Goal: Information Seeking & Learning: Understand process/instructions

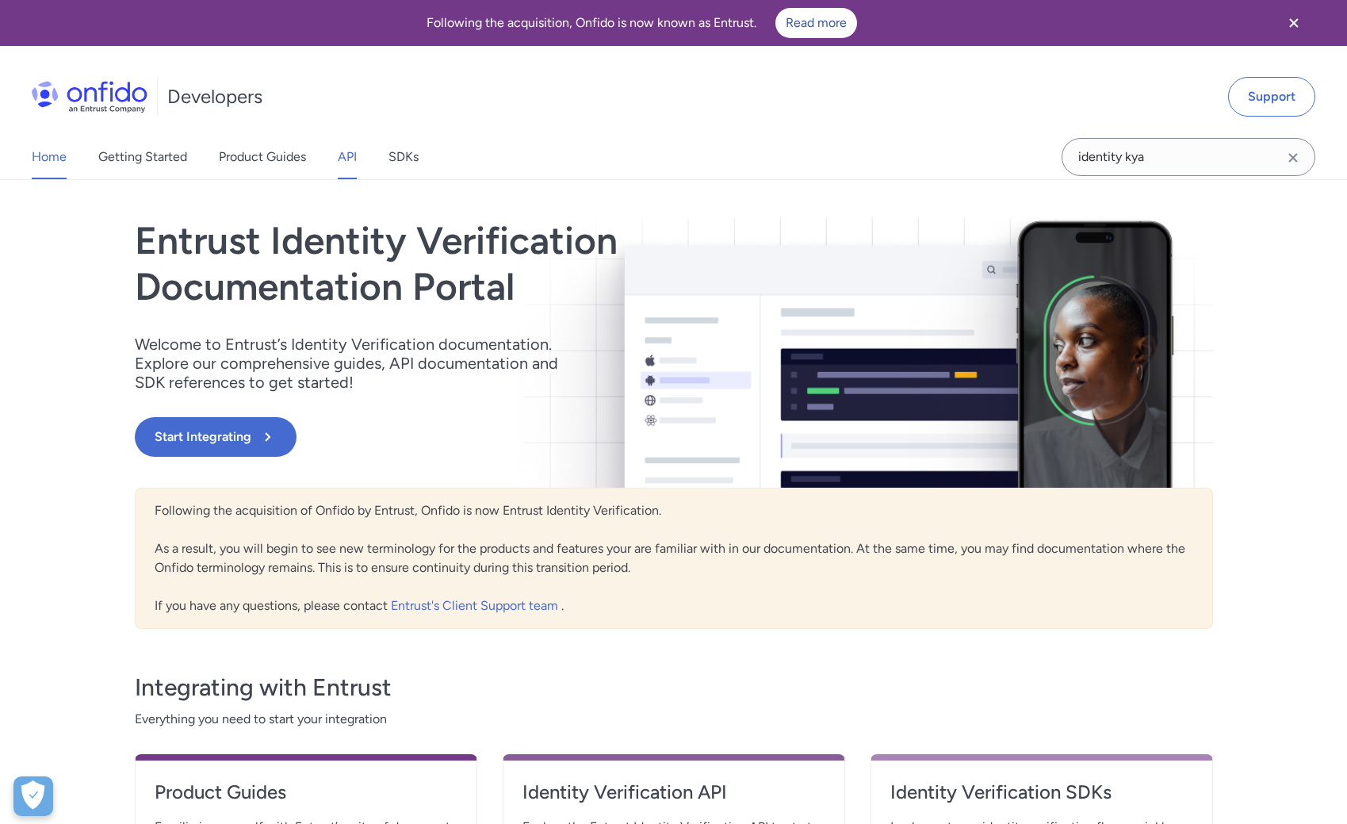
click at [351, 159] on link "API" at bounding box center [347, 157] width 19 height 44
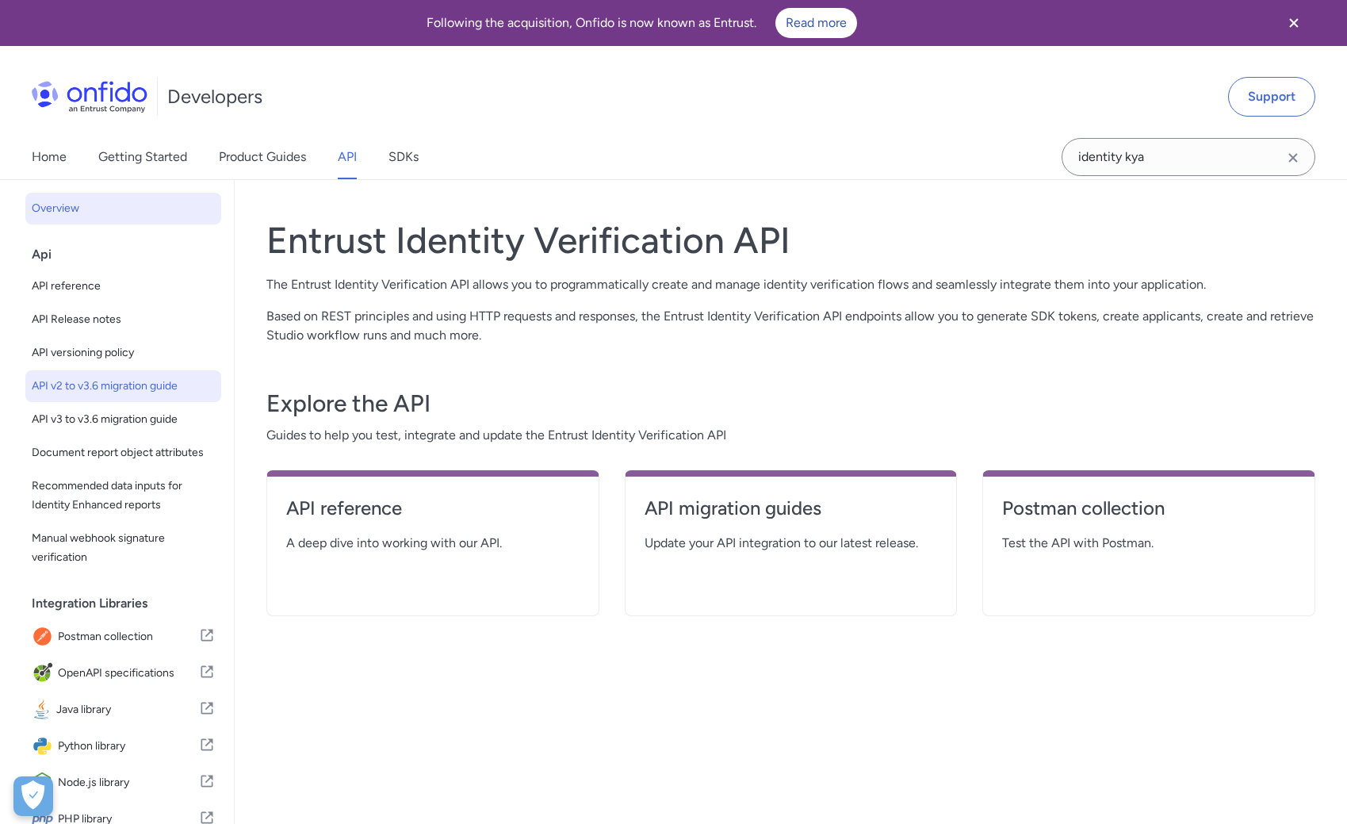
click at [129, 387] on span "API v2 to v3.6 migration guide" at bounding box center [123, 386] width 183 height 19
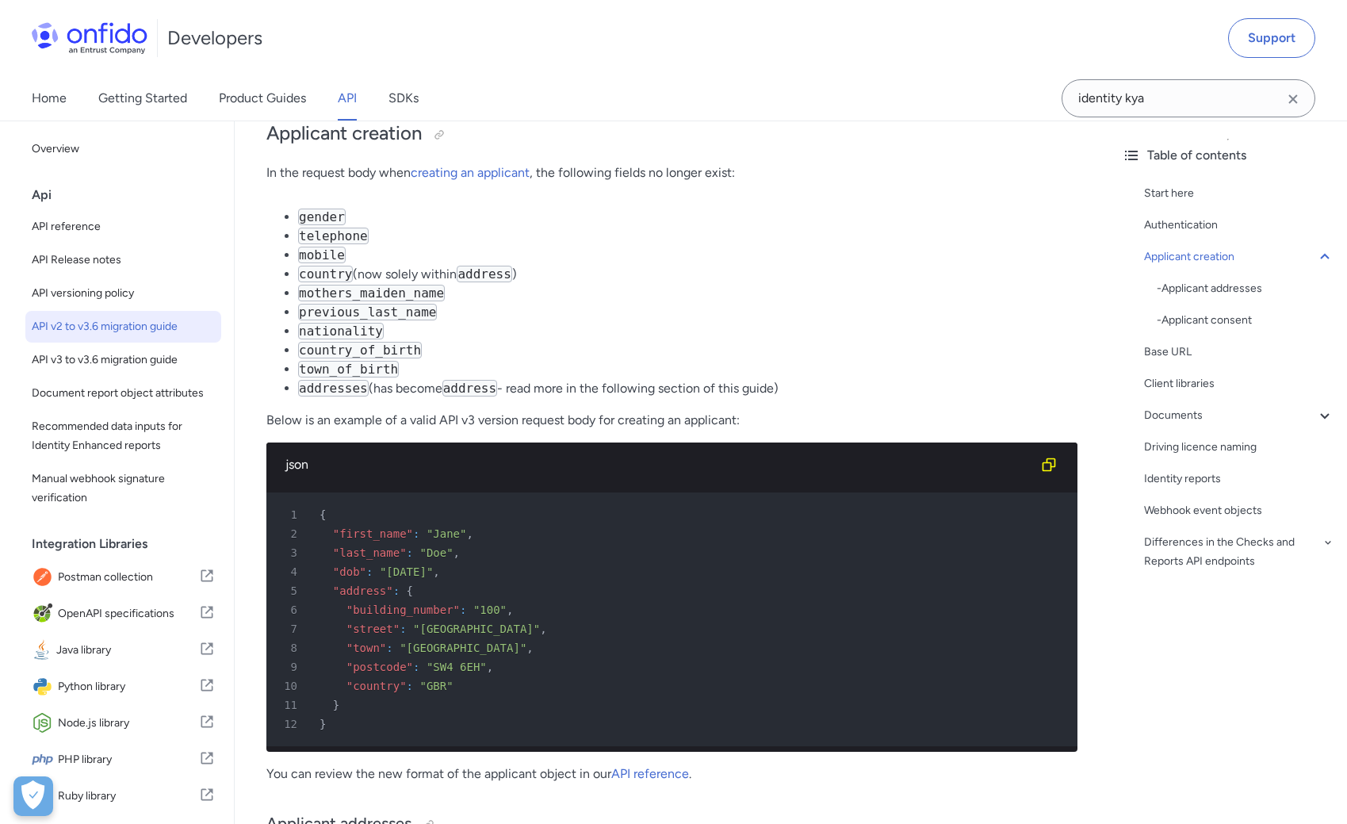
scroll to position [539, 0]
click at [361, 585] on span ""address"" at bounding box center [363, 589] width 60 height 13
copy span "address"
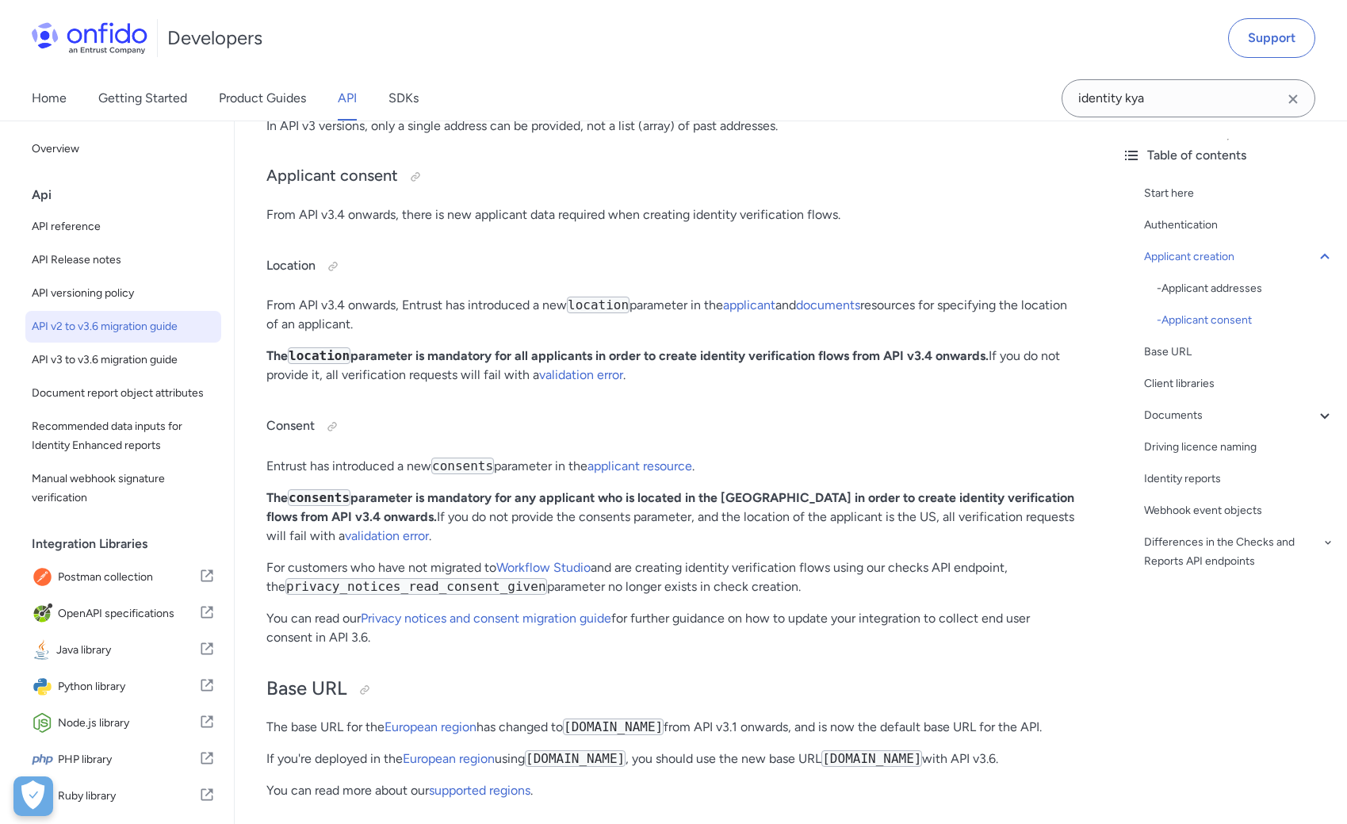
scroll to position [1333, 0]
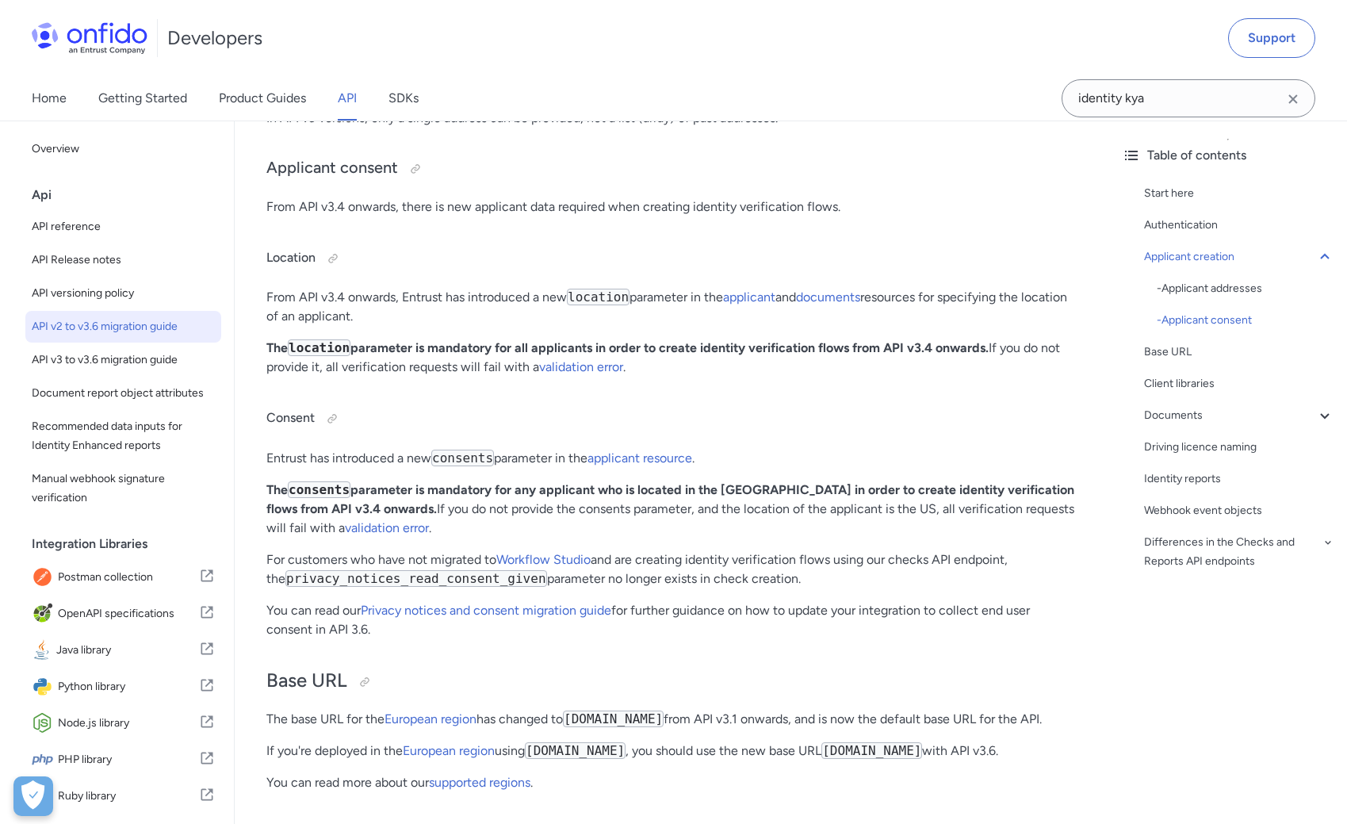
click at [386, 583] on code "privacy_notices_read_consent_given" at bounding box center [416, 578] width 262 height 17
copy code "privacy_notices_read_consent_given"
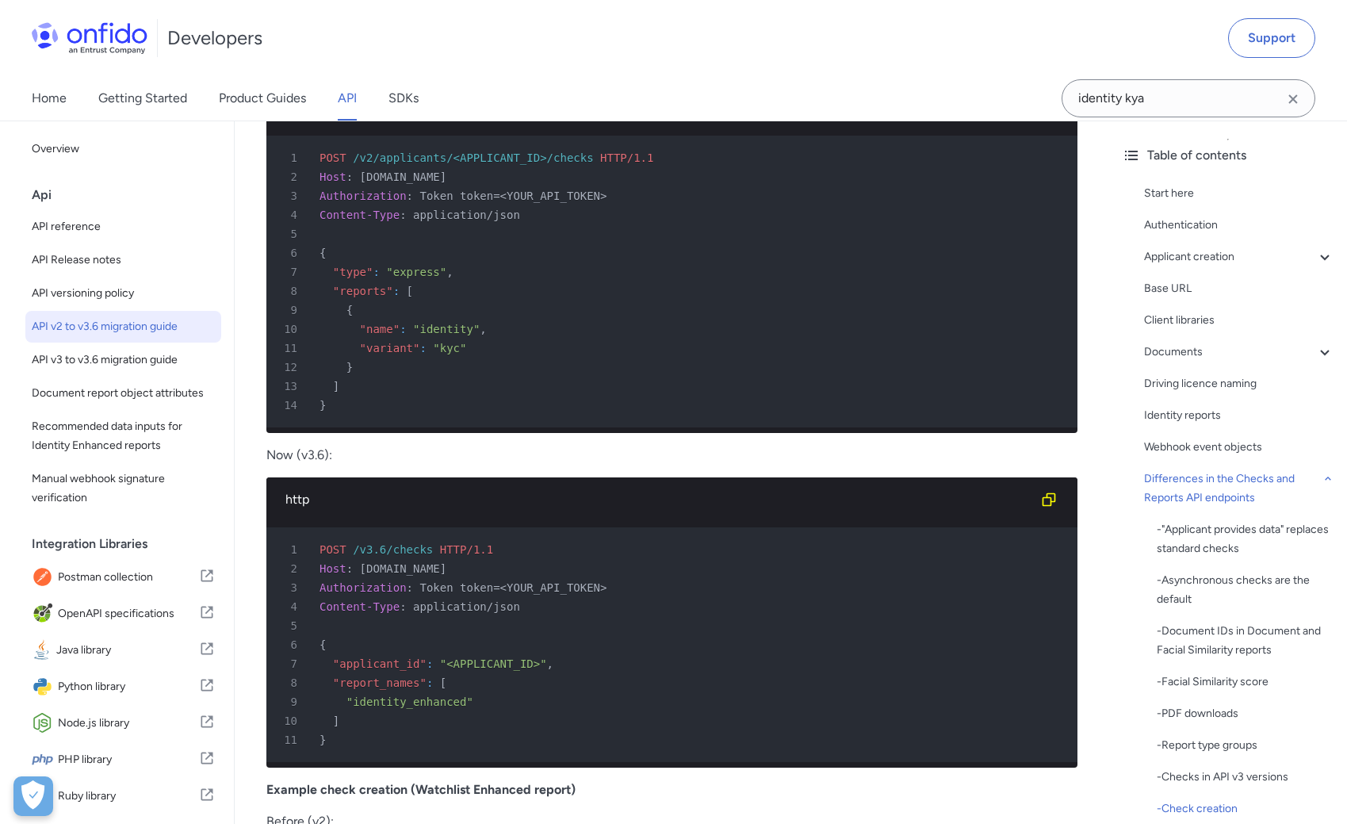
scroll to position [5180, 0]
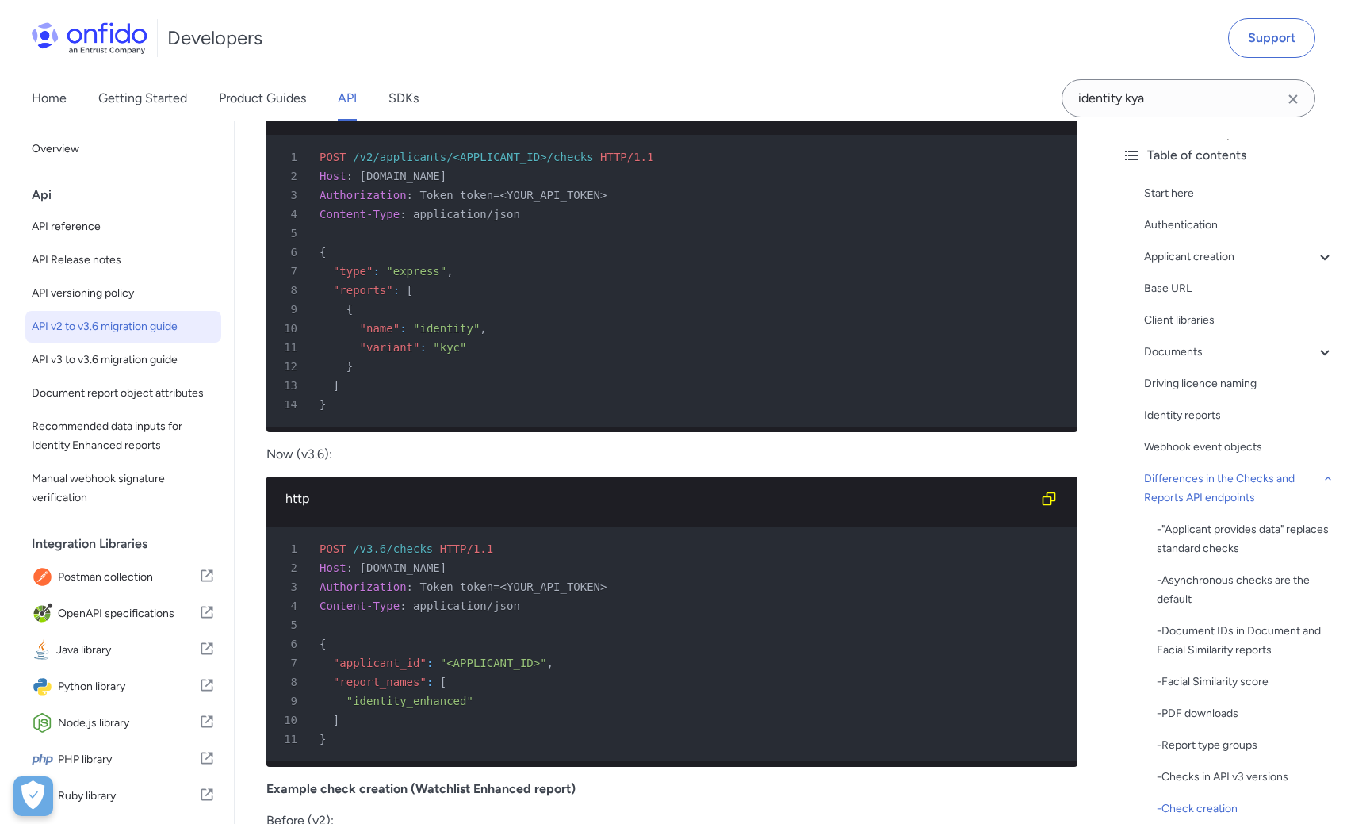
click at [390, 707] on span ""identity_enhanced"" at bounding box center [409, 700] width 127 height 13
copy span "identity_enhanced"
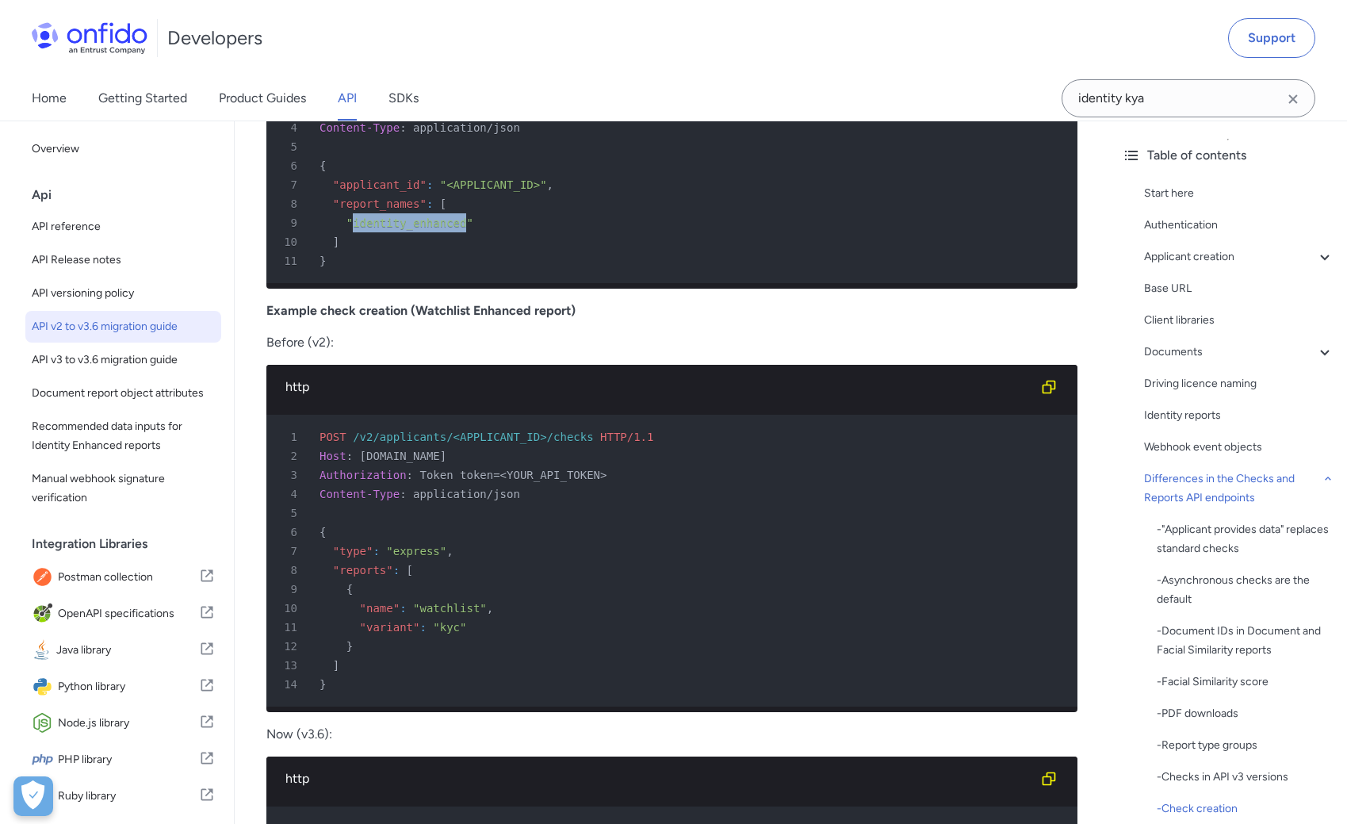
scroll to position [5677, 0]
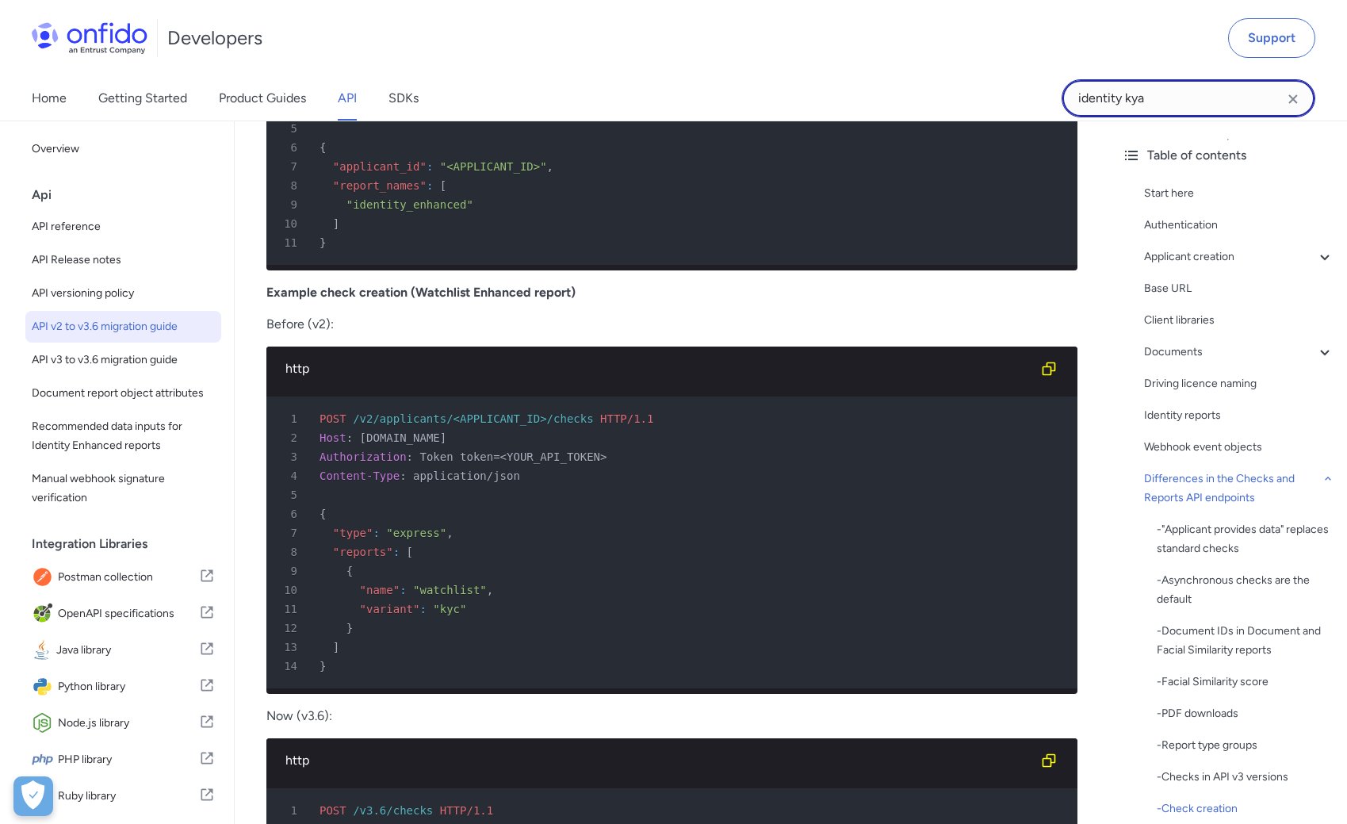
click at [1193, 95] on input "identity kya" at bounding box center [1188, 98] width 254 height 38
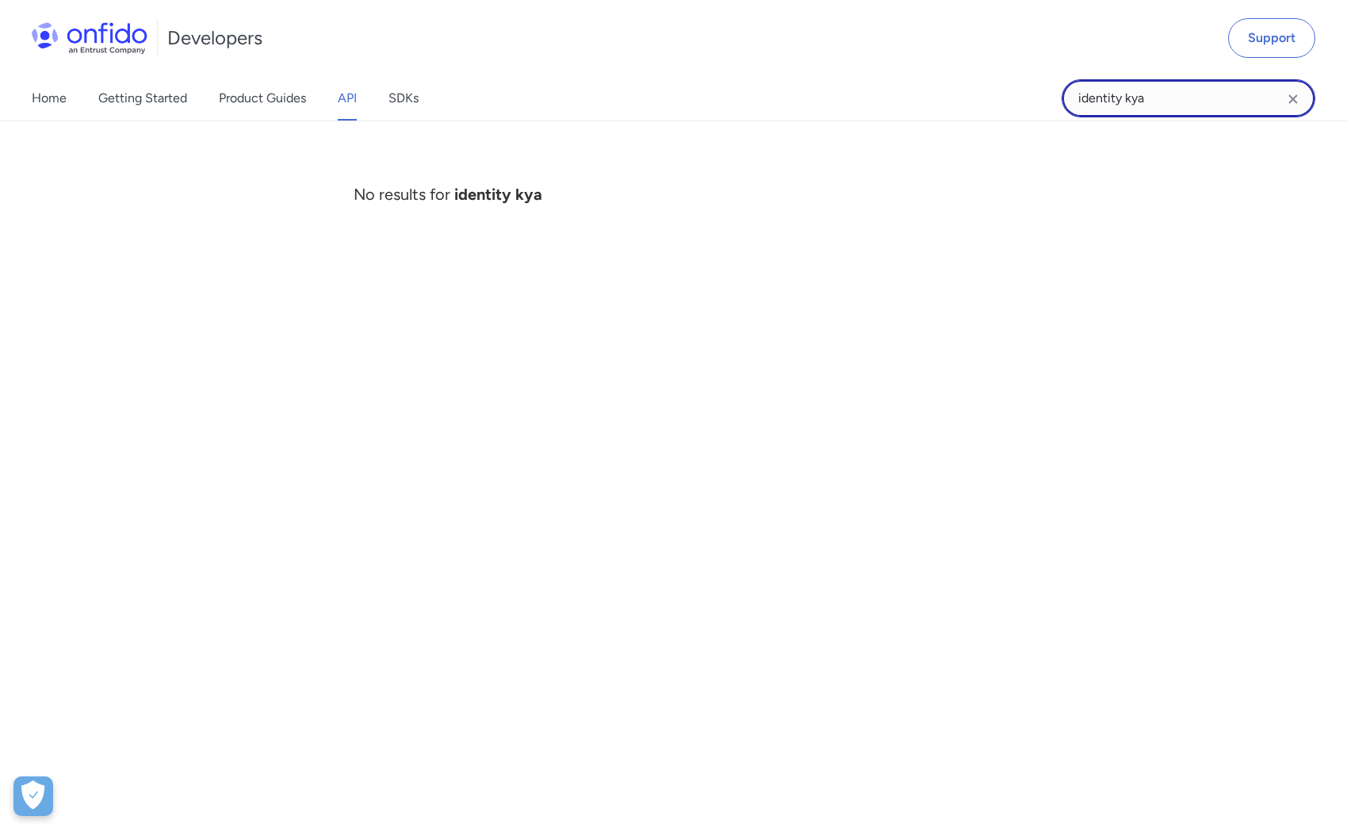
click at [1193, 95] on input "identity kya" at bounding box center [1188, 98] width 254 height 38
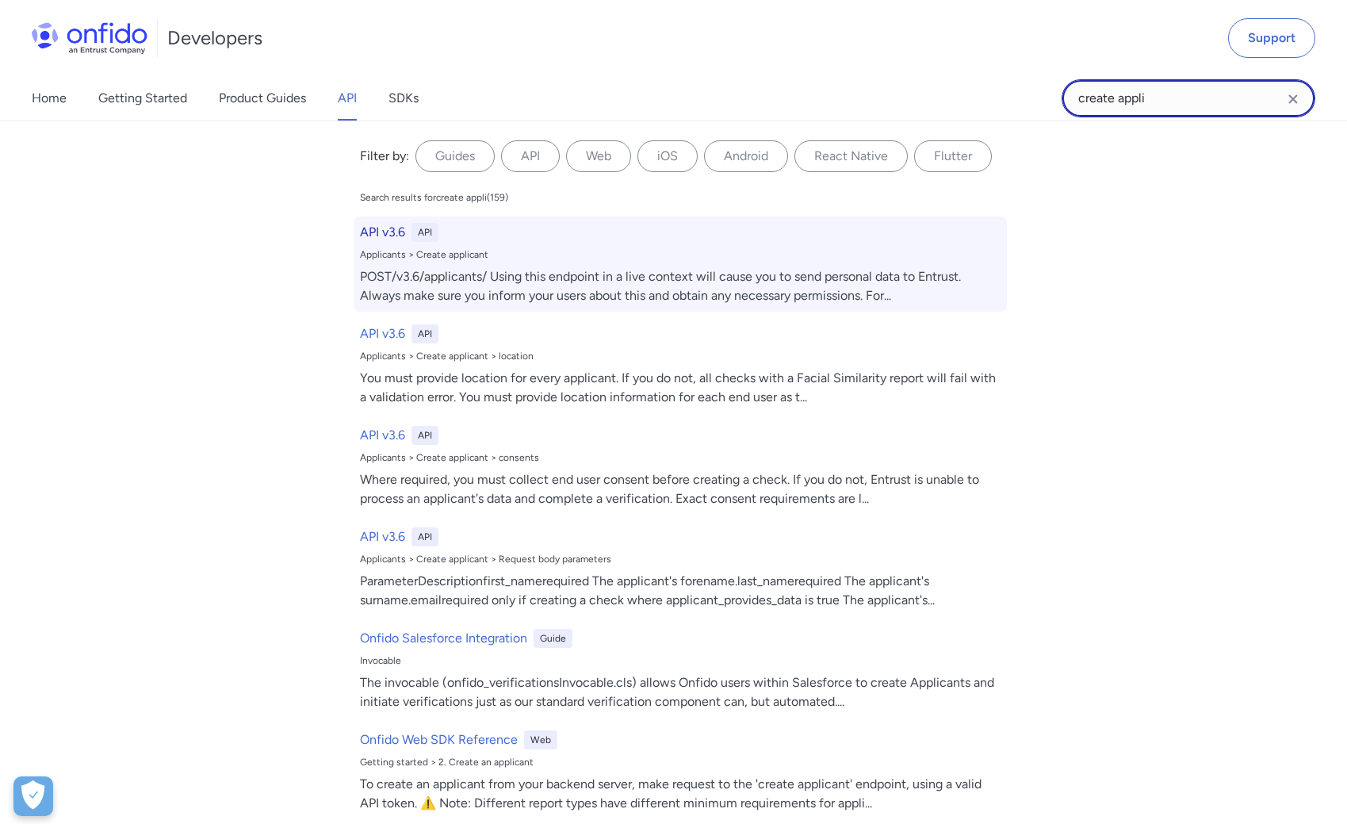
type input "create appli"
click at [398, 251] on div "Applicants > Create applicant" at bounding box center [680, 254] width 641 height 13
select select "http"
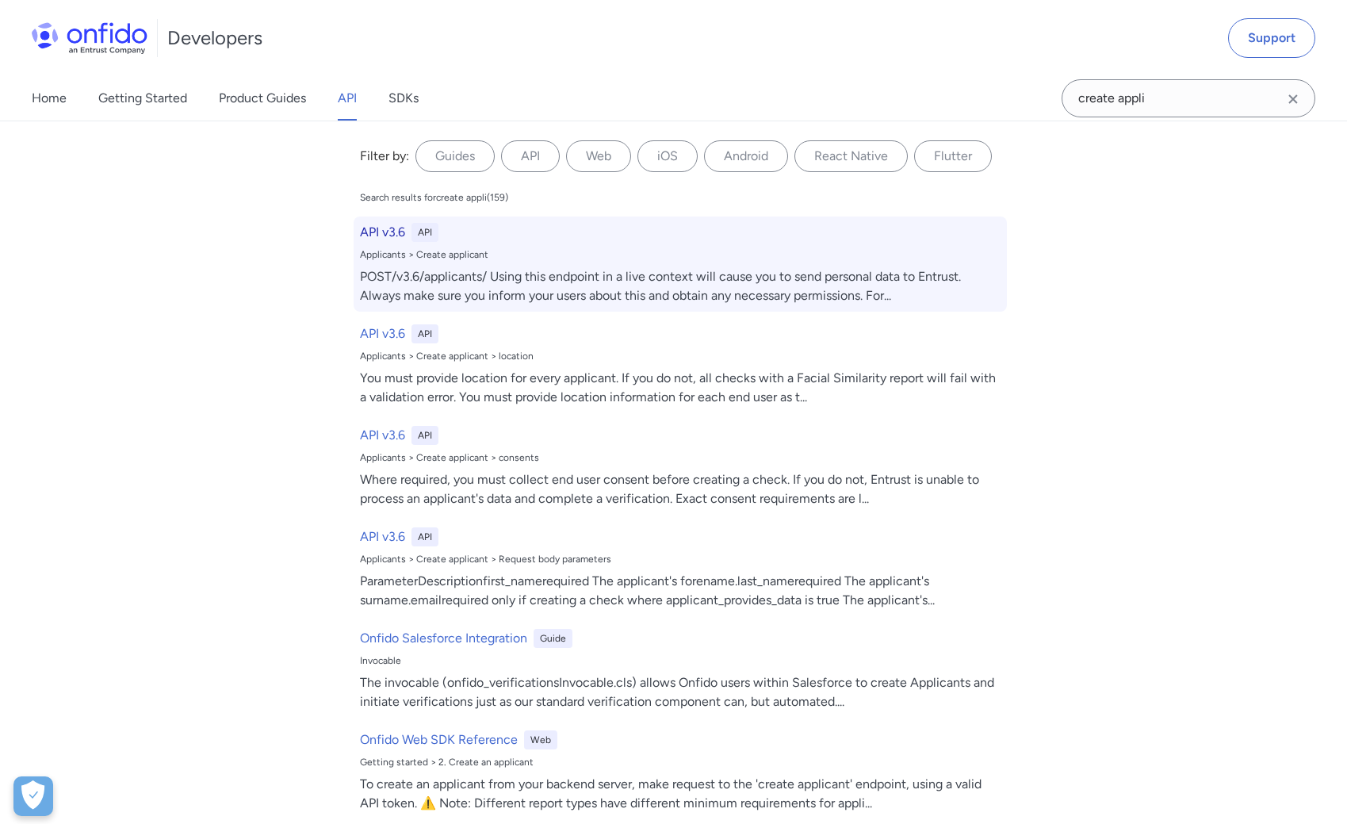
select select "http"
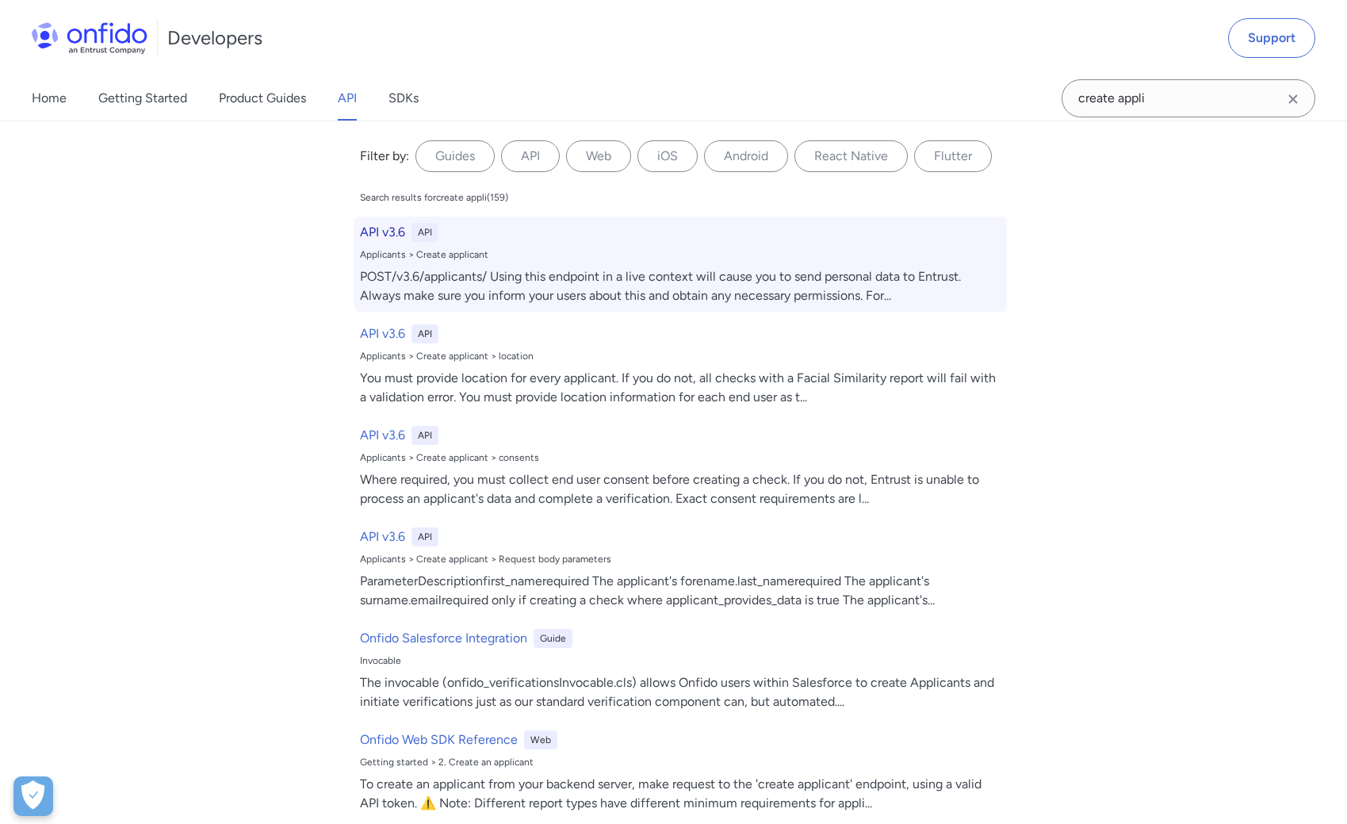
select select "http"
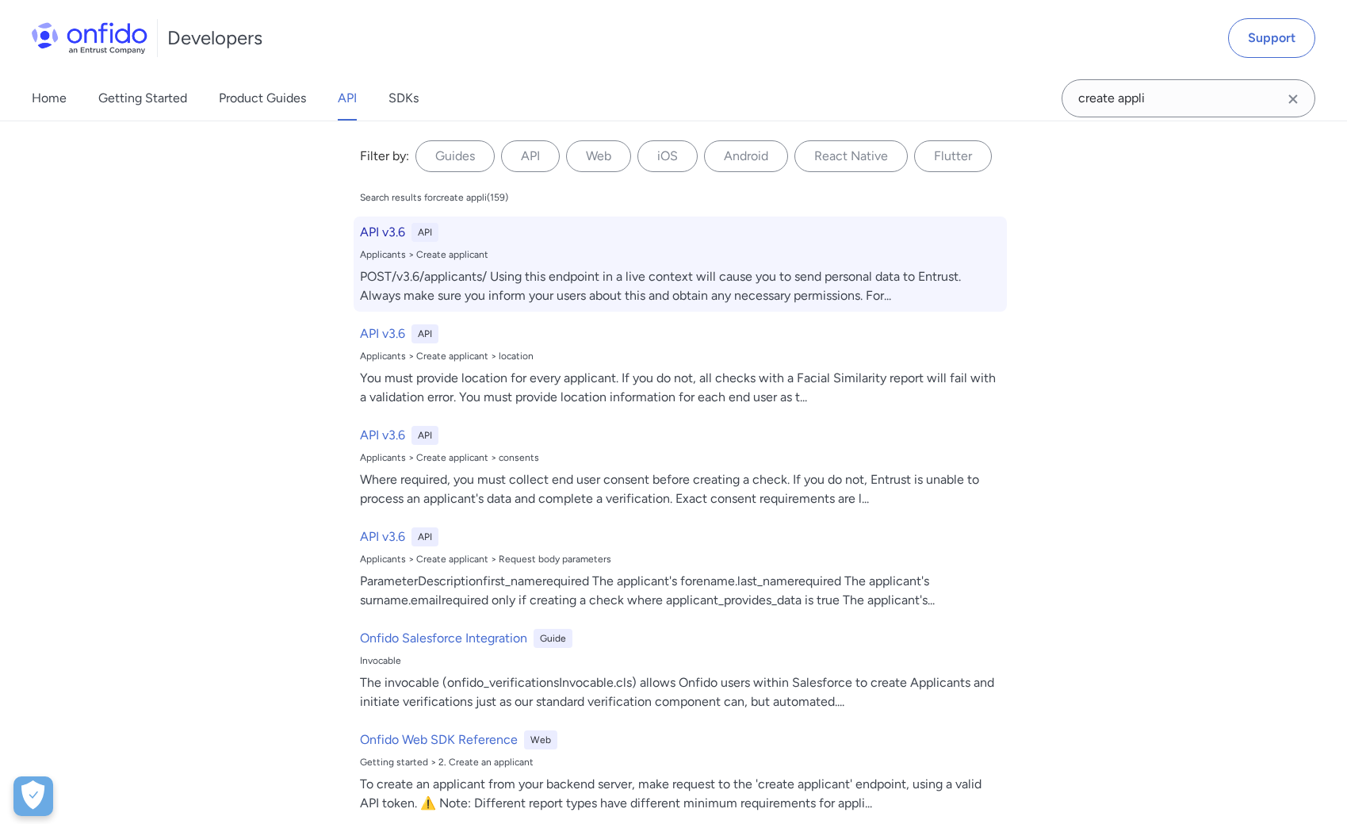
select select "http"
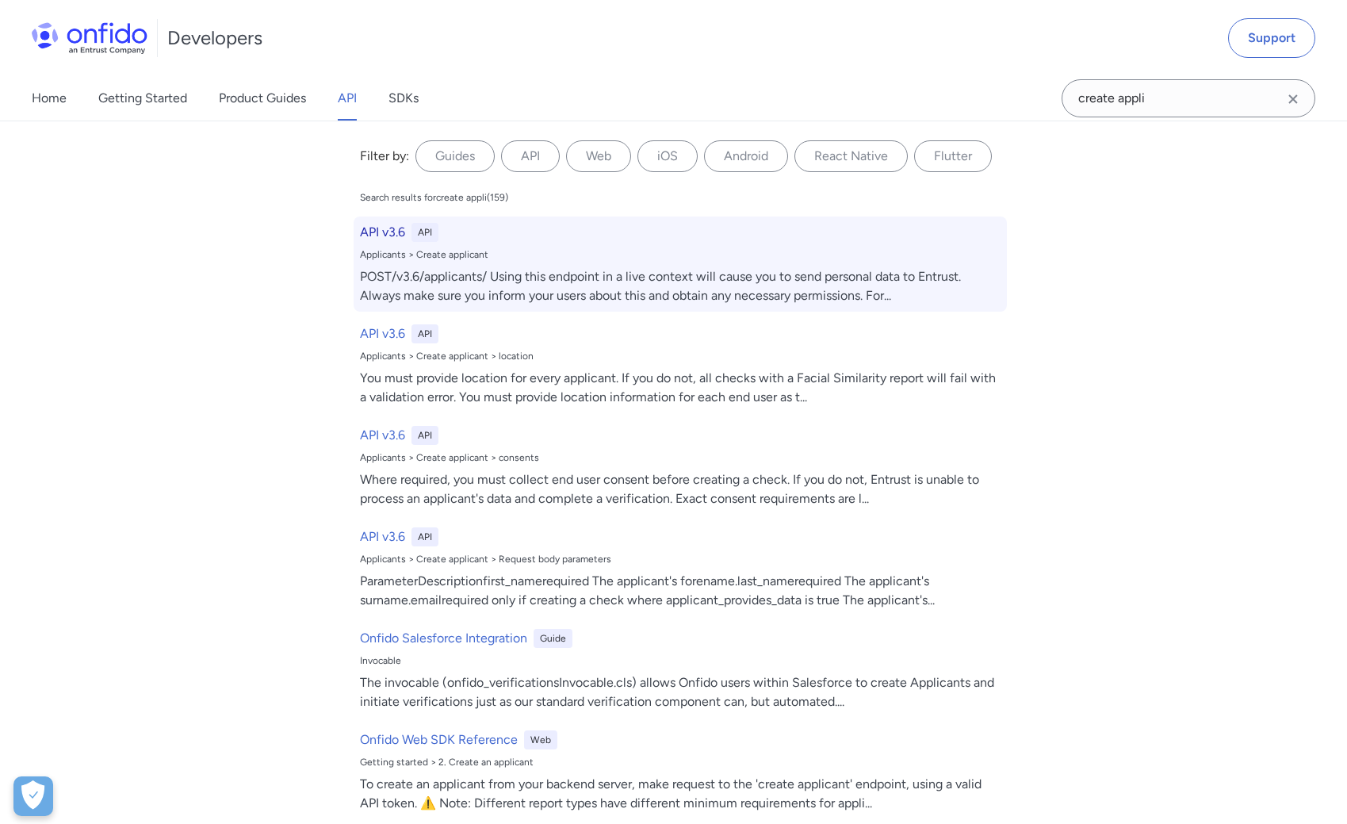
select select "http"
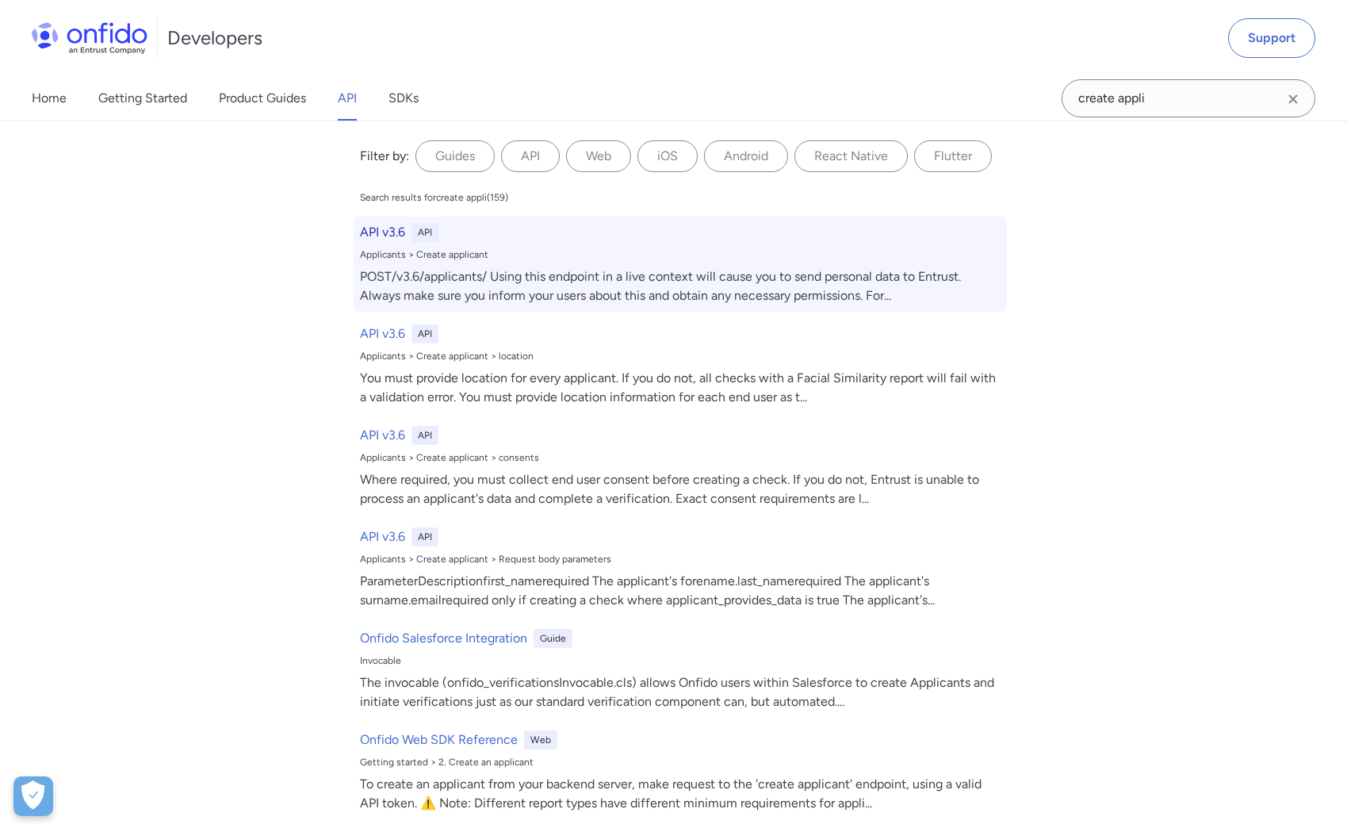
select select "http"
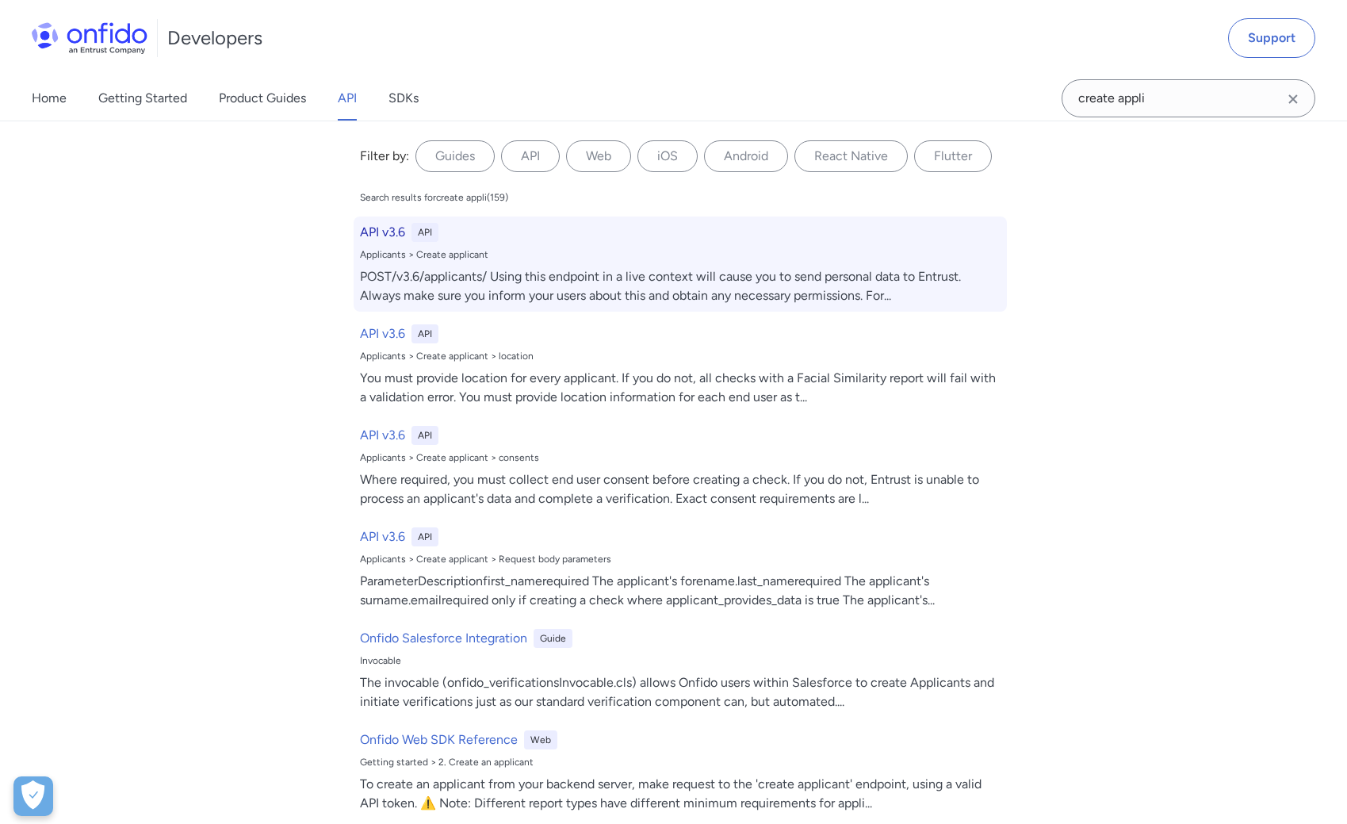
select select "http"
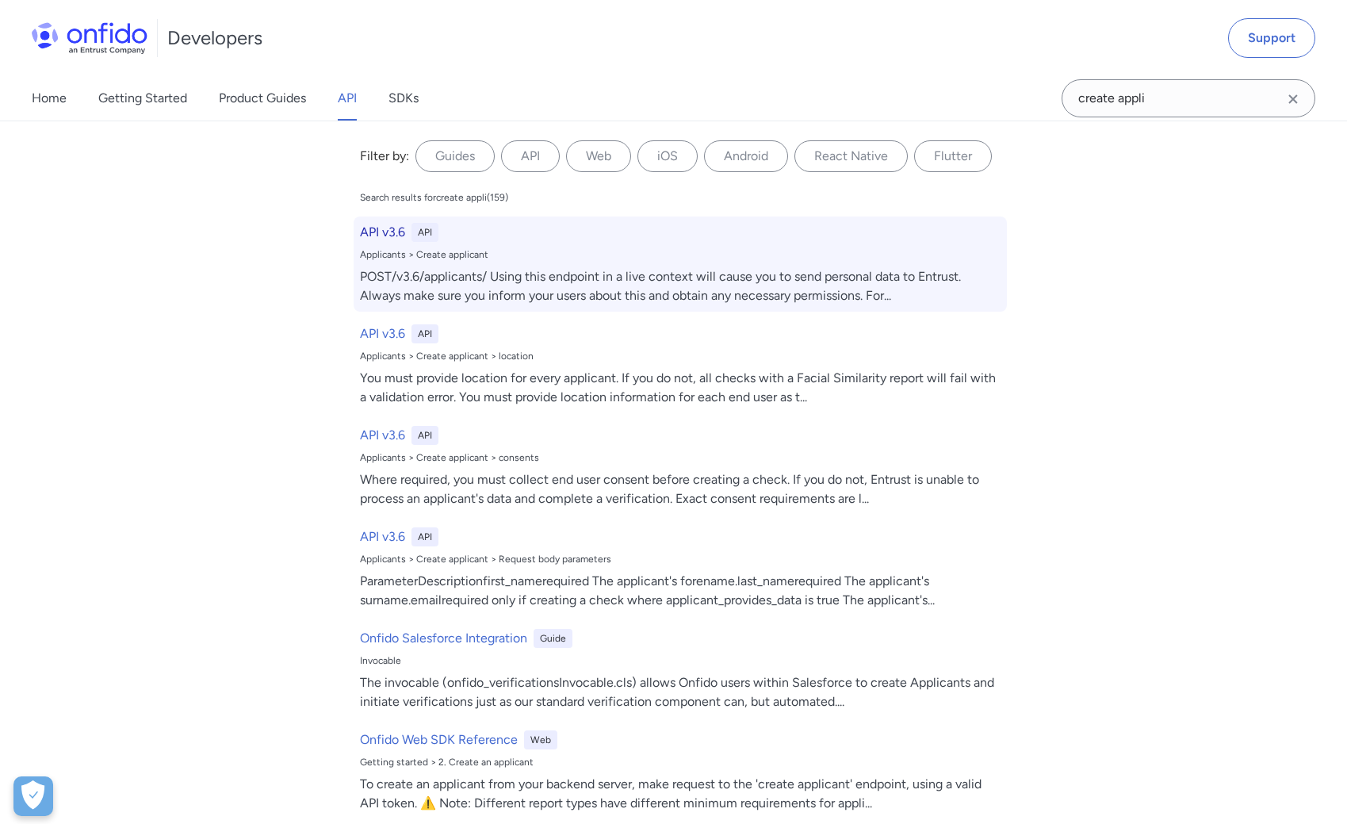
select select "http"
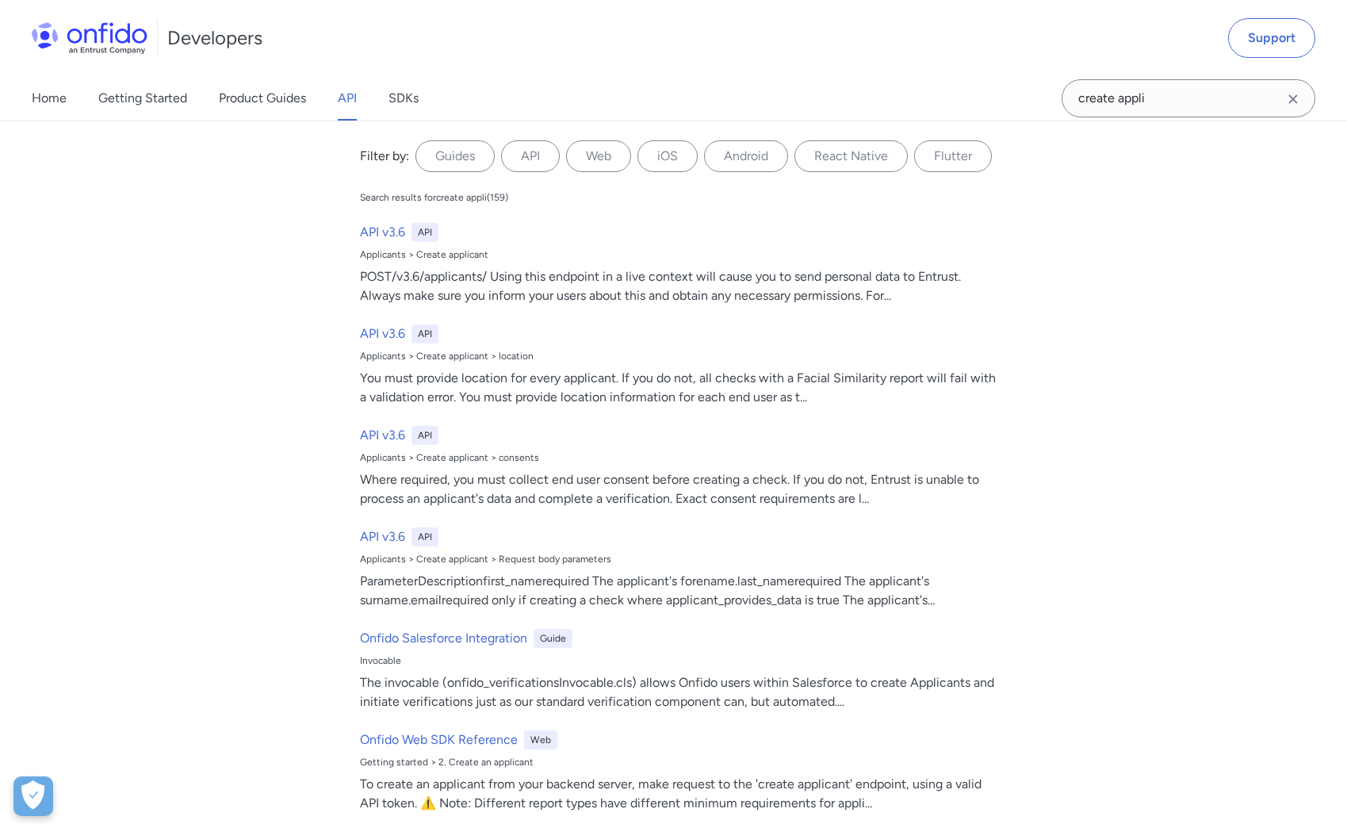
scroll to position [20318, 0]
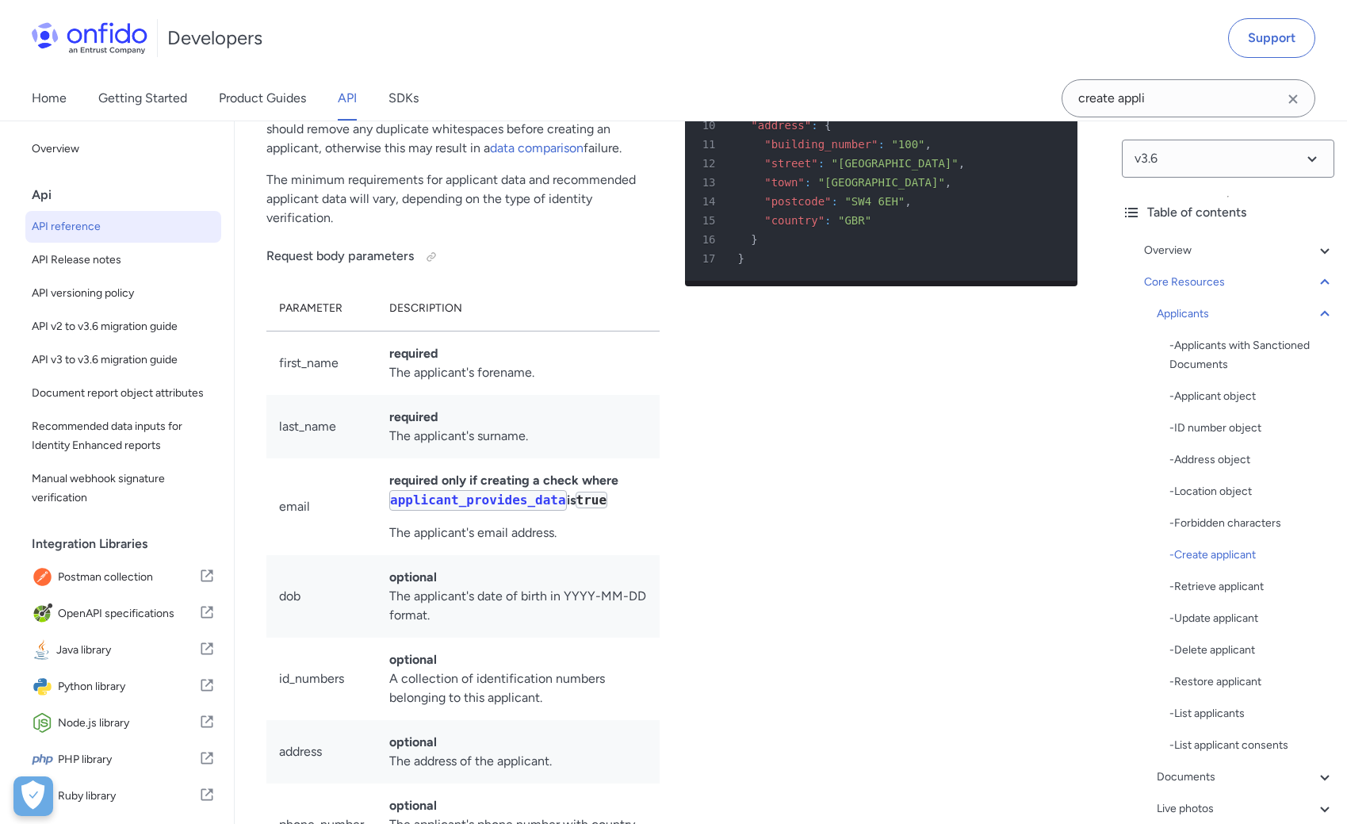
select select "php"
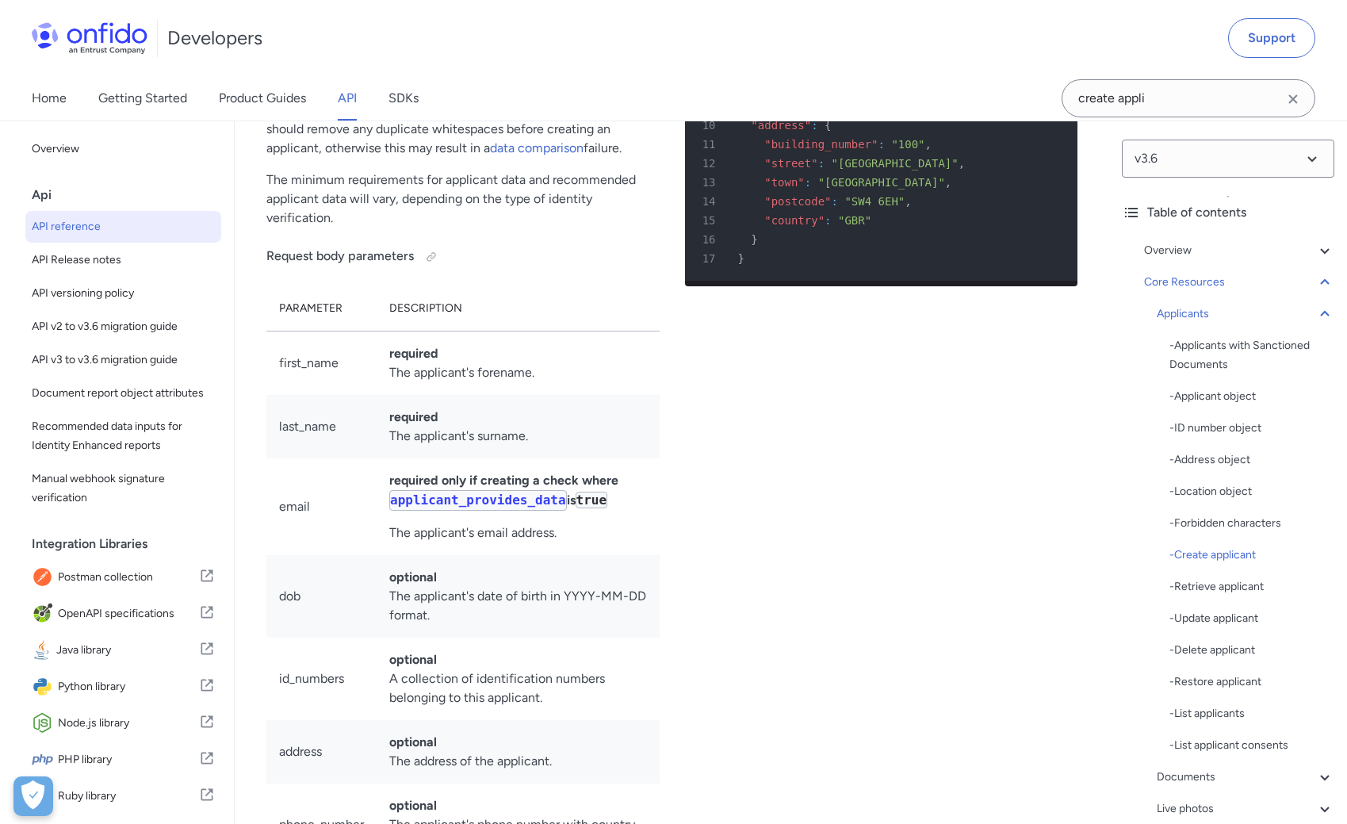
select select "php"
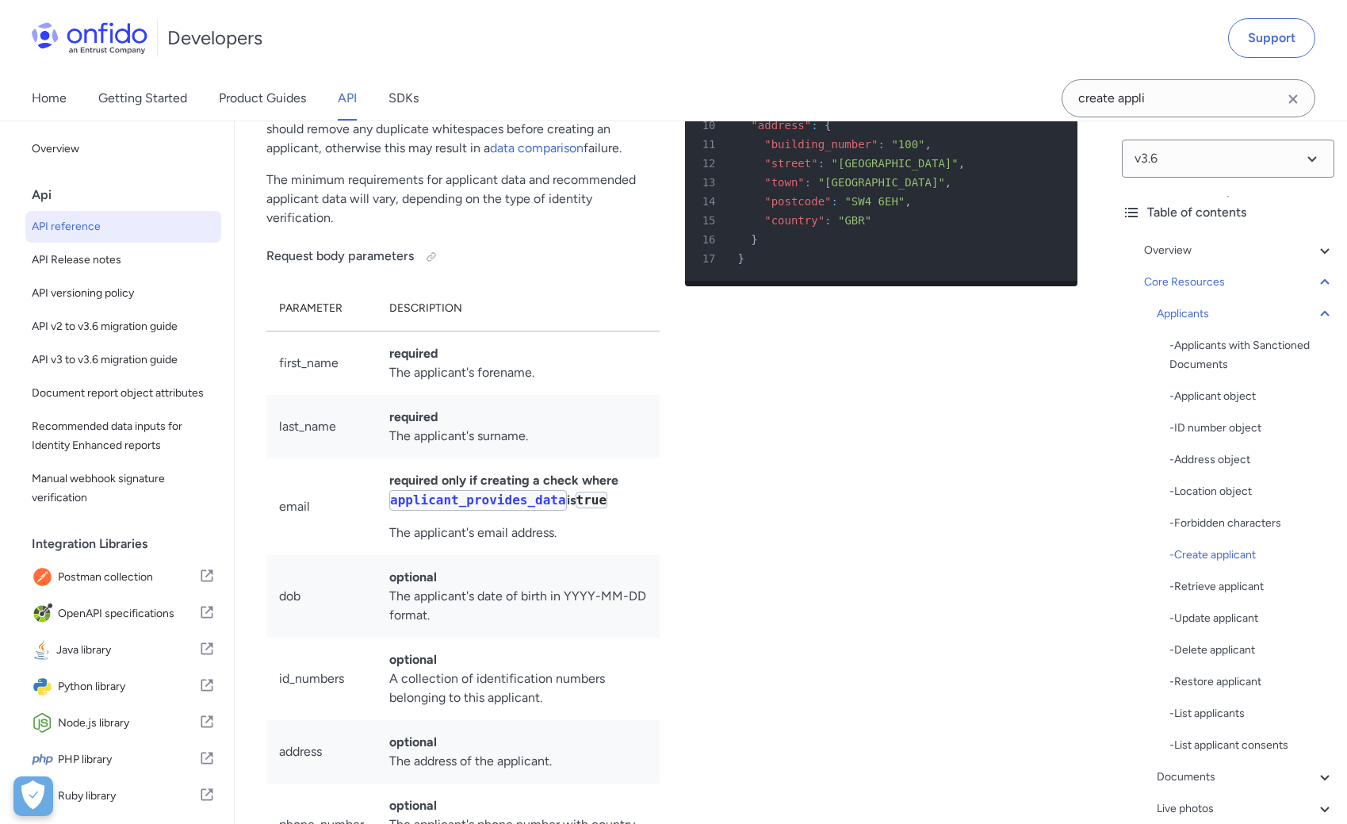
select select "php"
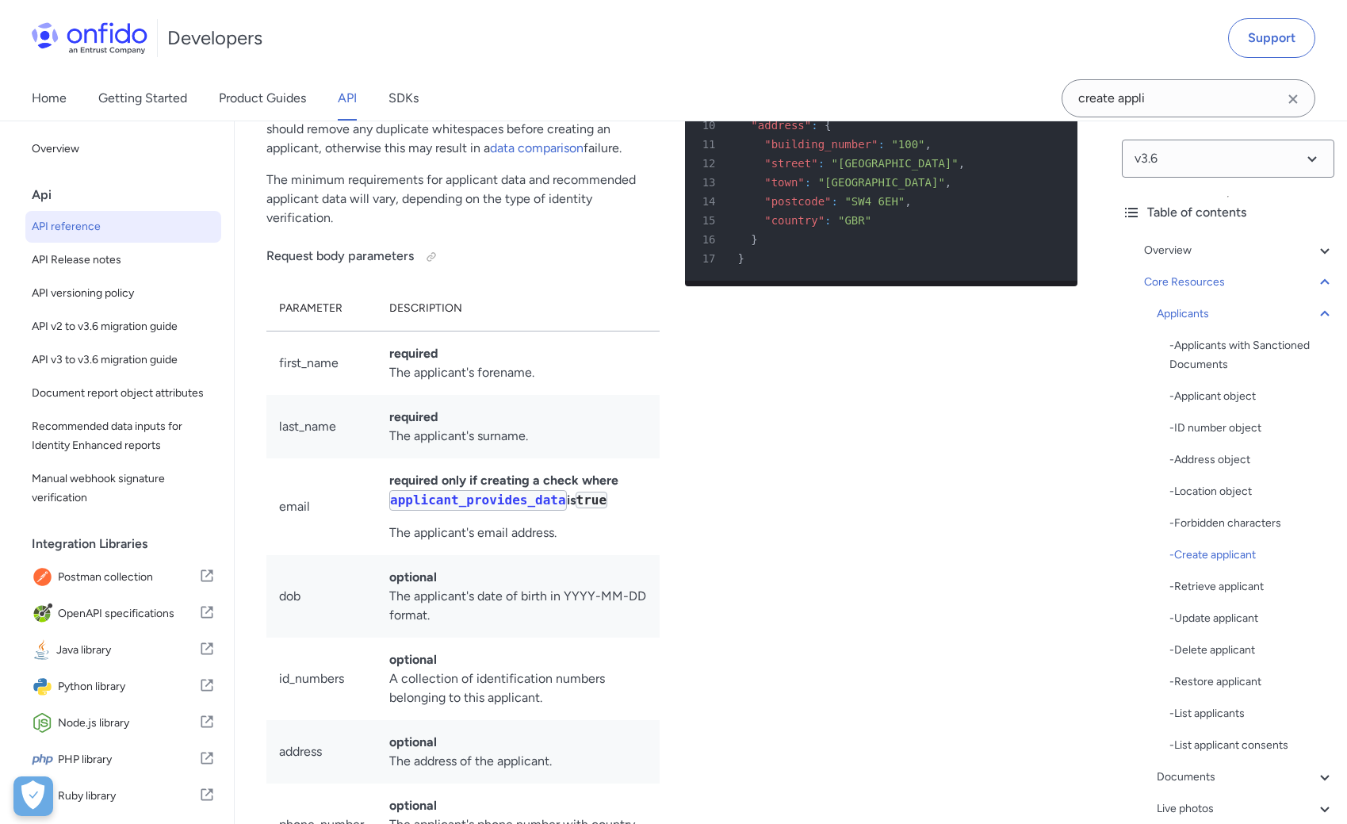
select select "php"
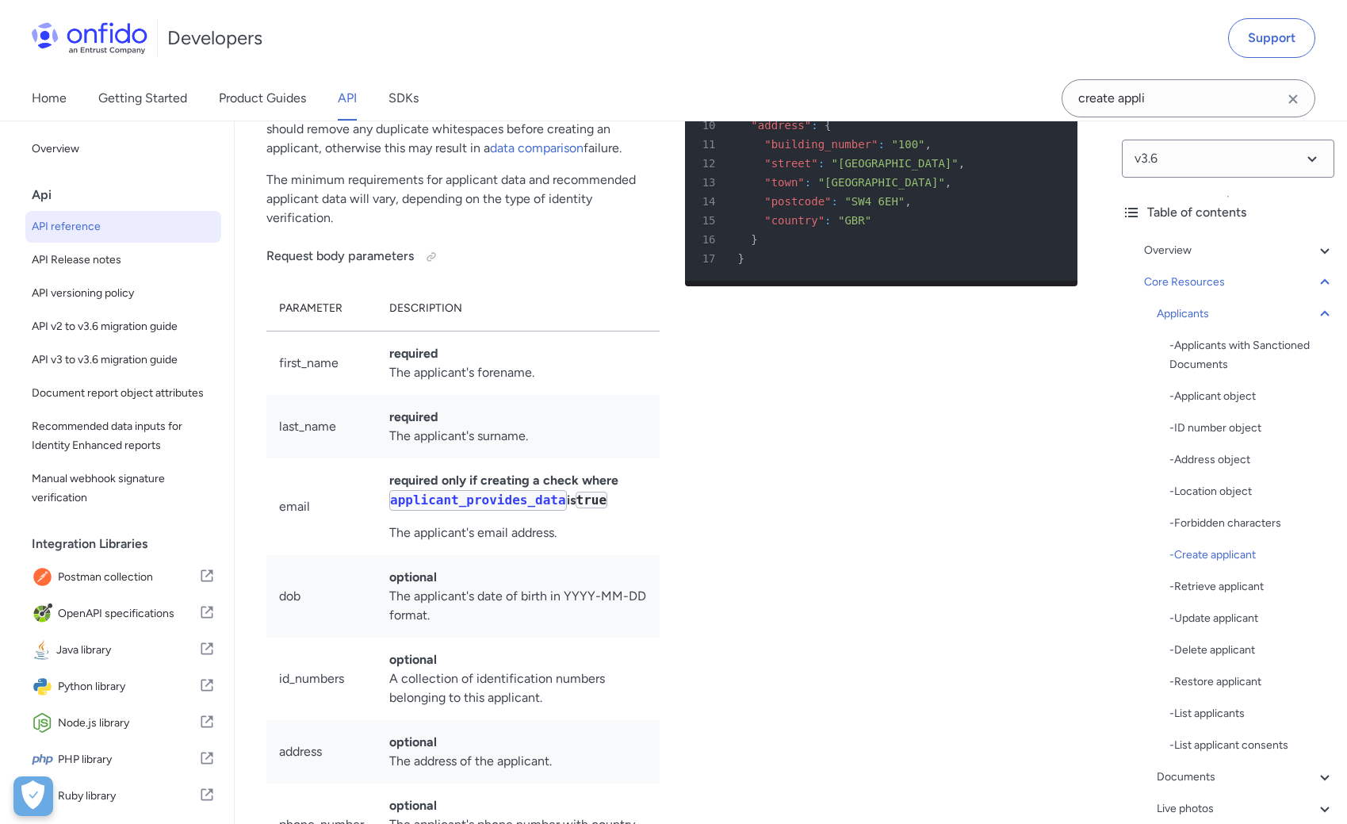
select select "php"
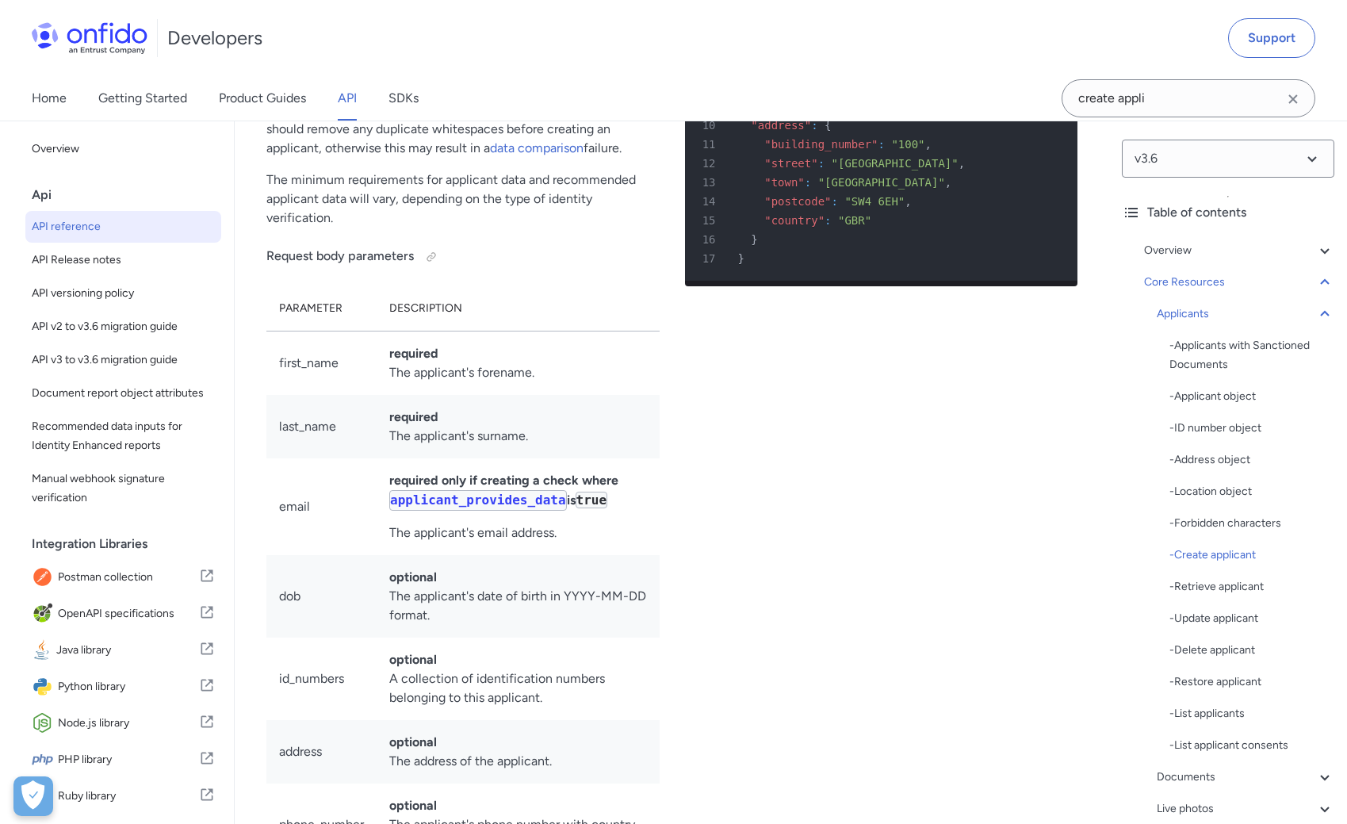
select select "php"
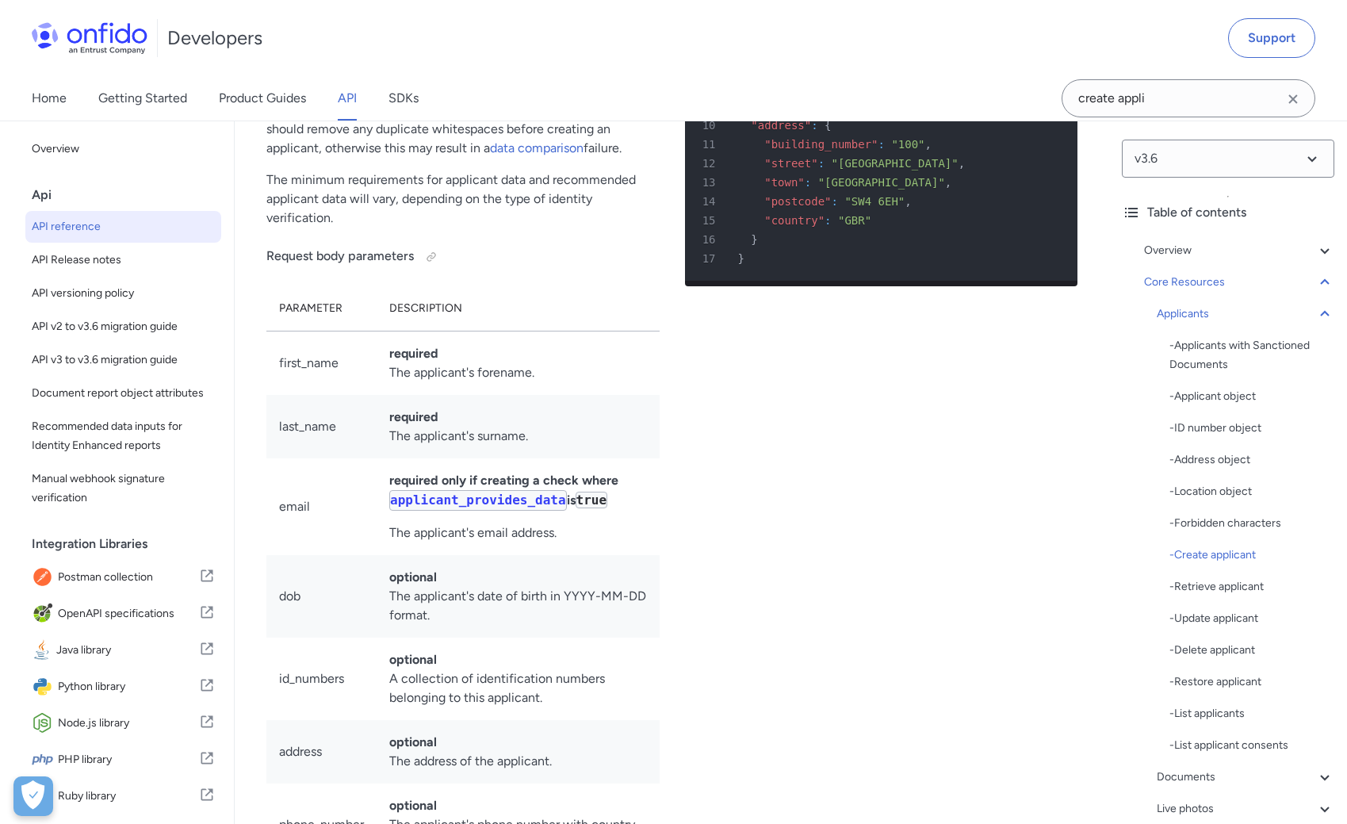
select select "php"
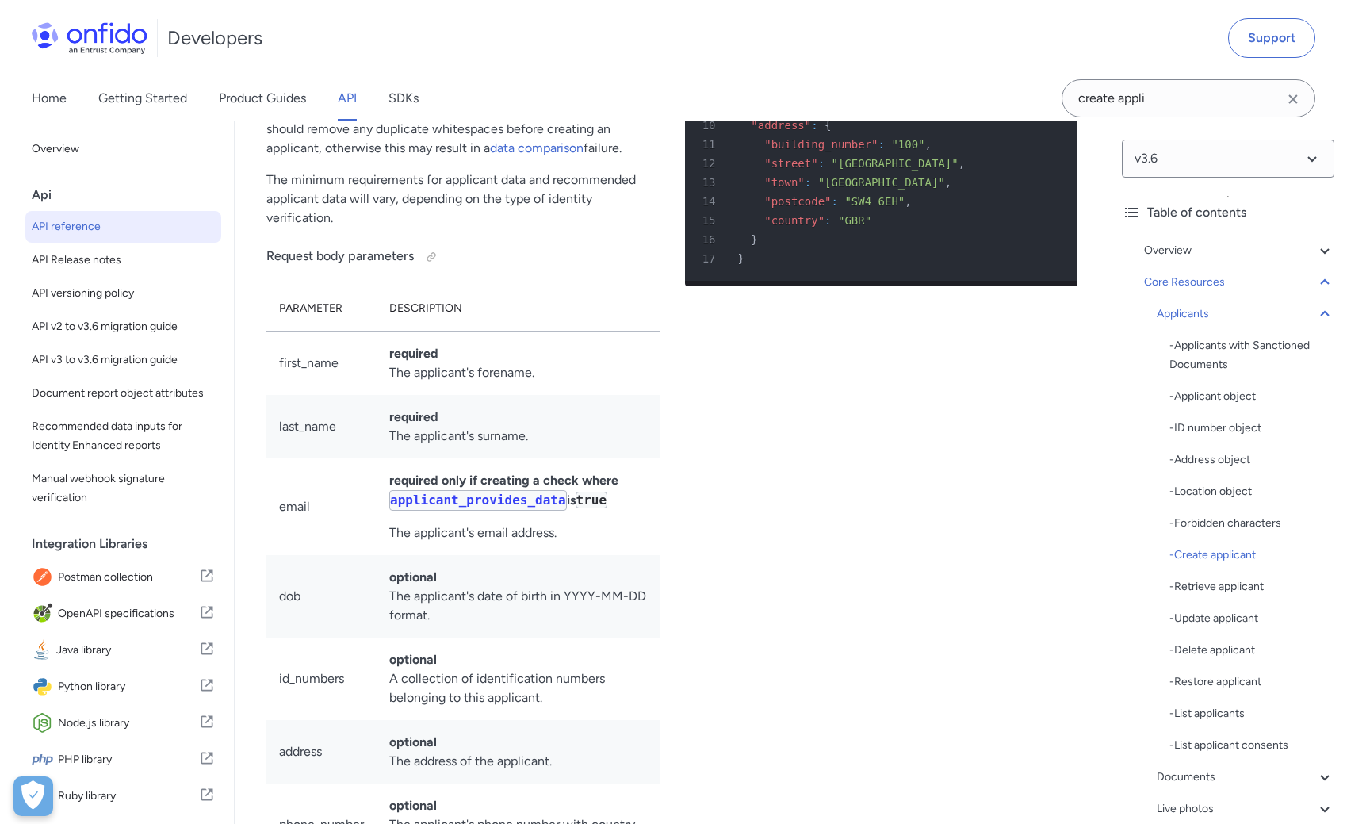
select select "php"
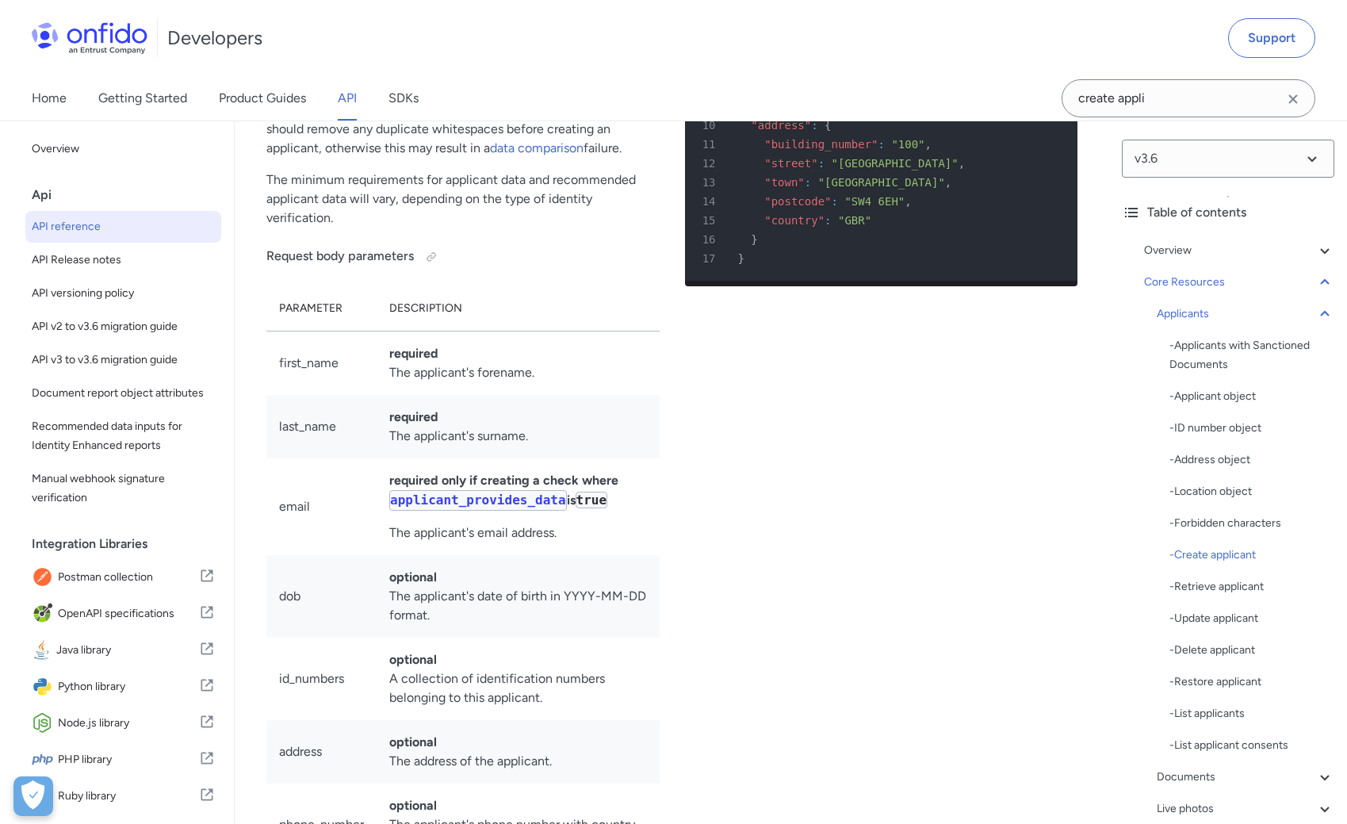
select select "php"
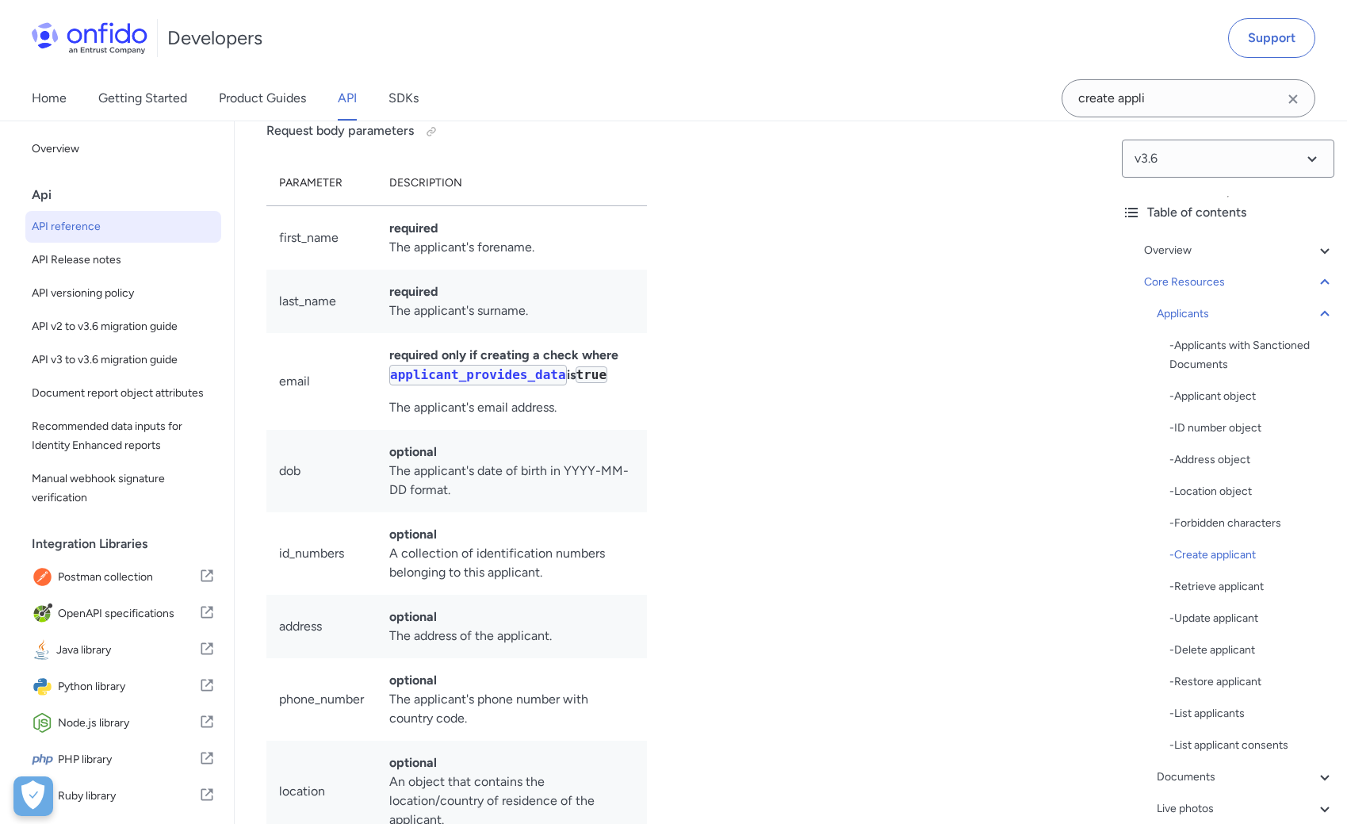
scroll to position [20288, 0]
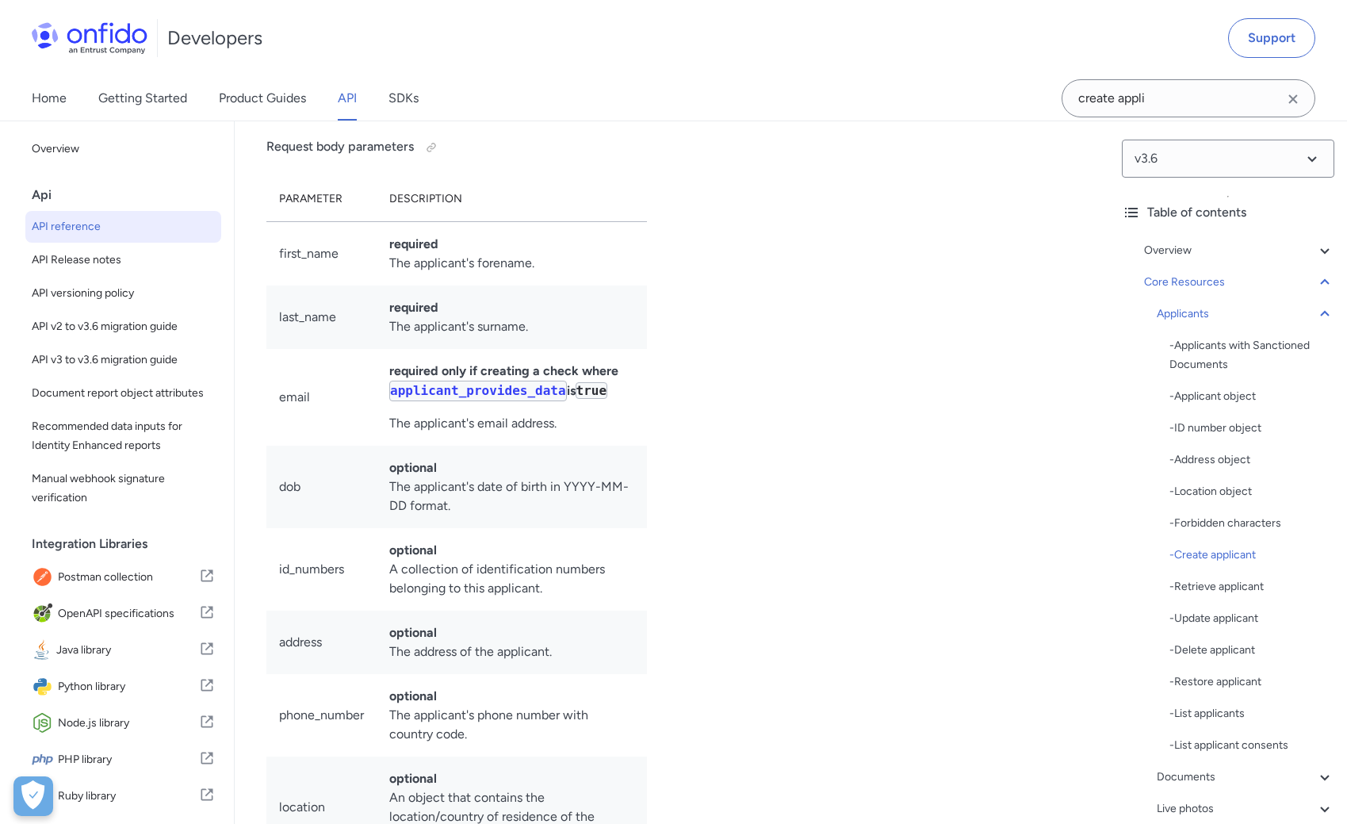
scroll to position [0, 28]
drag, startPoint x: 862, startPoint y: 340, endPoint x: 1061, endPoint y: 334, distance: 199.1
click at [1028, 44] on div "11 'country' => Onfido \ Model \ CountryCodes :: GBR ] )" at bounding box center [839, 34] width 377 height 19
copy div "Onfido \ Model \ CountryCodes :: GBR"
click at [794, 41] on span "'country'" at bounding box center [808, 35] width 60 height 13
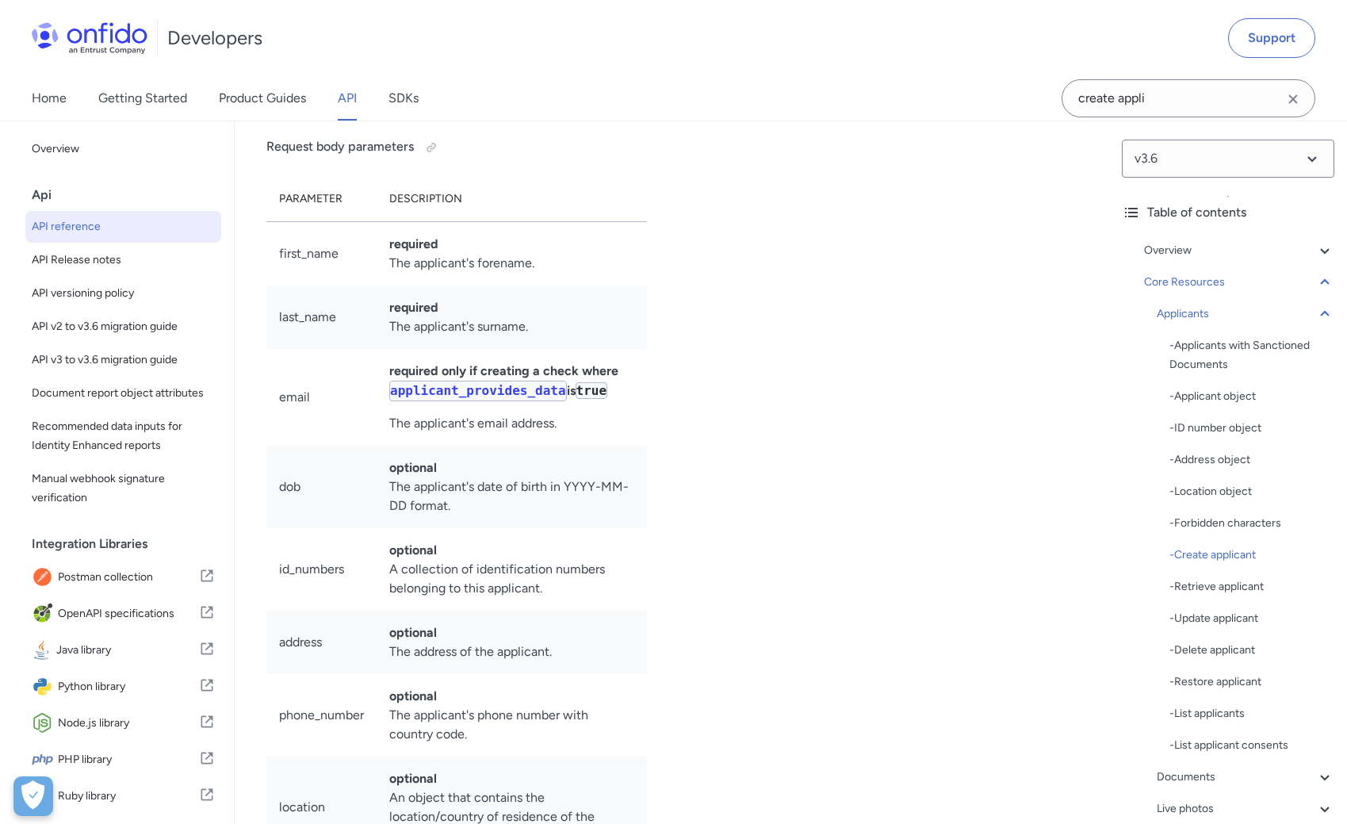
click at [794, 41] on span "'country'" at bounding box center [808, 35] width 60 height 13
copy span "country"
drag, startPoint x: 752, startPoint y: 243, endPoint x: 1018, endPoint y: 239, distance: 266.4
copy div "'address' => new Onfido \ Model \ Address ( ["
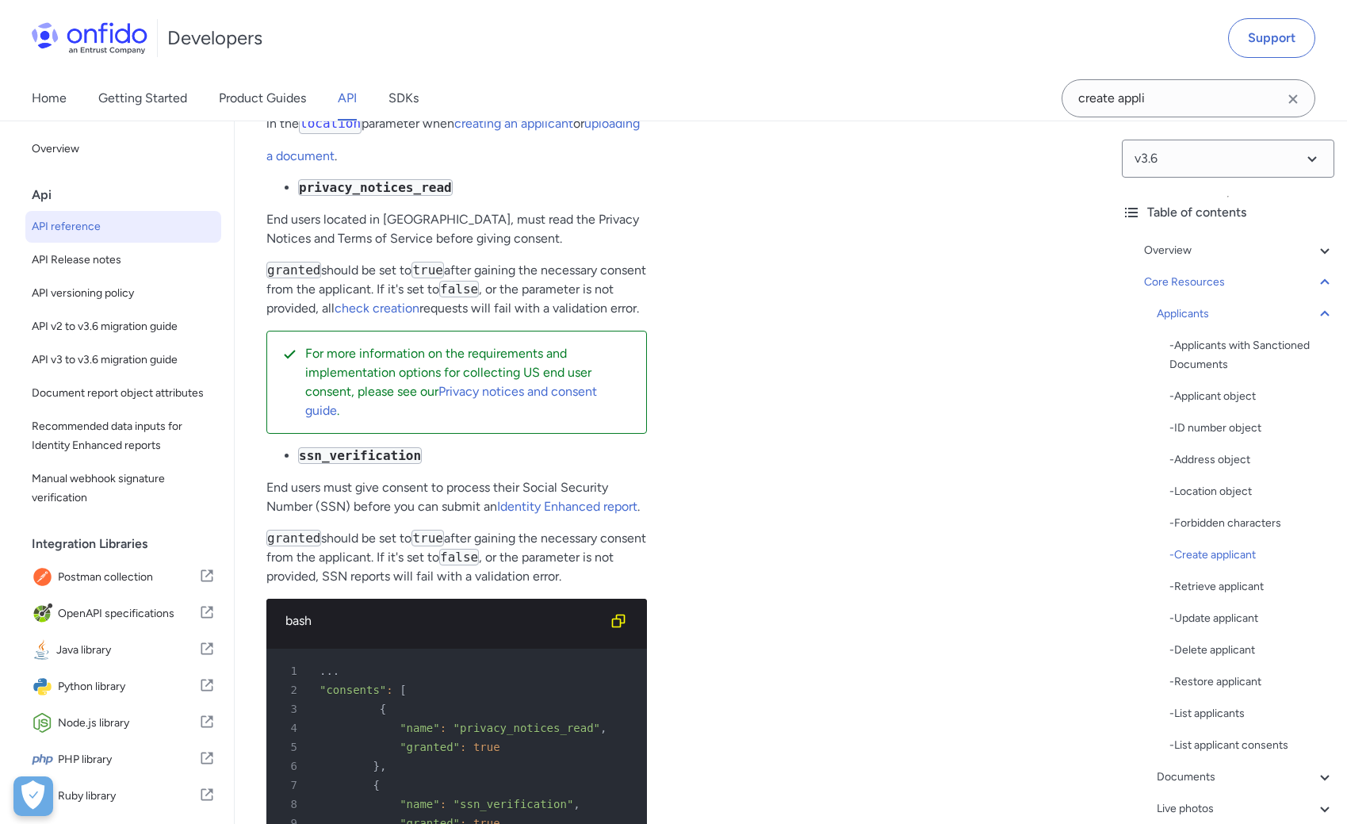
scroll to position [21982, 0]
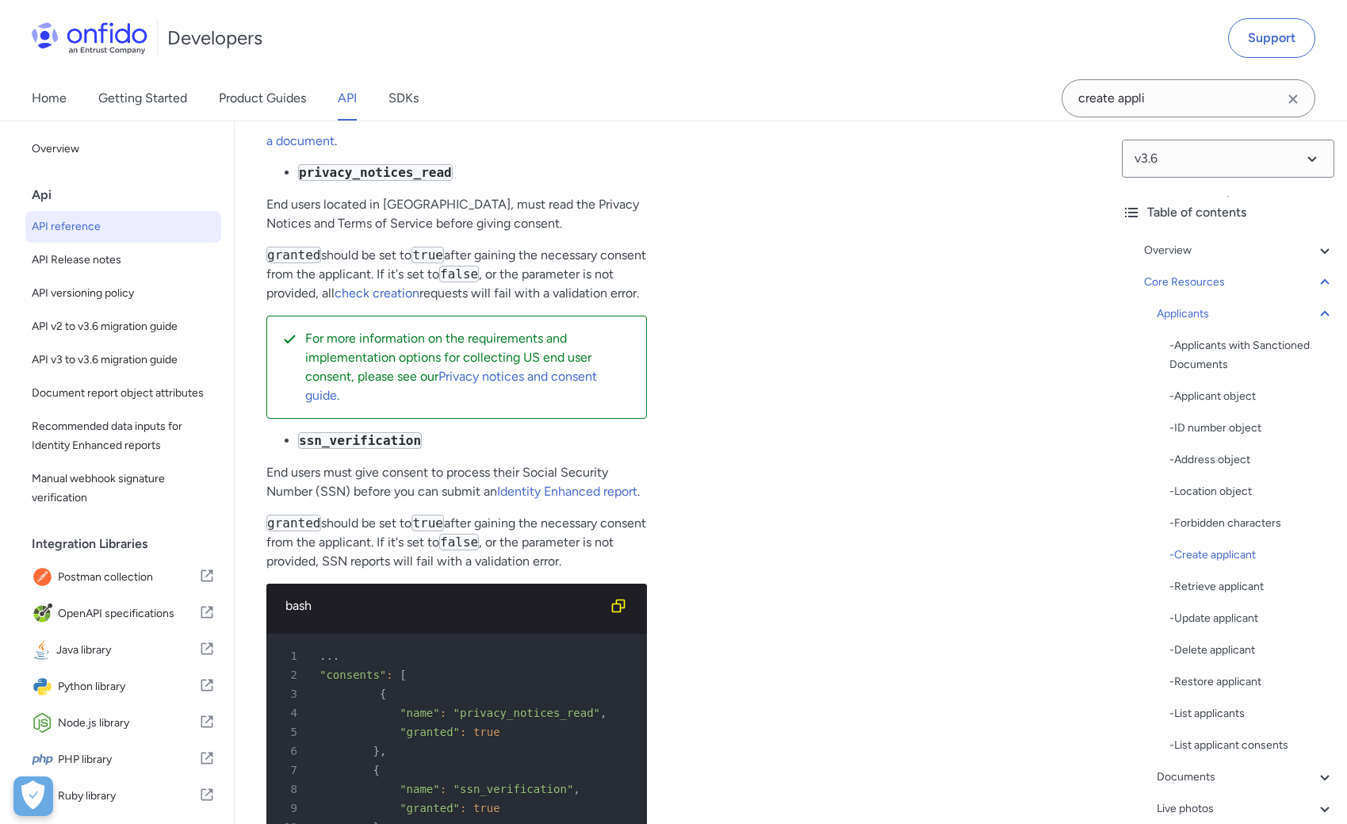
copy h4 "consents"
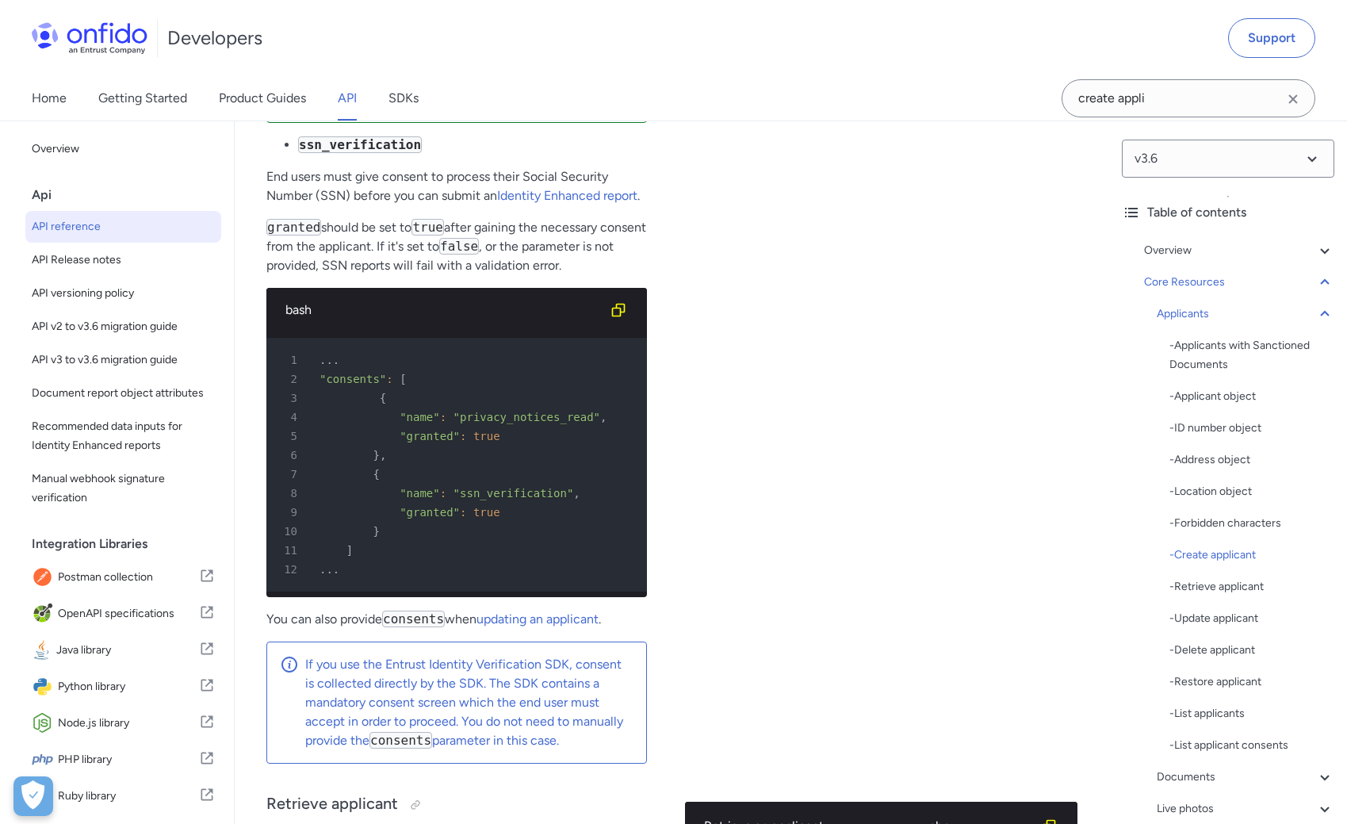
scroll to position [22258, 0]
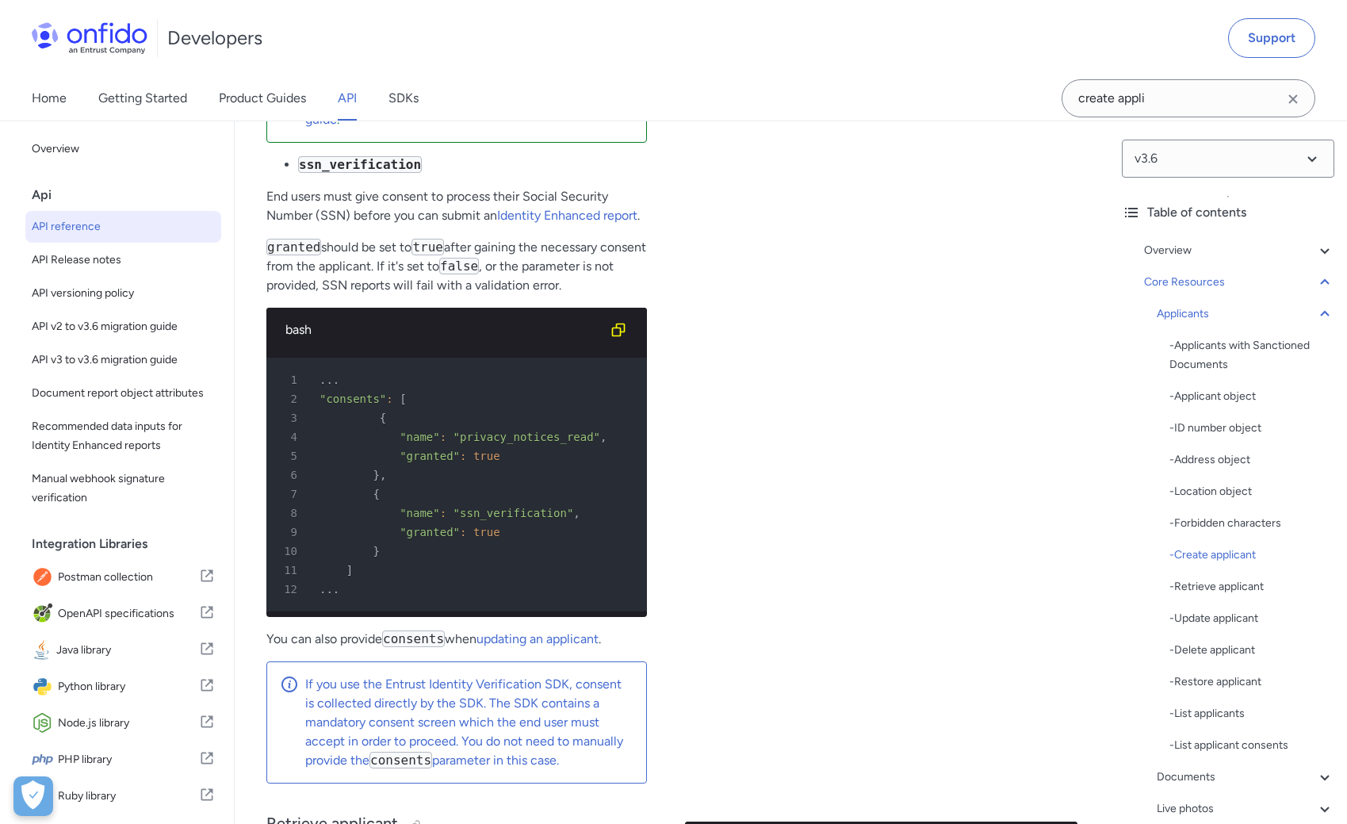
drag, startPoint x: 300, startPoint y: 210, endPoint x: 470, endPoint y: 209, distance: 169.6
copy code "privacy_notices_read"
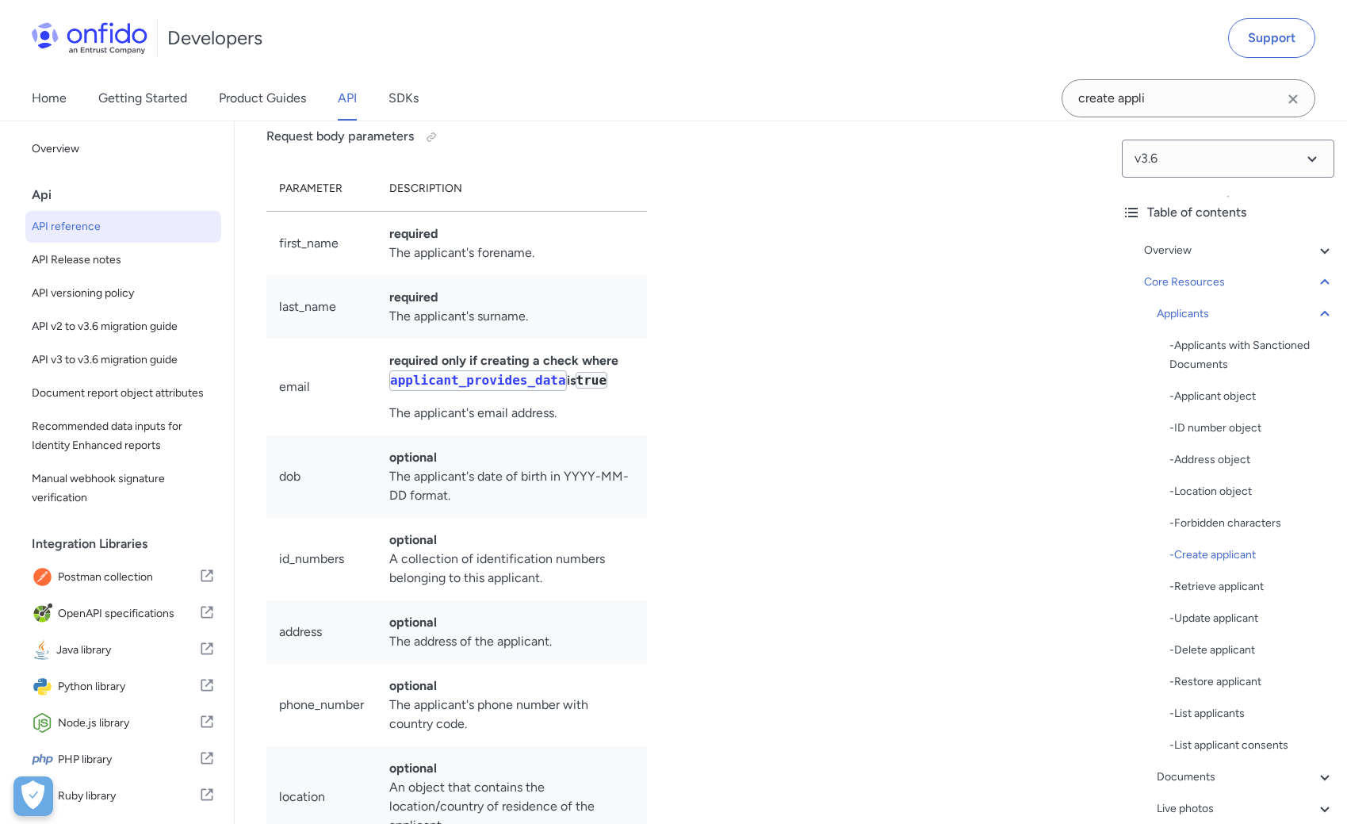
scroll to position [20270, 0]
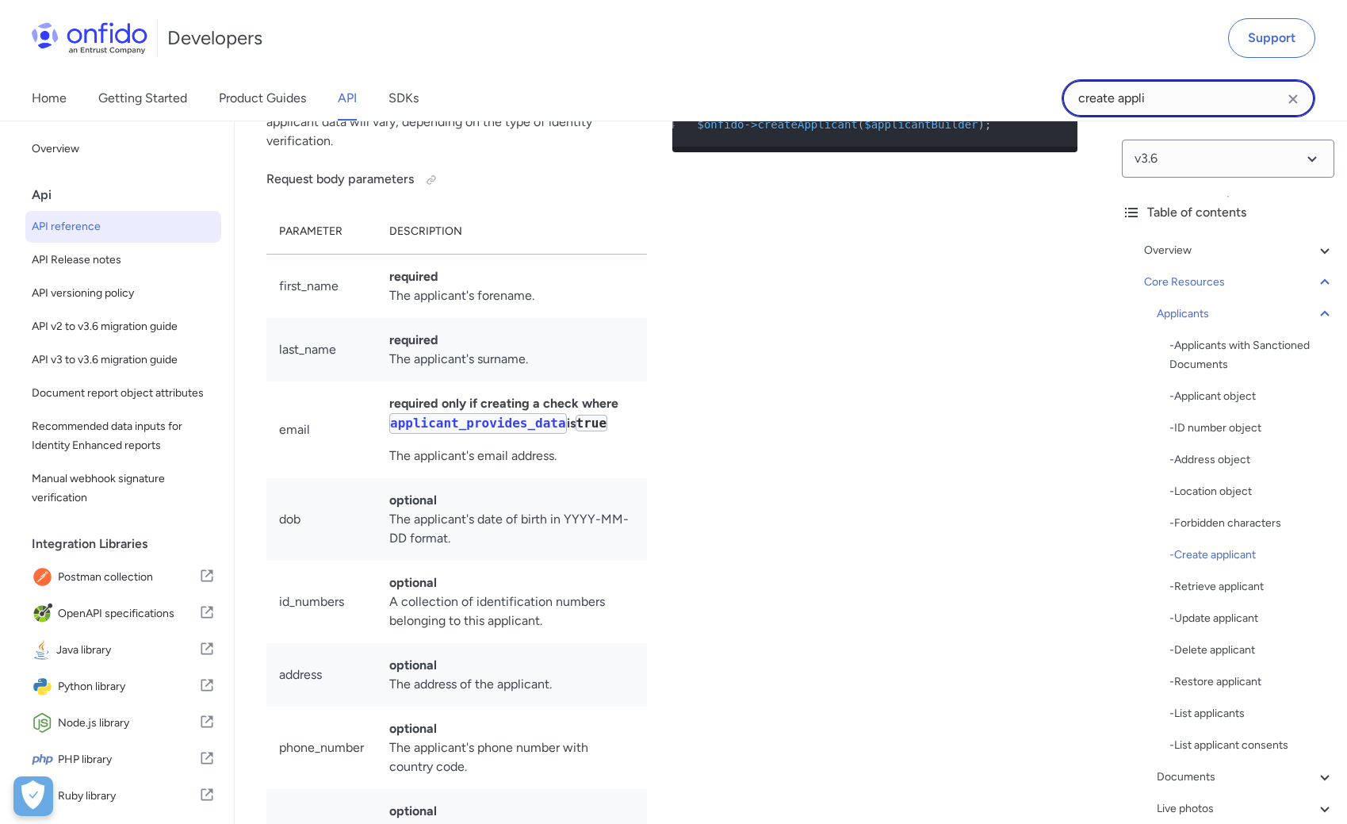
click at [1143, 107] on input "create appli" at bounding box center [1188, 98] width 254 height 38
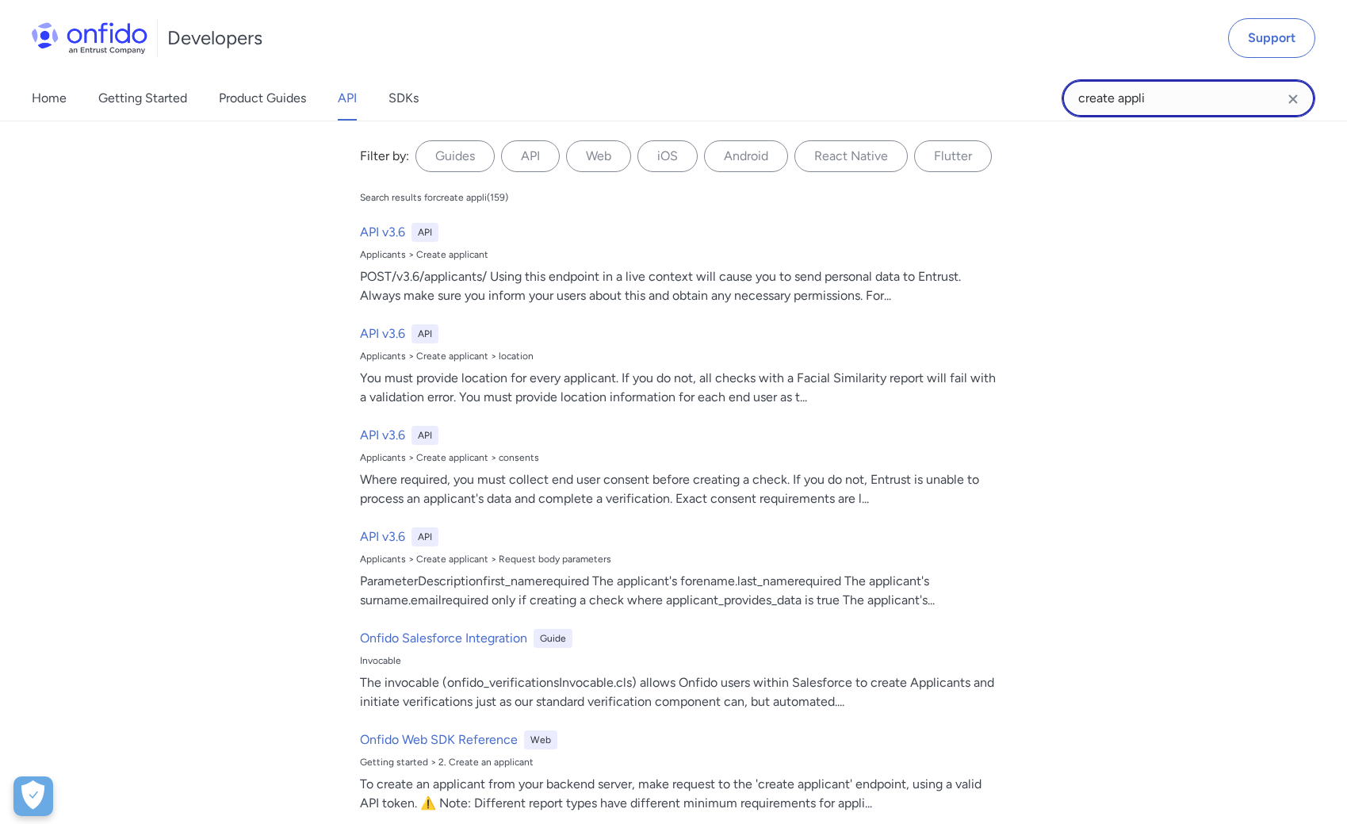
click at [1143, 107] on input "create appli" at bounding box center [1188, 98] width 254 height 38
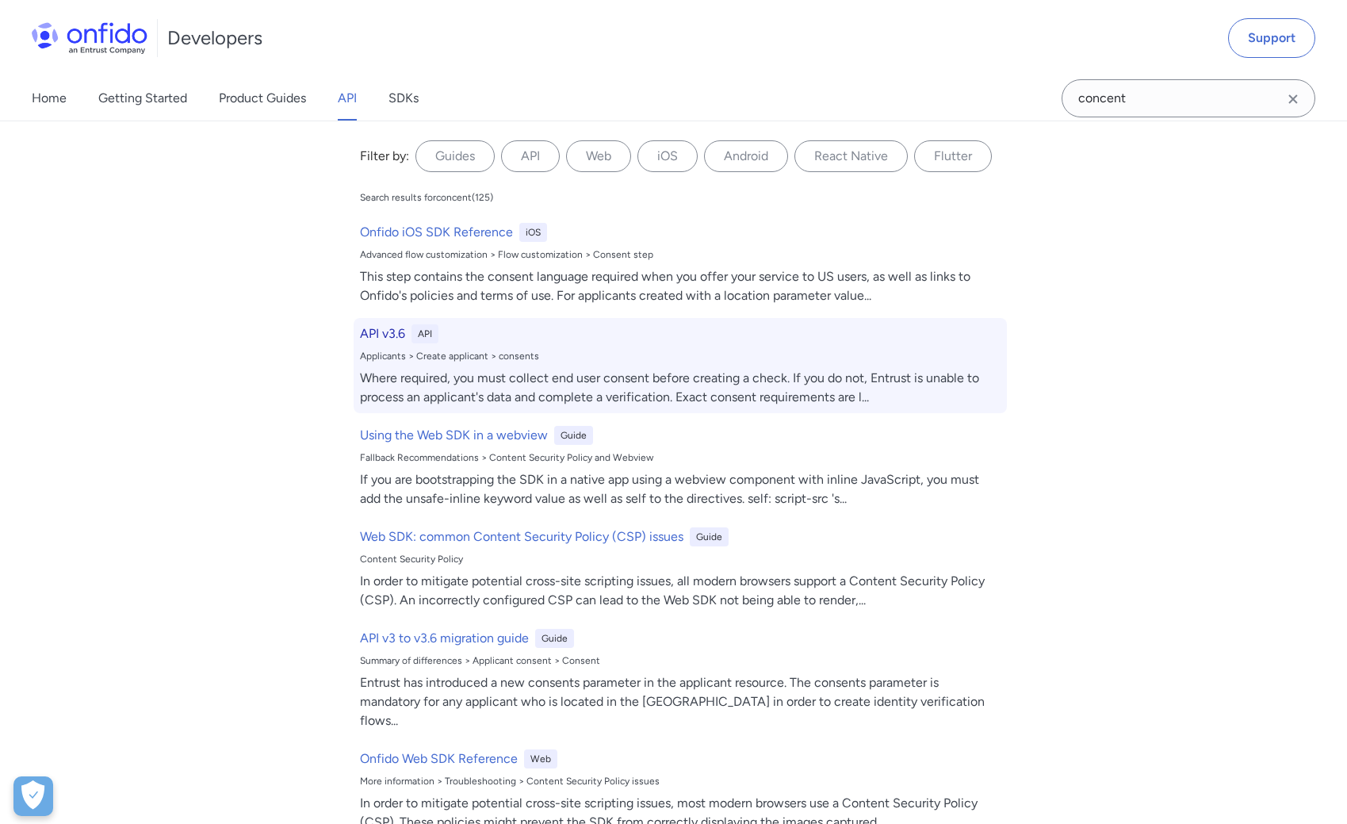
drag, startPoint x: 1143, startPoint y: 107, endPoint x: 388, endPoint y: 335, distance: 789.2
click at [388, 335] on h6 "API v3.6" at bounding box center [382, 333] width 45 height 19
click at [430, 388] on div "Where required, you must collect end user consent before creating a check. If y…" at bounding box center [680, 388] width 641 height 38
click at [426, 386] on div "Where required, you must collect end user consent before creating a check. If y…" at bounding box center [680, 388] width 641 height 38
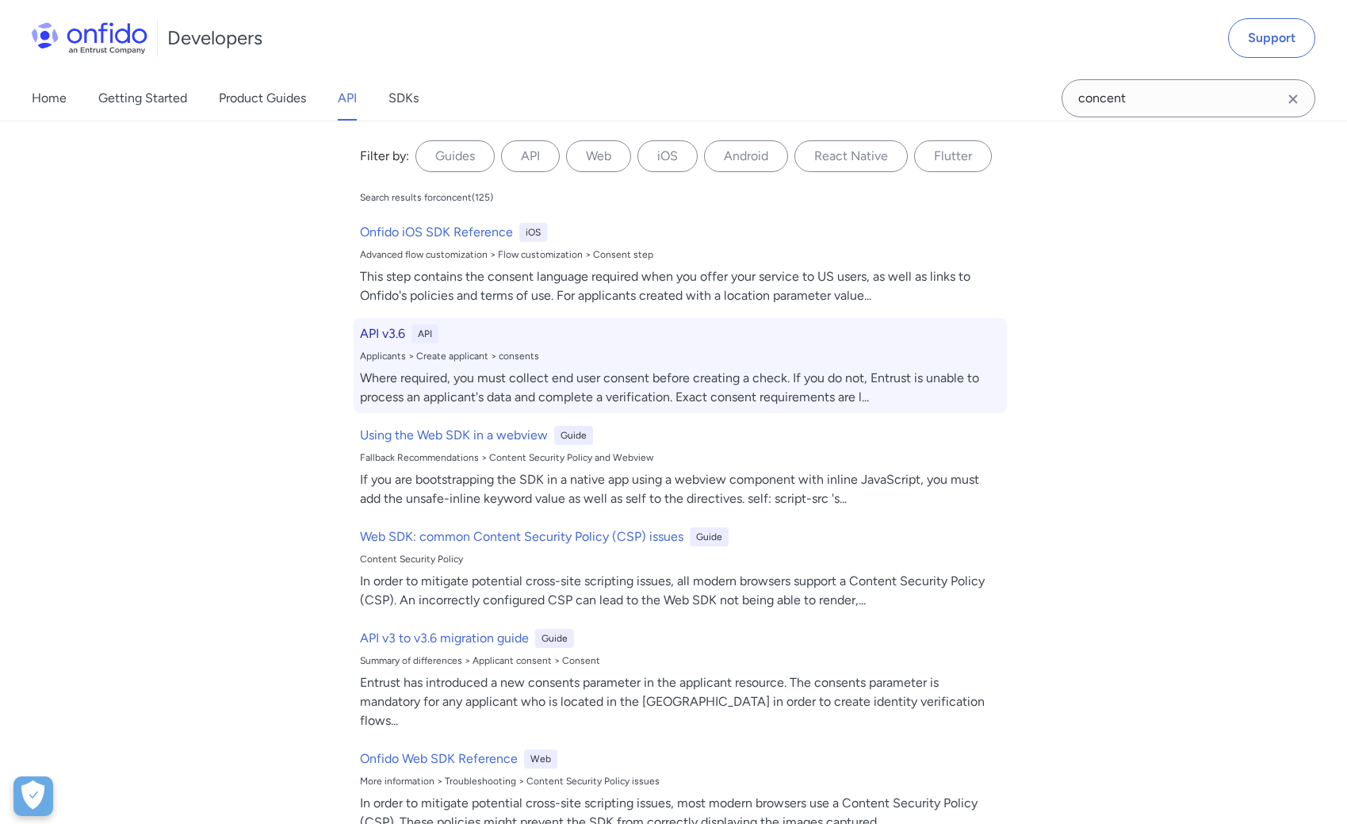
click at [426, 386] on div "Where required, you must collect end user consent before creating a check. If y…" at bounding box center [680, 388] width 641 height 38
click at [401, 333] on h6 "API v3.6" at bounding box center [382, 333] width 45 height 19
click at [423, 335] on div "API" at bounding box center [424, 333] width 27 height 19
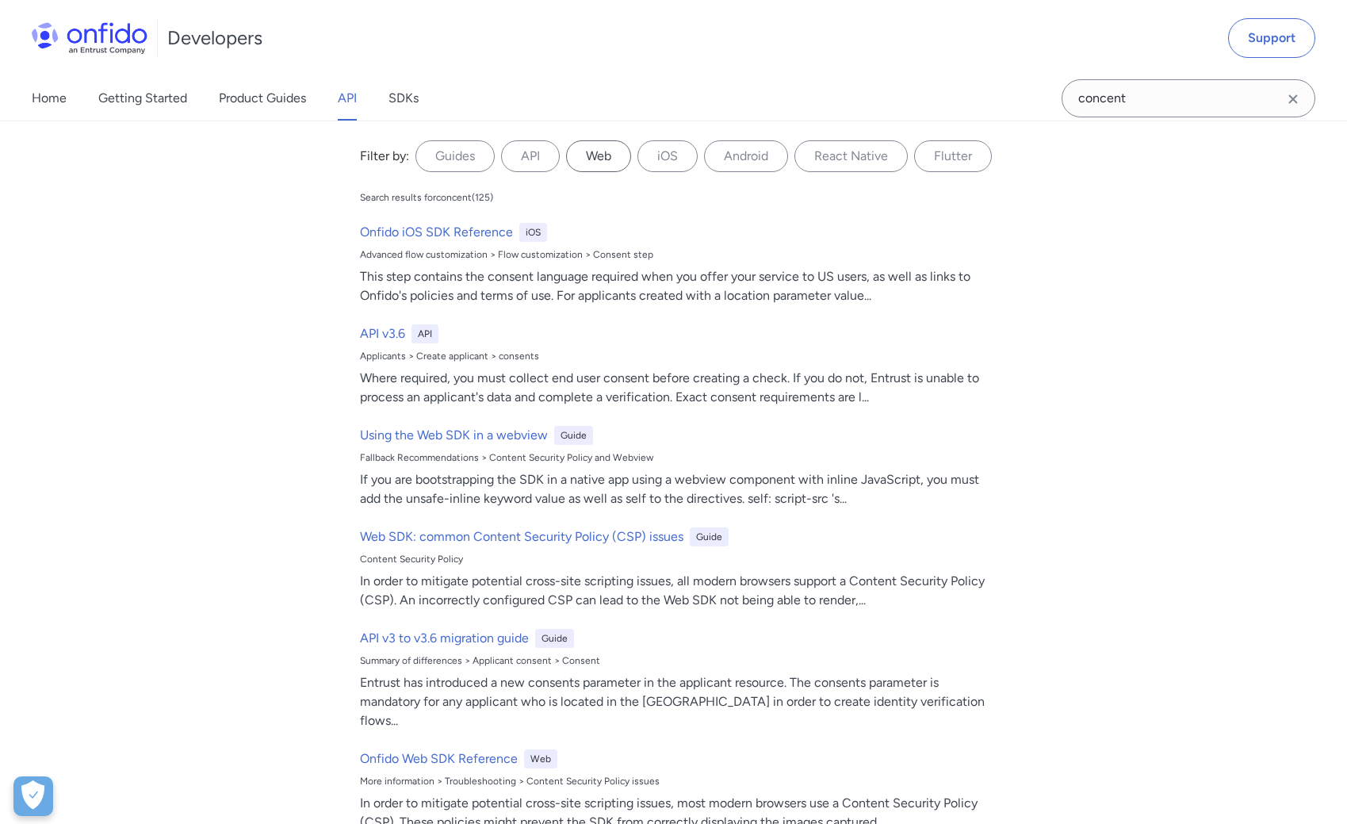
click at [598, 163] on label "Web" at bounding box center [598, 156] width 65 height 32
click at [0, 0] on input "Web" at bounding box center [0, 0] width 0 height 0
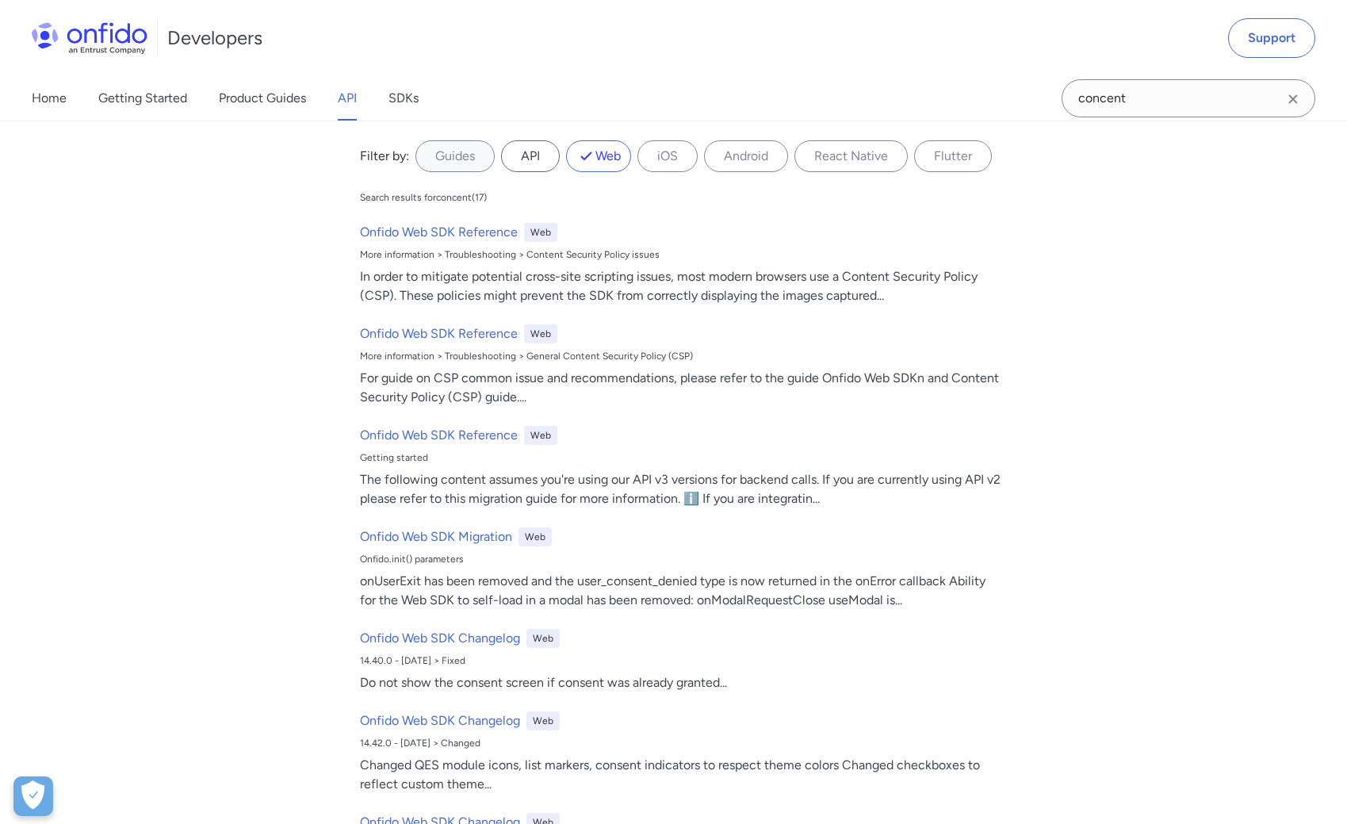
click at [530, 154] on label "API" at bounding box center [530, 156] width 59 height 32
click at [0, 0] on input "API" at bounding box center [0, 0] width 0 height 0
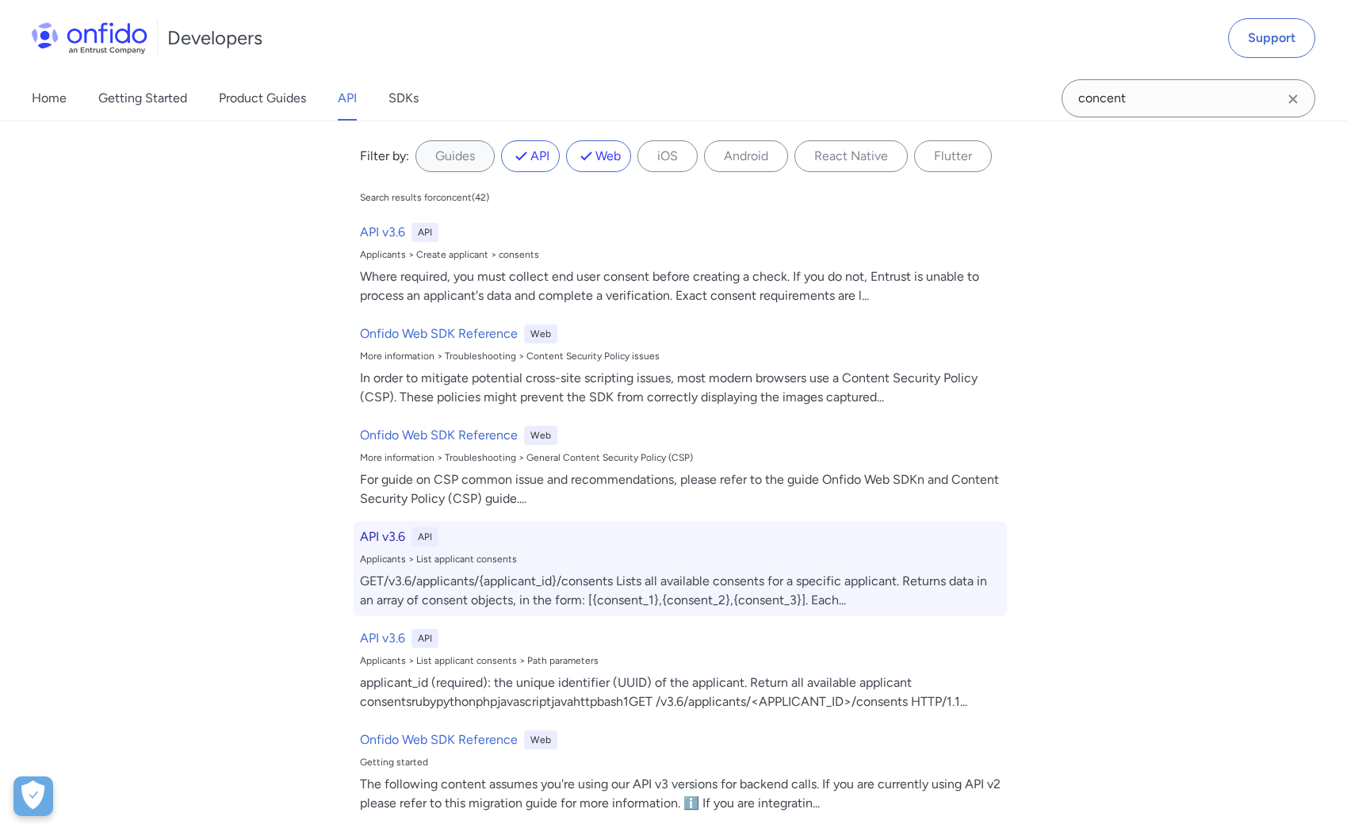
click at [384, 545] on h6 "API v3.6" at bounding box center [382, 536] width 45 height 19
click at [385, 541] on h6 "API v3.6" at bounding box center [382, 536] width 45 height 19
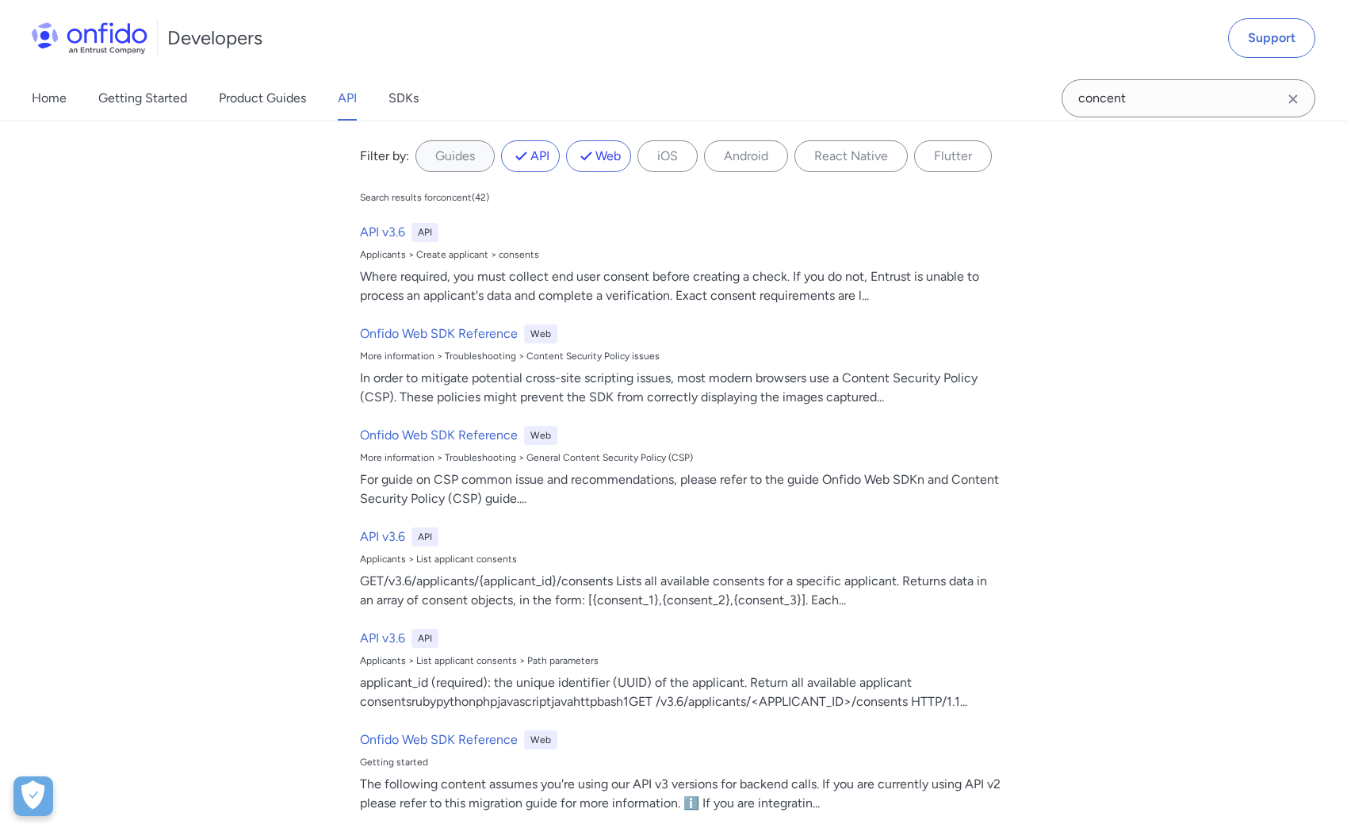
click at [351, 100] on link "API" at bounding box center [347, 98] width 19 height 44
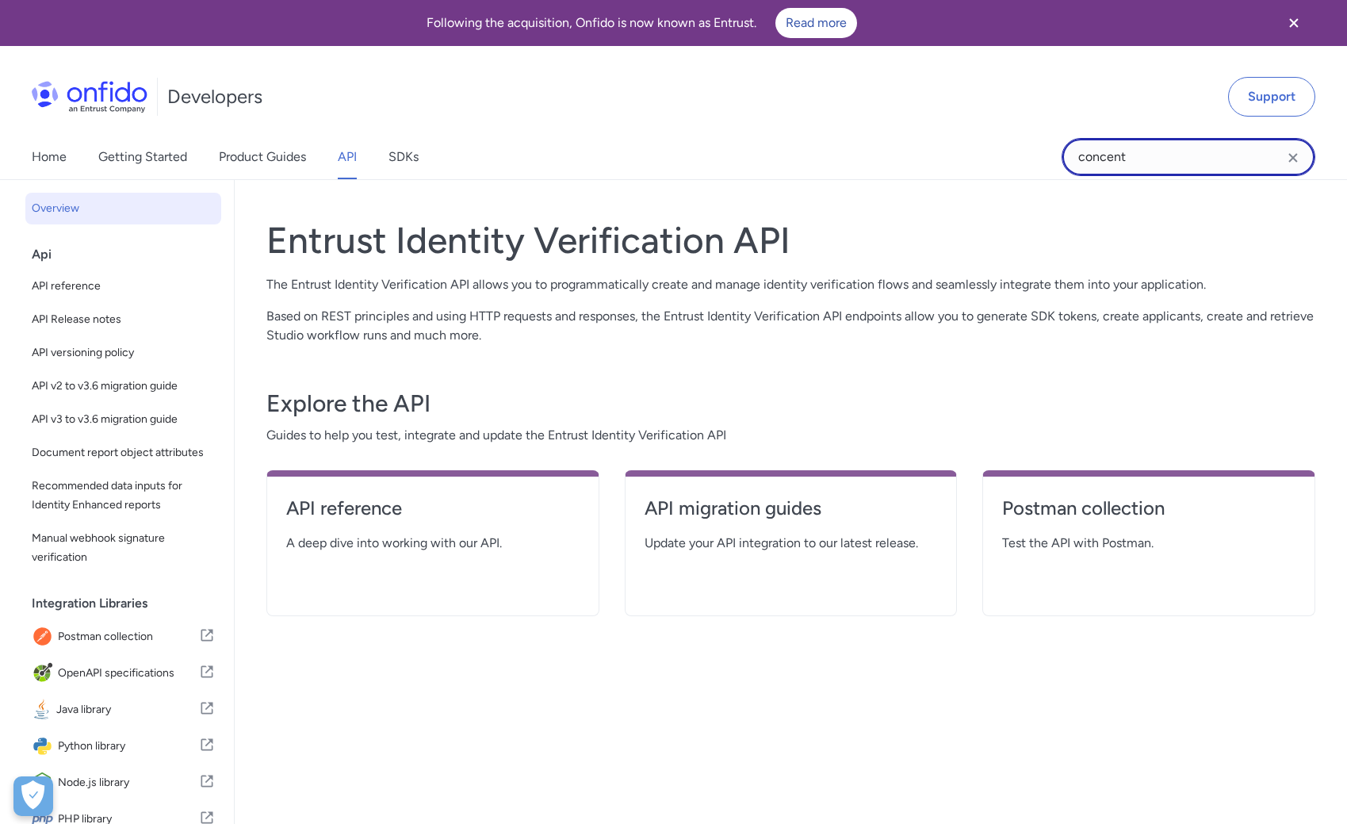
click at [1130, 156] on input "concent" at bounding box center [1188, 157] width 254 height 38
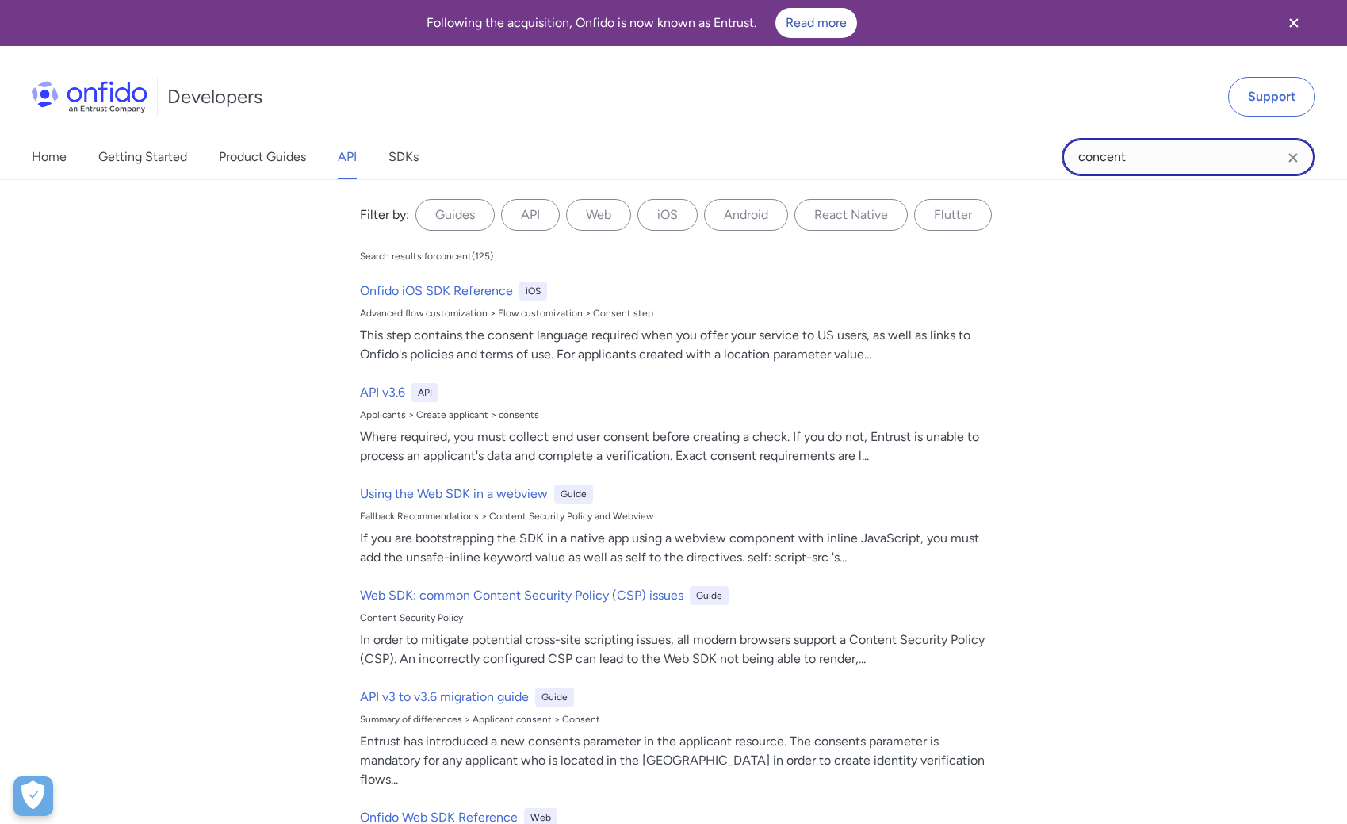
click at [1130, 156] on input "concent" at bounding box center [1188, 157] width 254 height 38
type input "content"
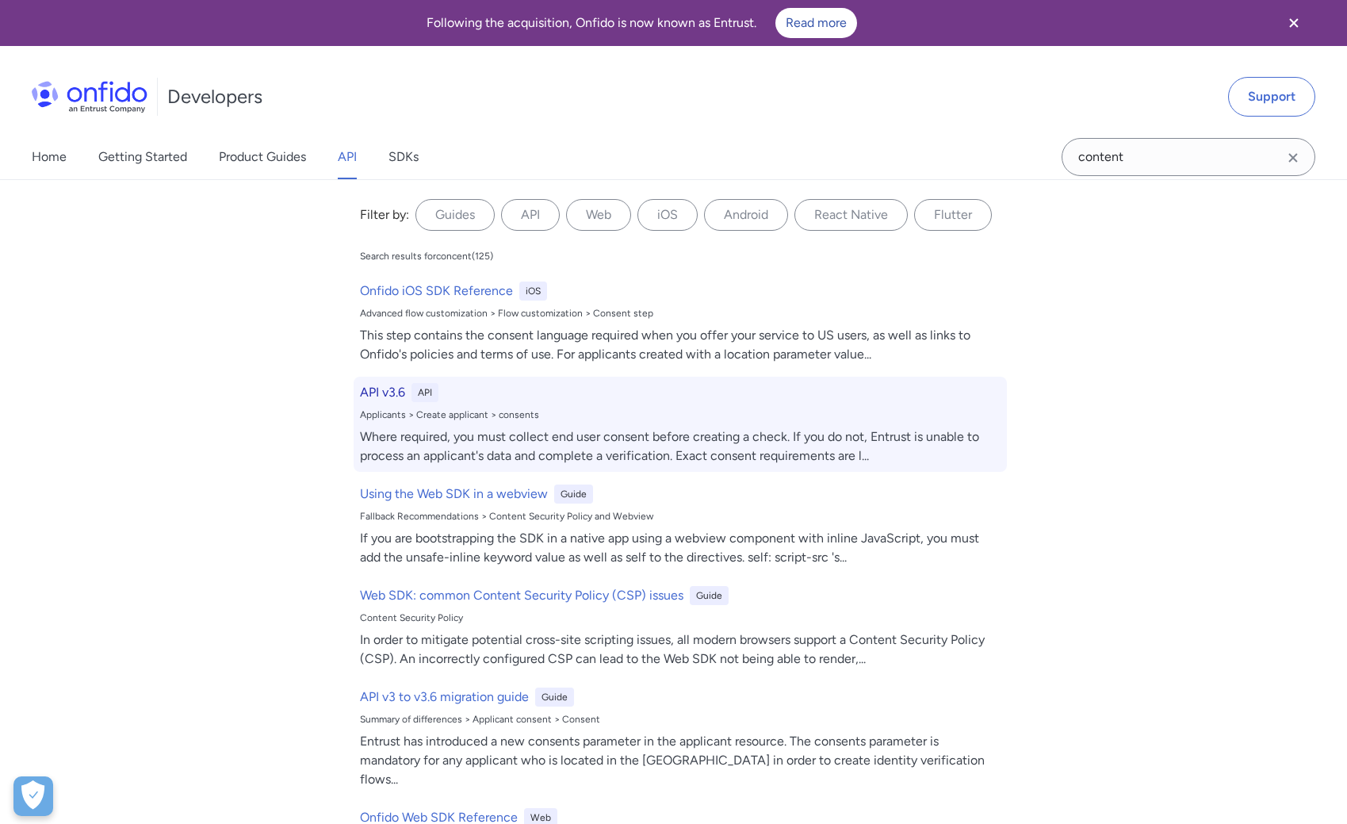
drag, startPoint x: 1130, startPoint y: 156, endPoint x: 387, endPoint y: 397, distance: 780.9
click at [387, 397] on h6 "API v3.6" at bounding box center [382, 392] width 45 height 19
select select "http"
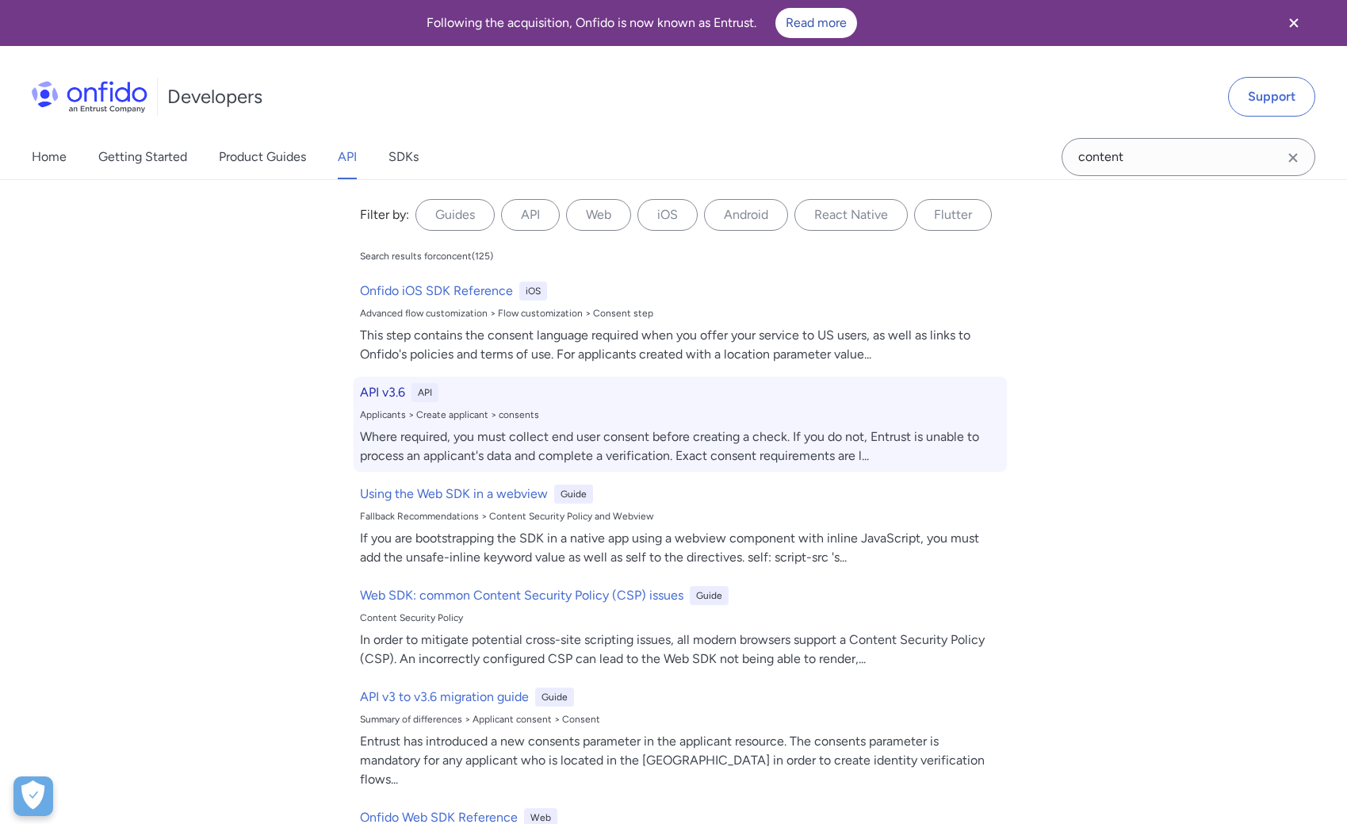
select select "http"
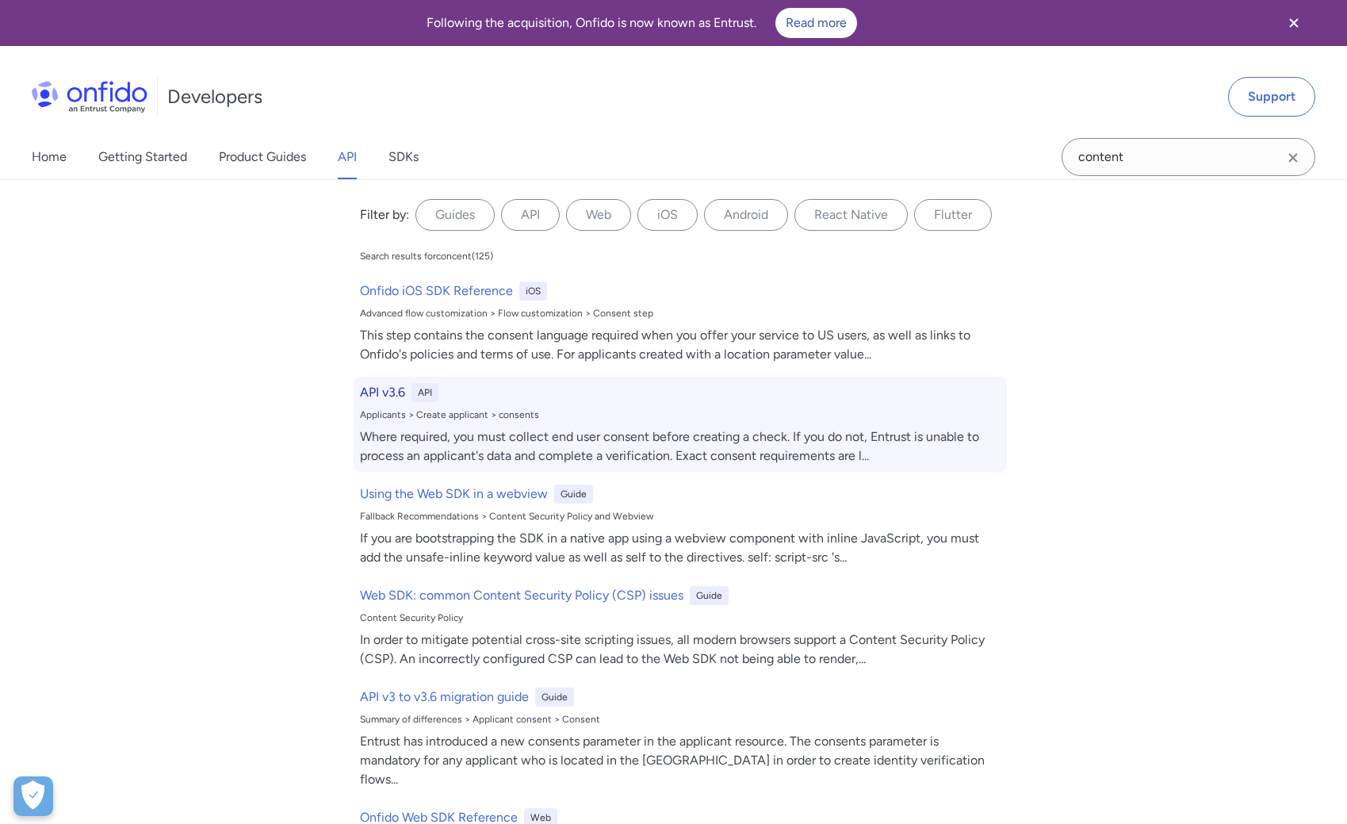
select select "http"
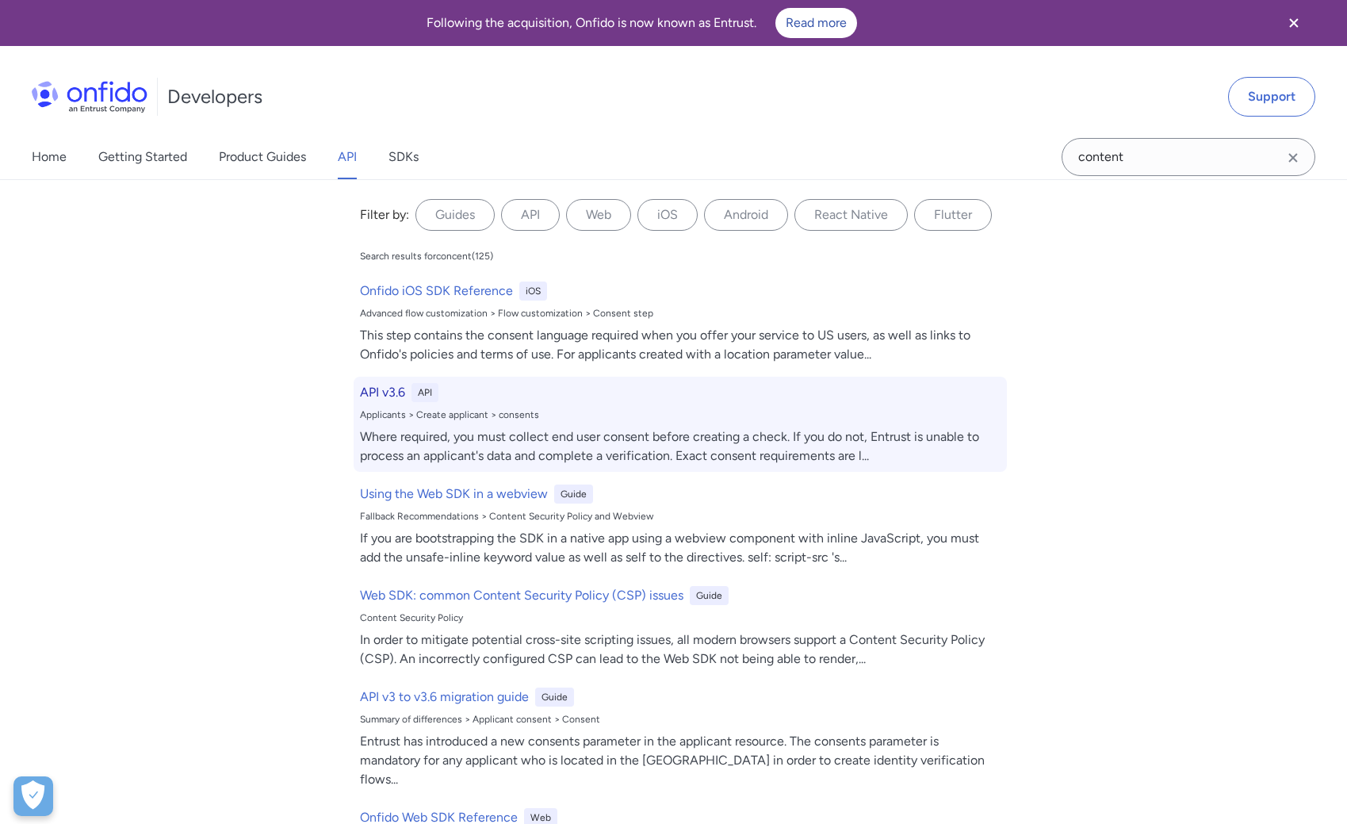
select select "http"
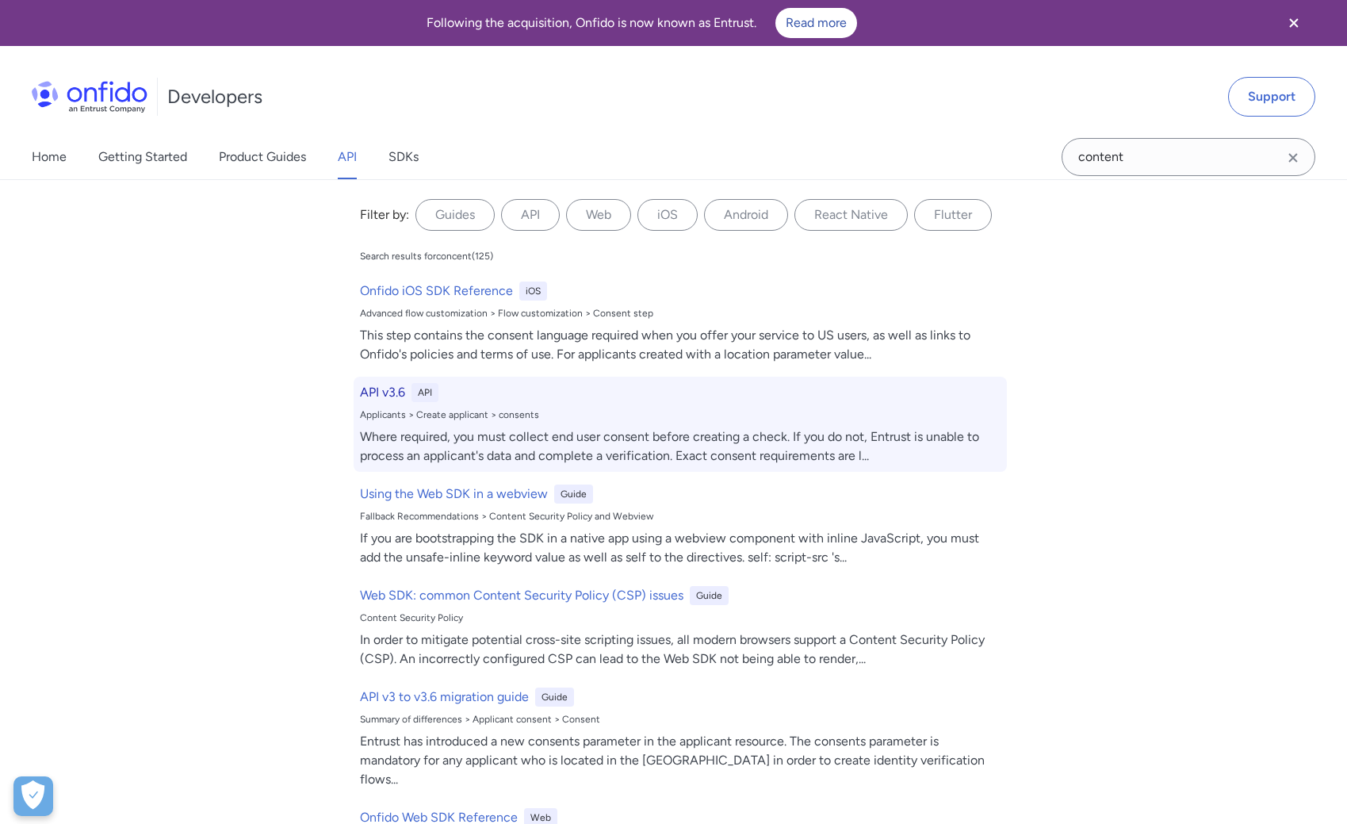
select select "http"
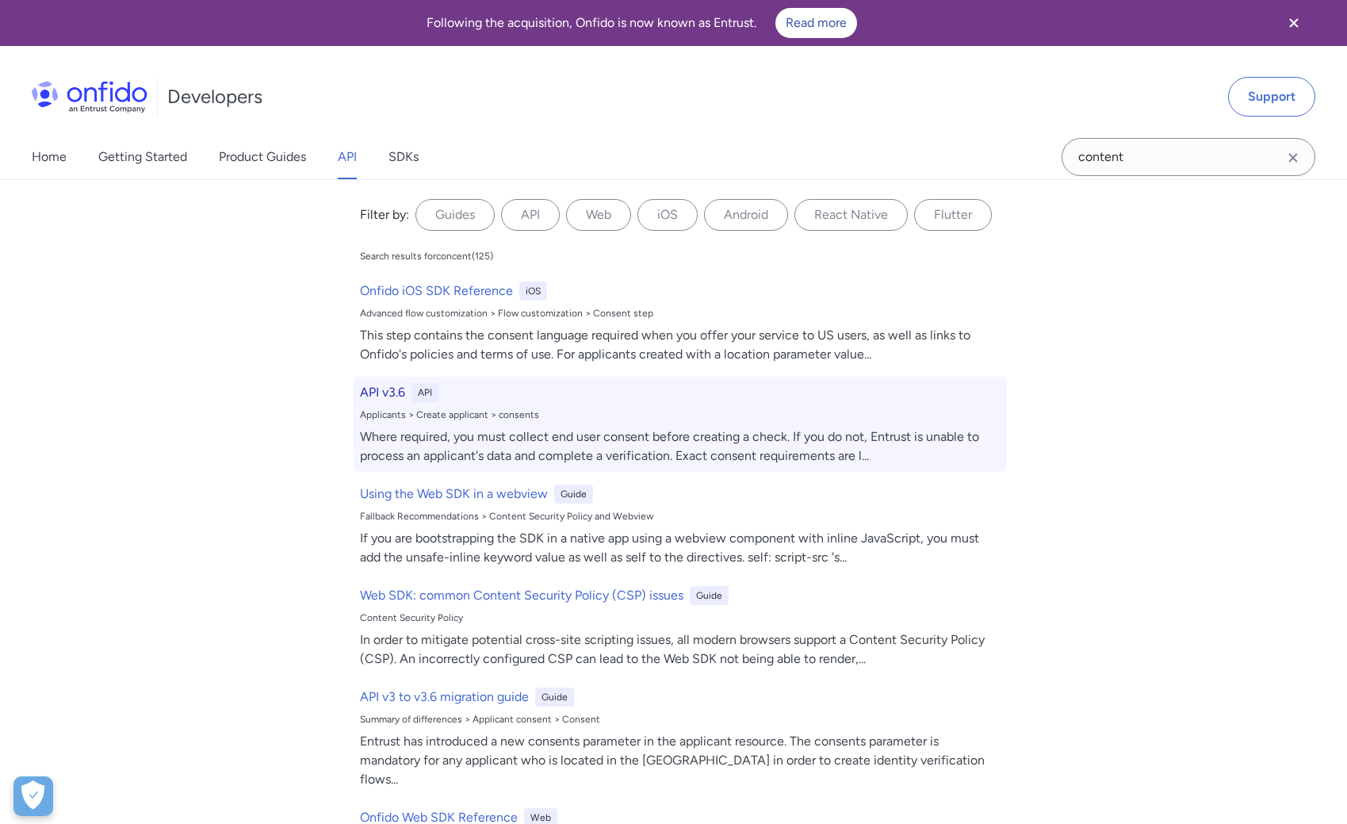
select select "http"
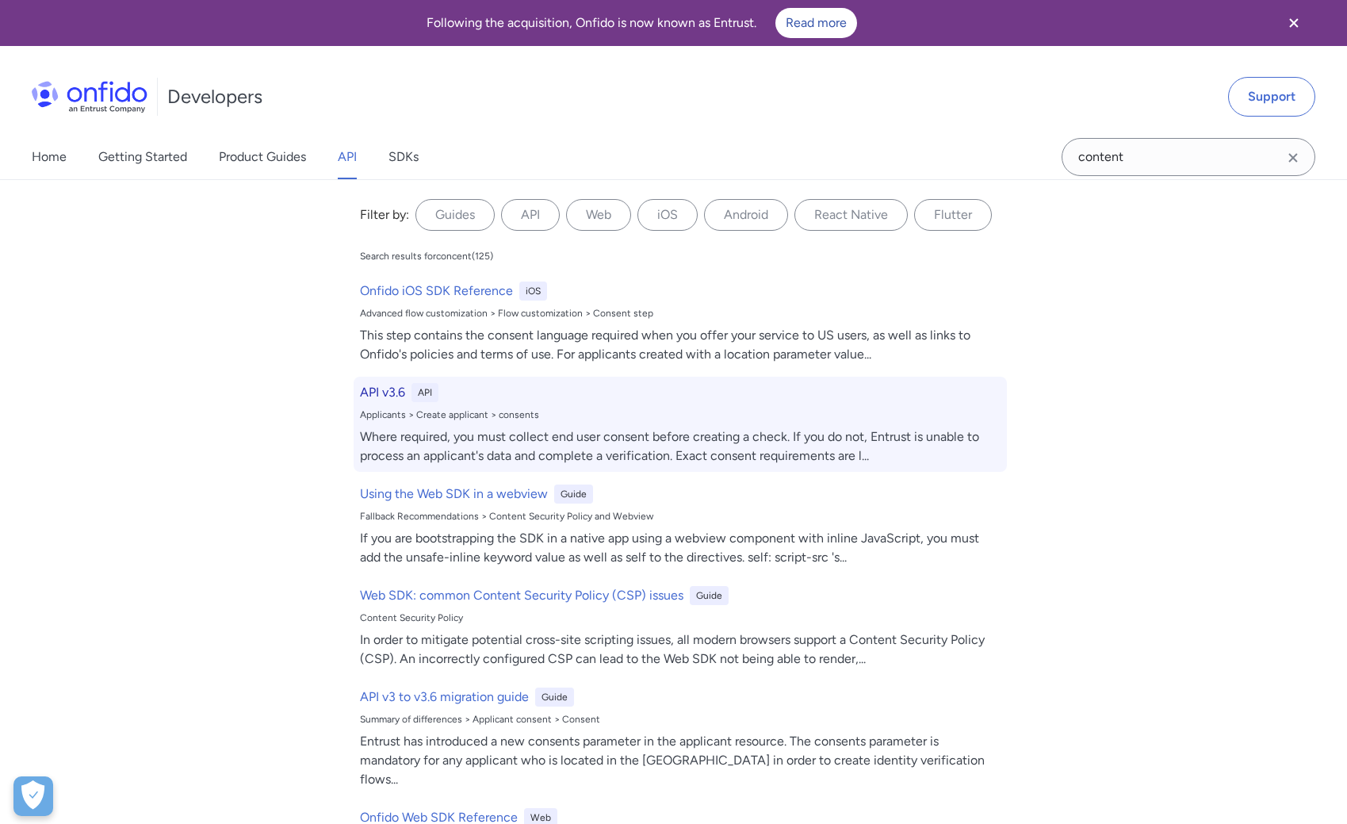
select select "http"
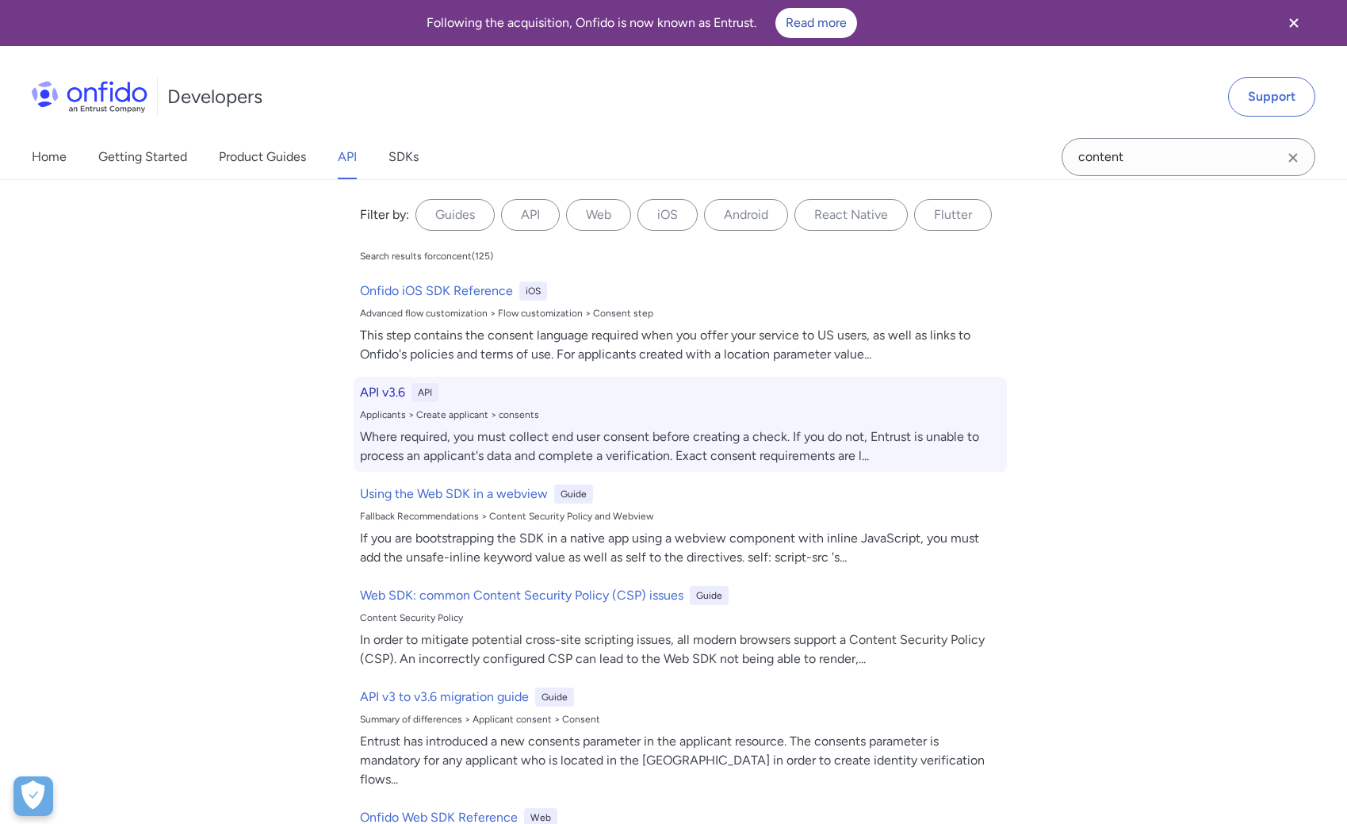
select select "http"
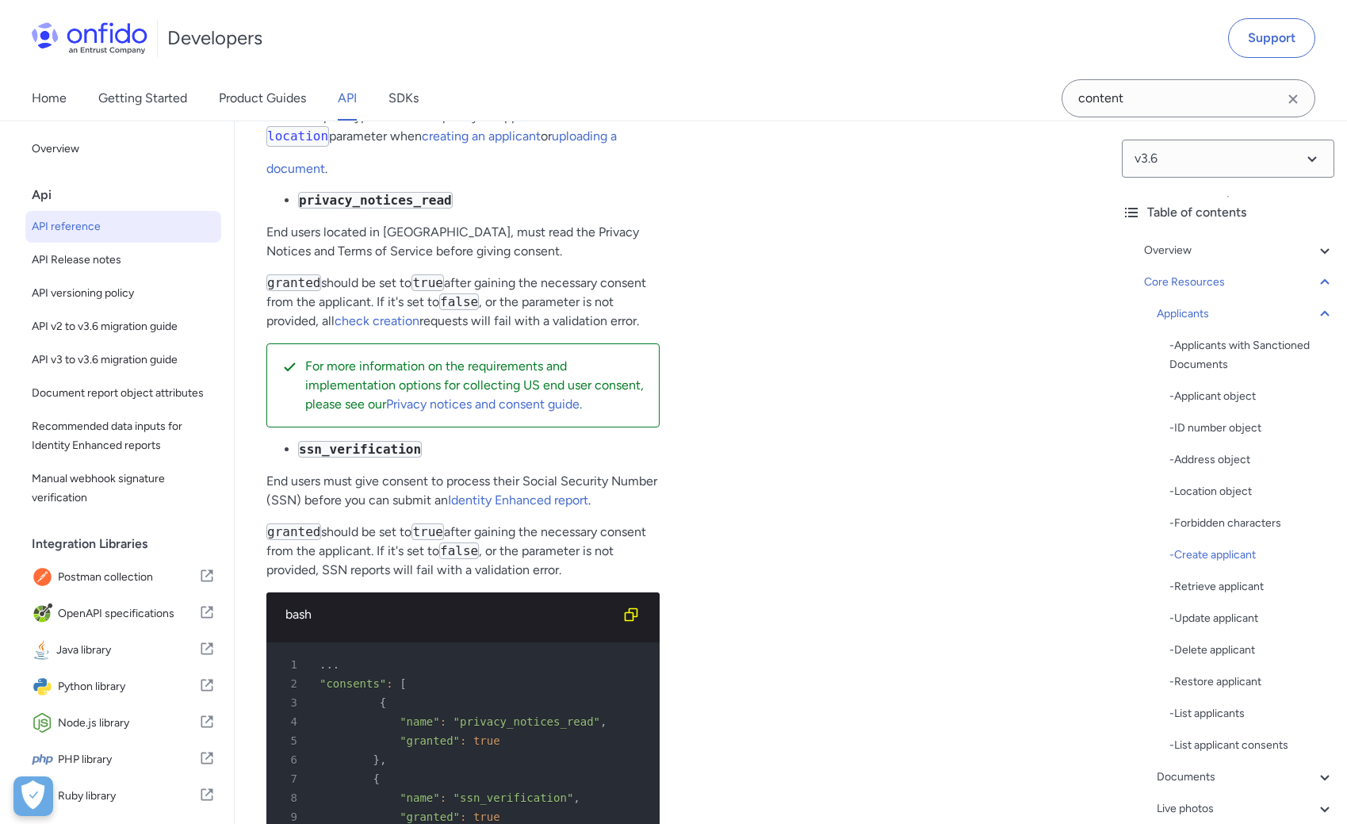
scroll to position [22053, 0]
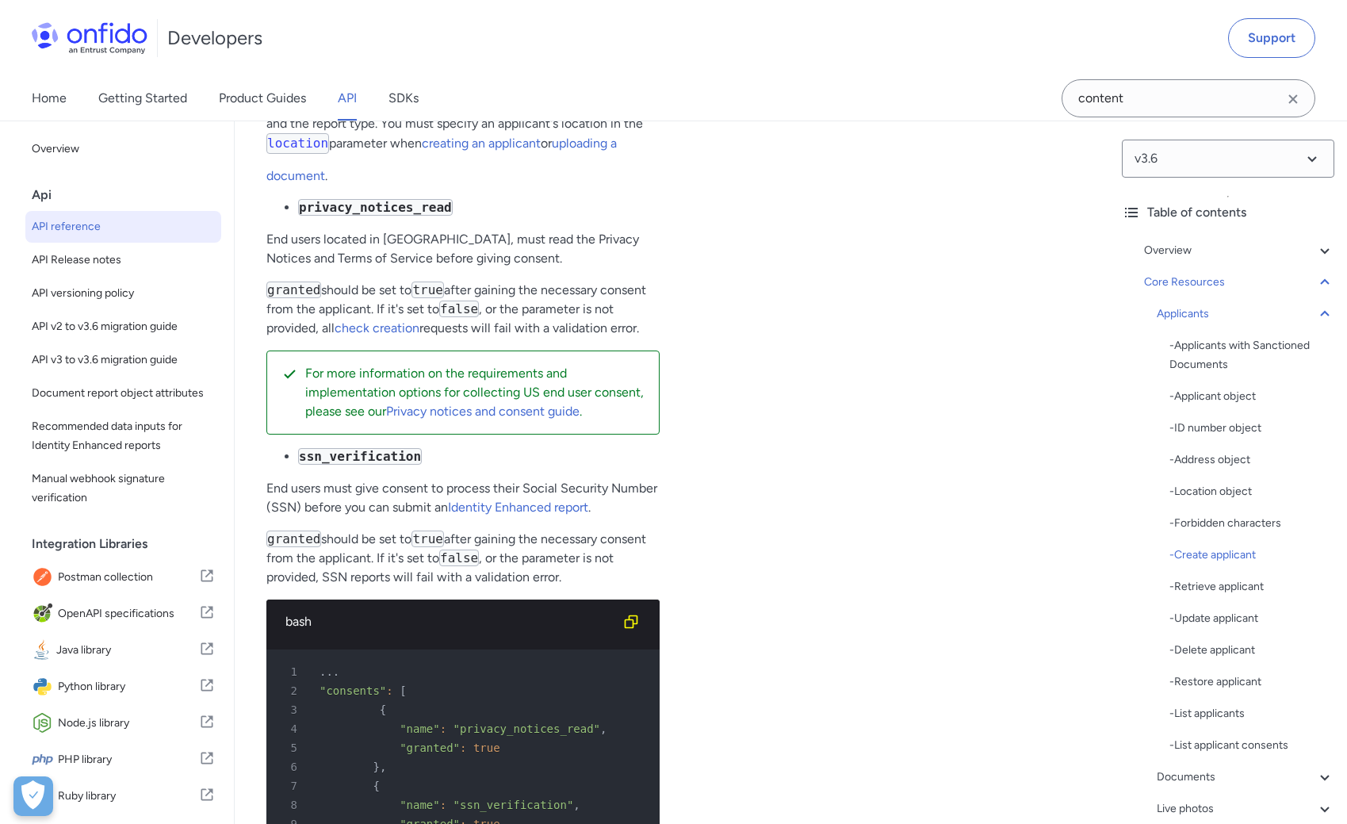
click at [319, 82] on p "Where required, you must collect end user consent before creating a check. If y…" at bounding box center [462, 53] width 393 height 57
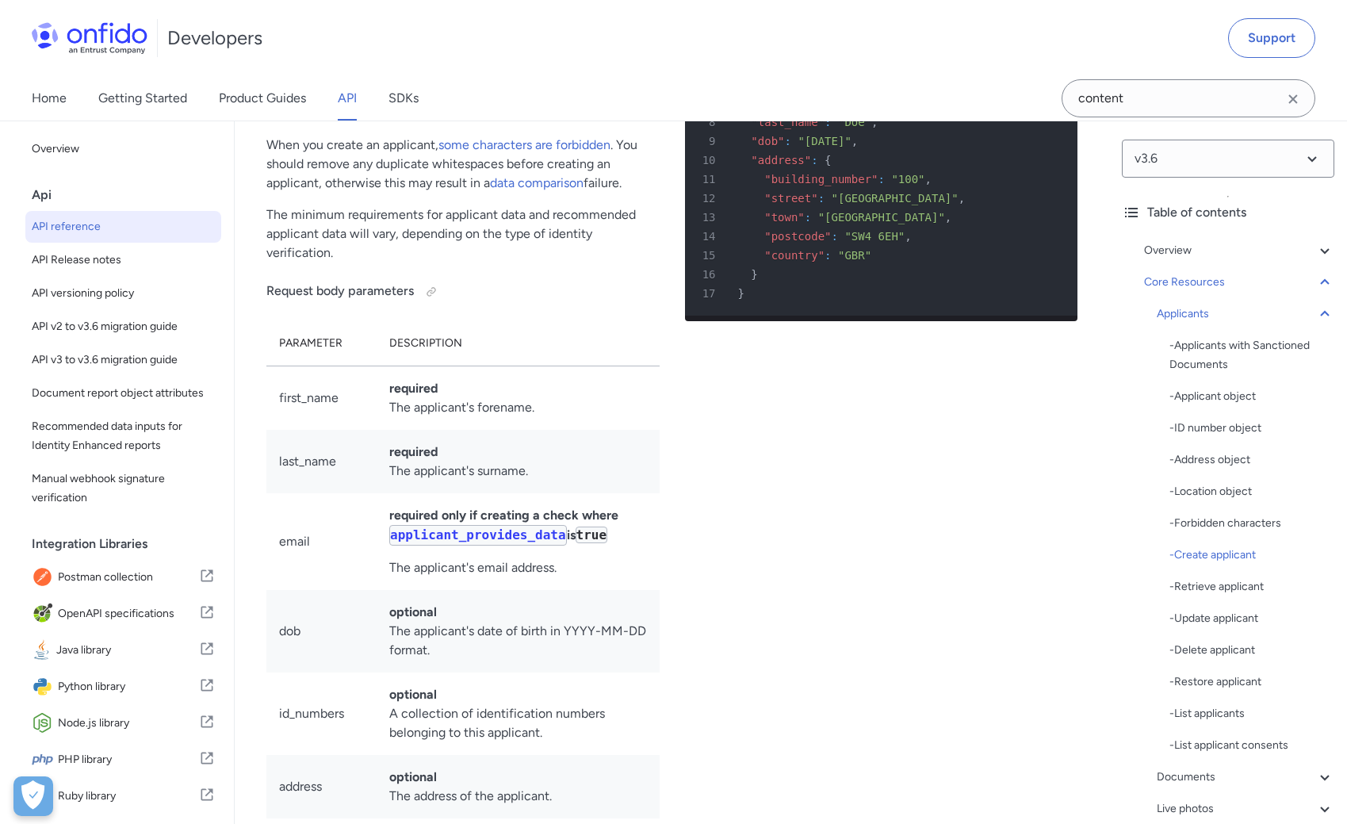
scroll to position [20280, 0]
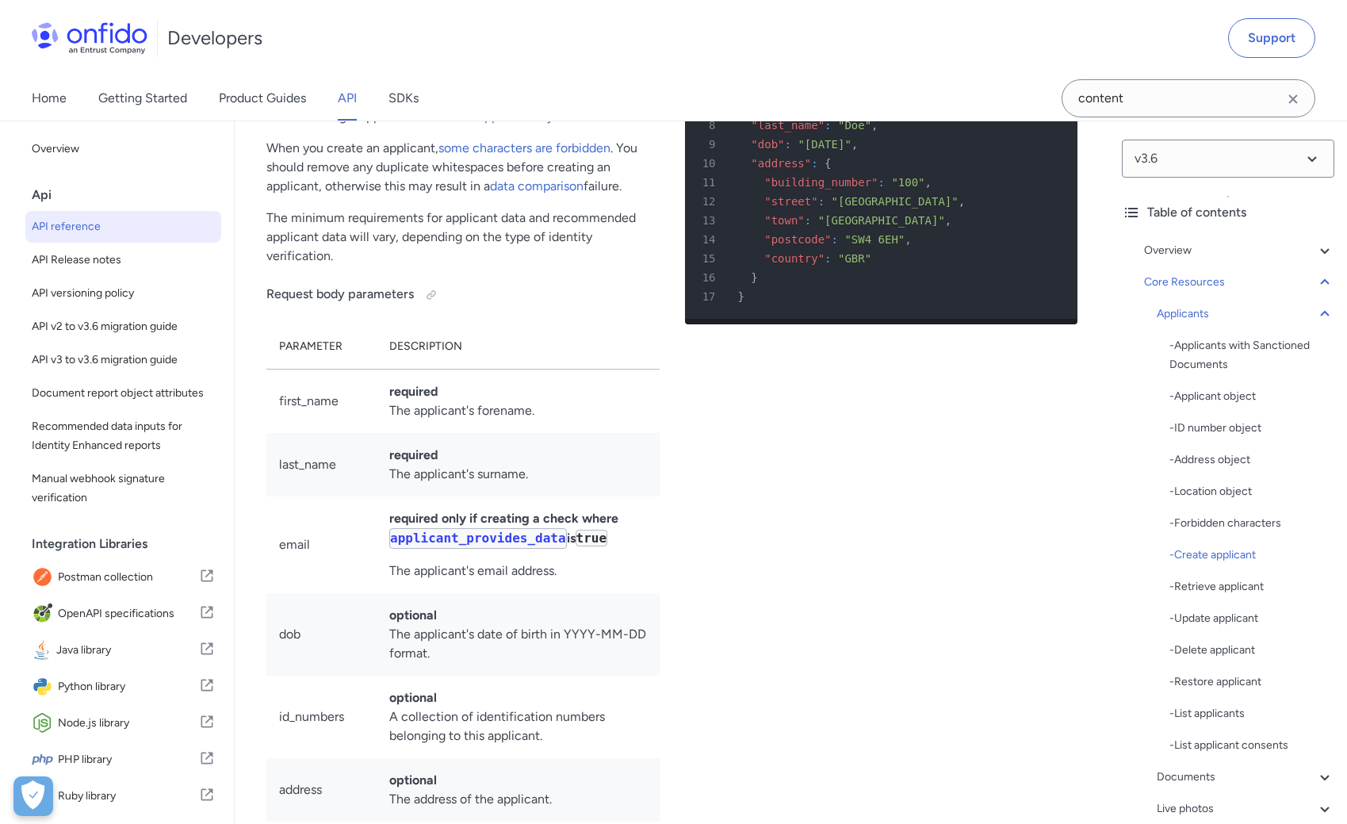
select select "php"
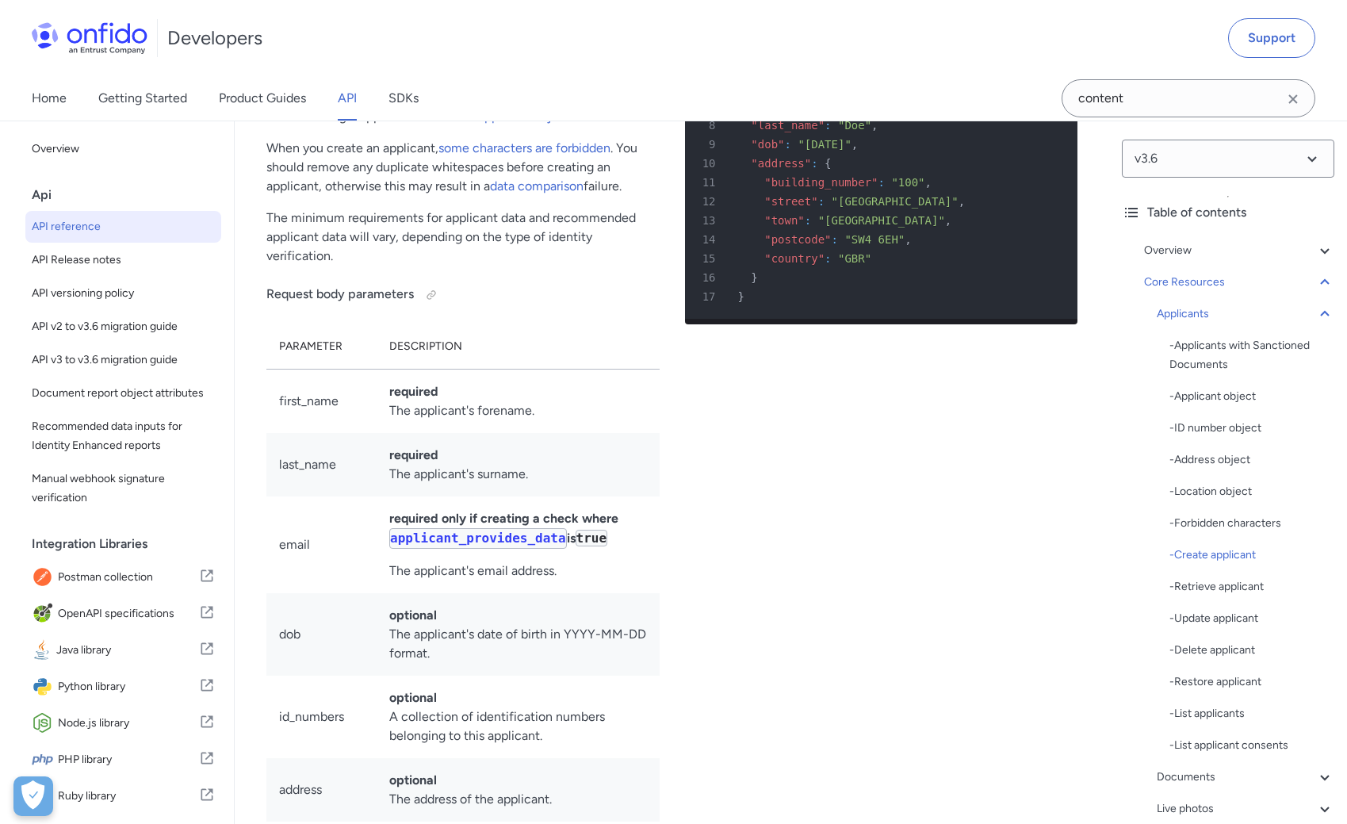
select select "php"
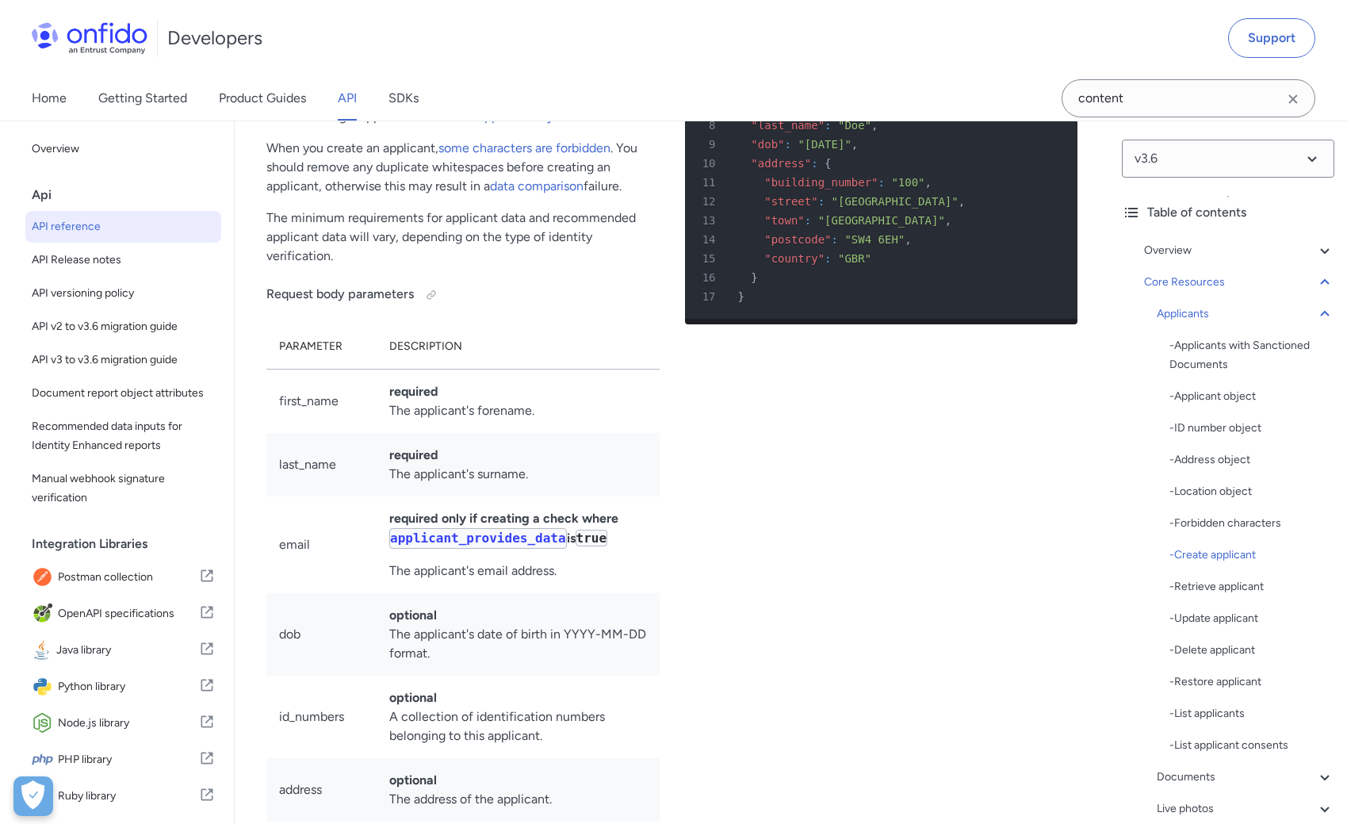
select select "php"
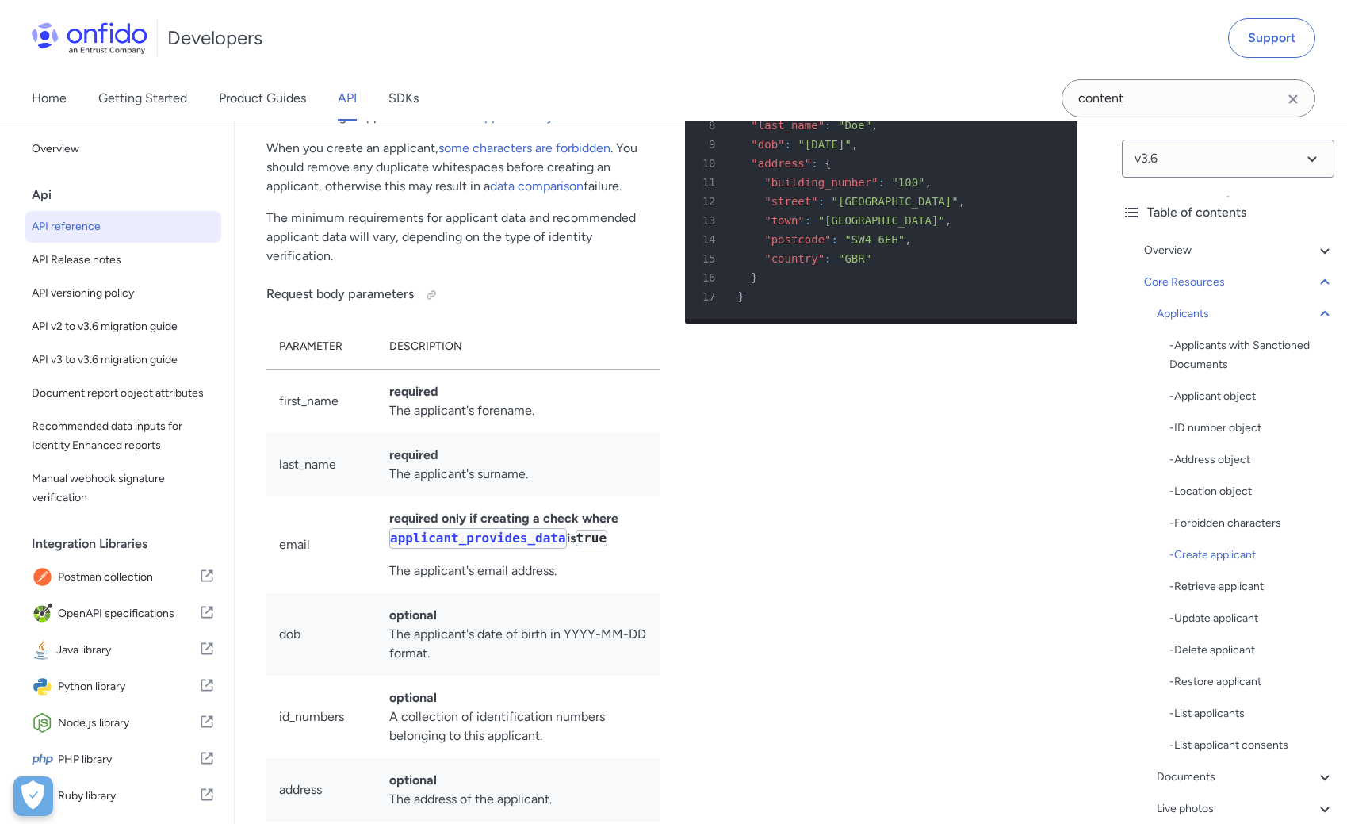
select select "php"
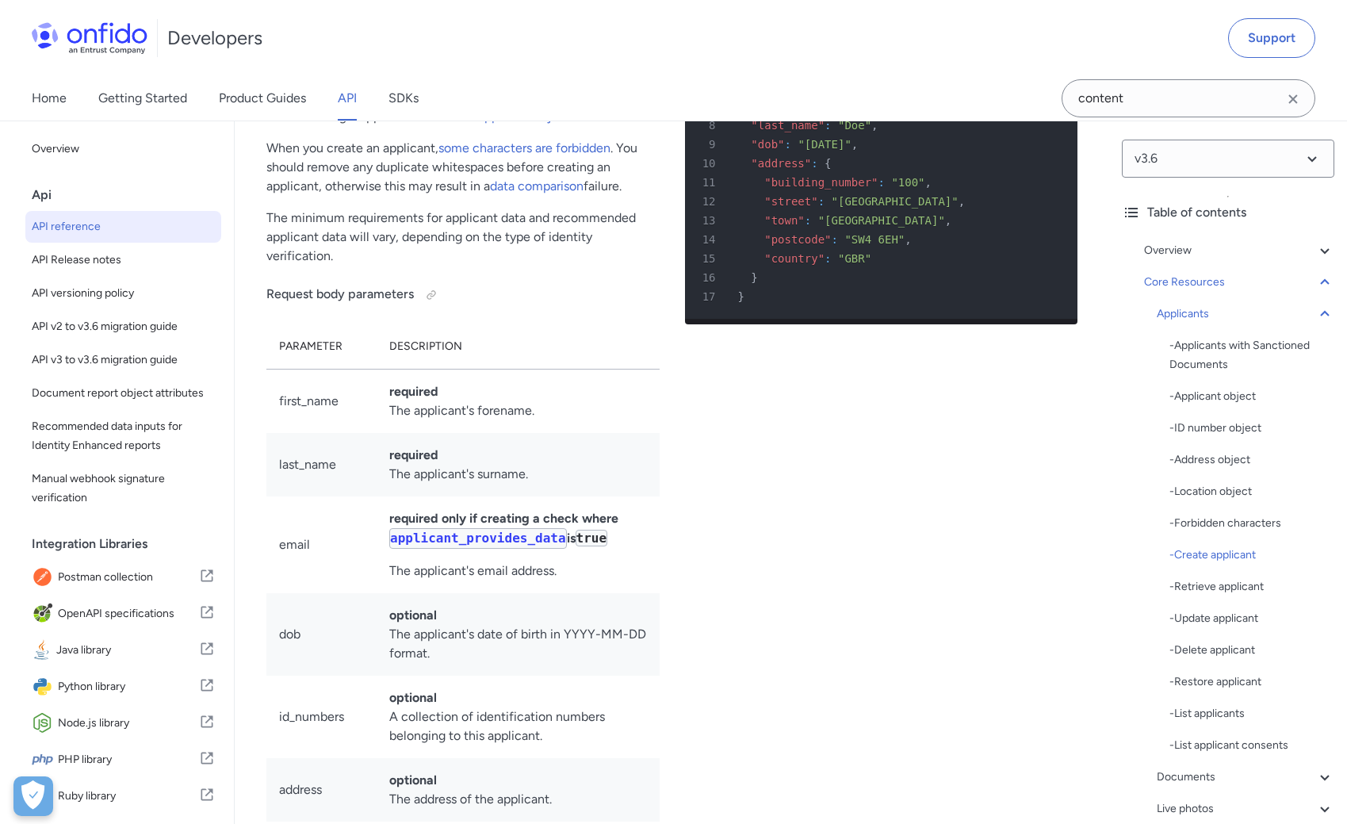
select select "php"
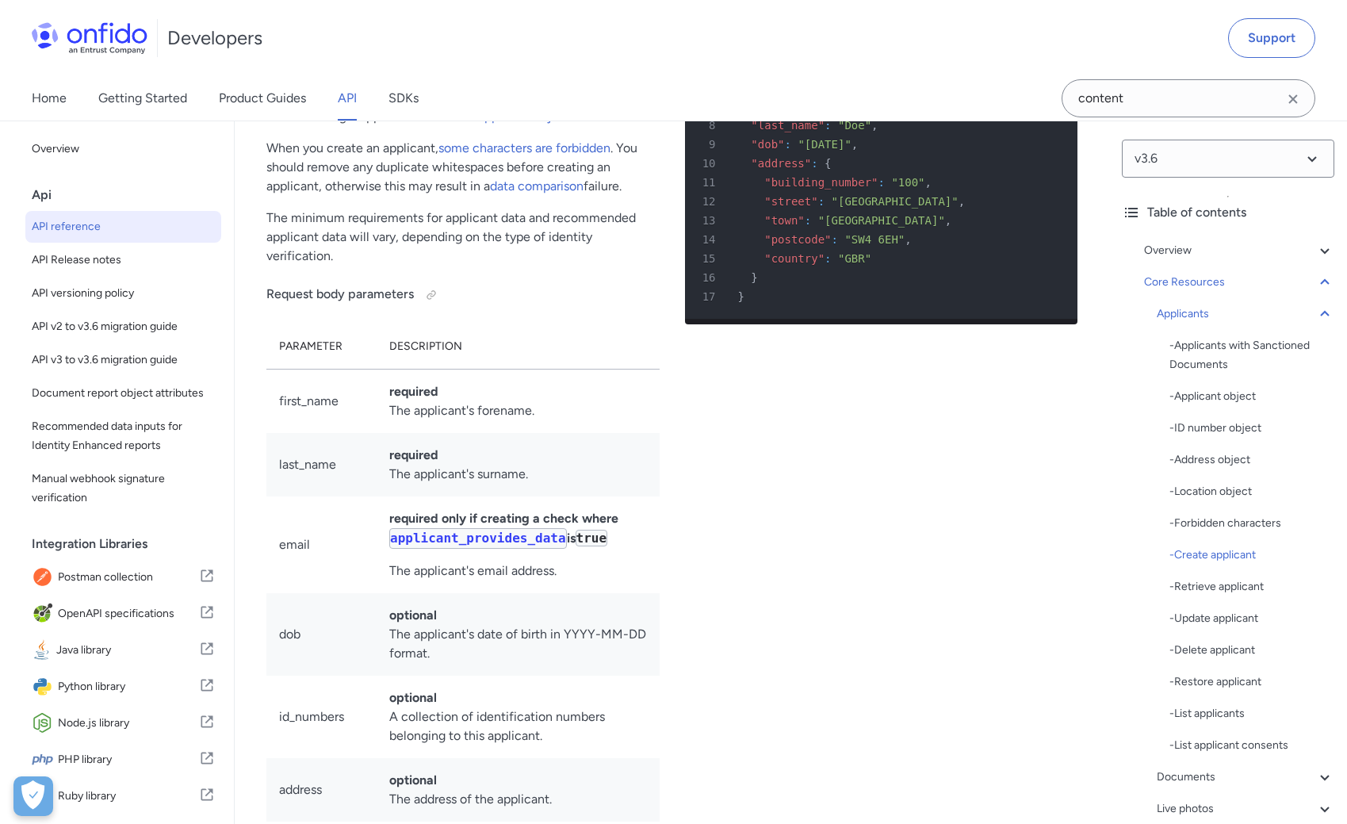
select select "php"
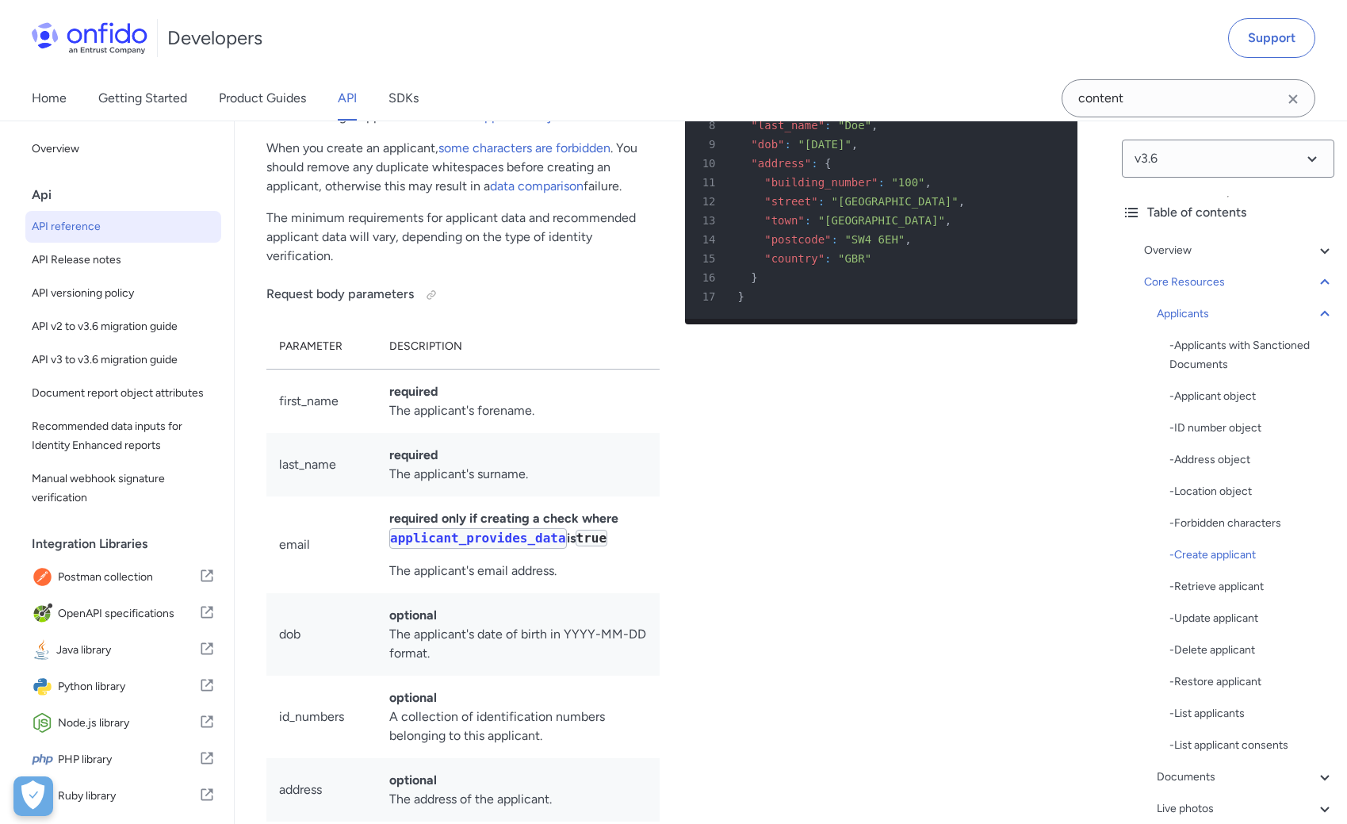
select select "php"
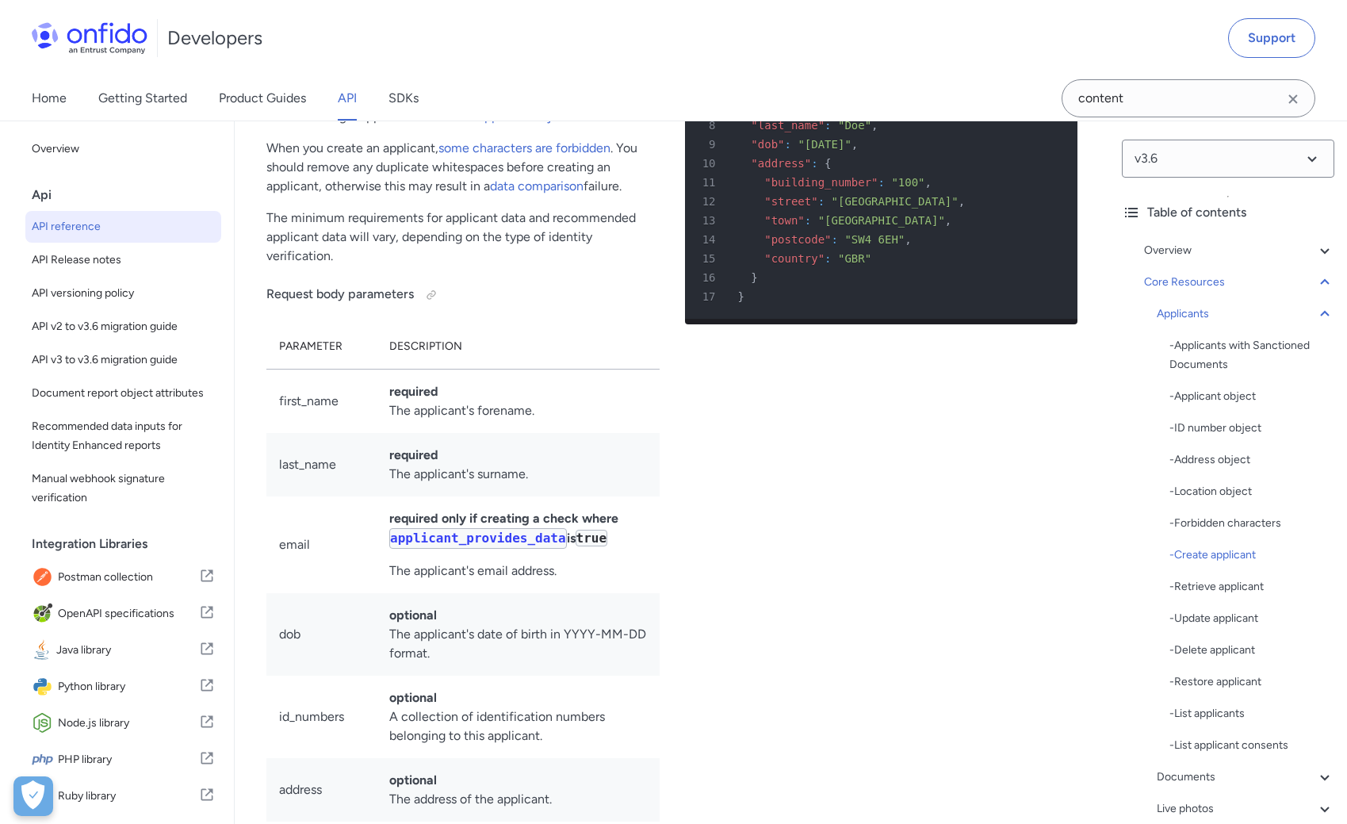
select select "php"
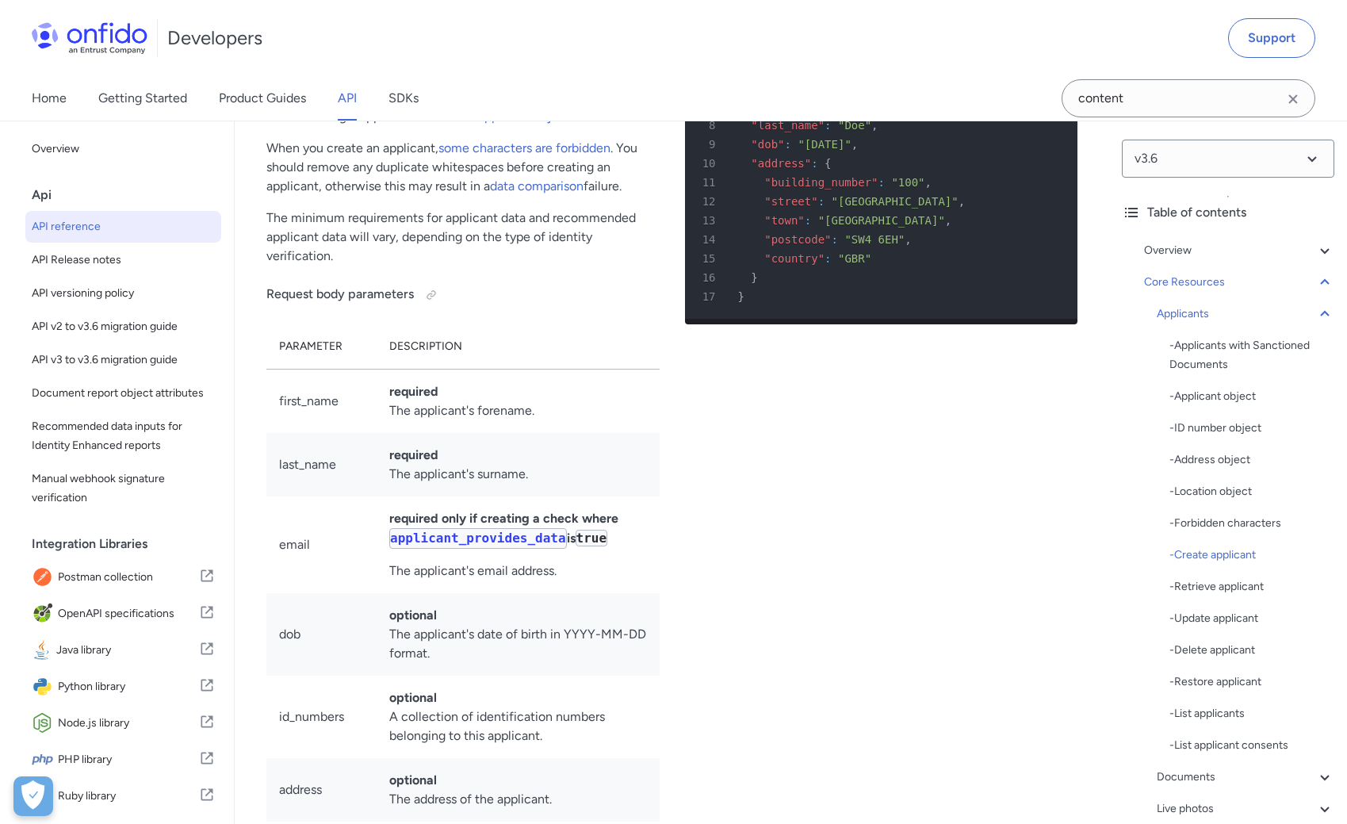
select select "php"
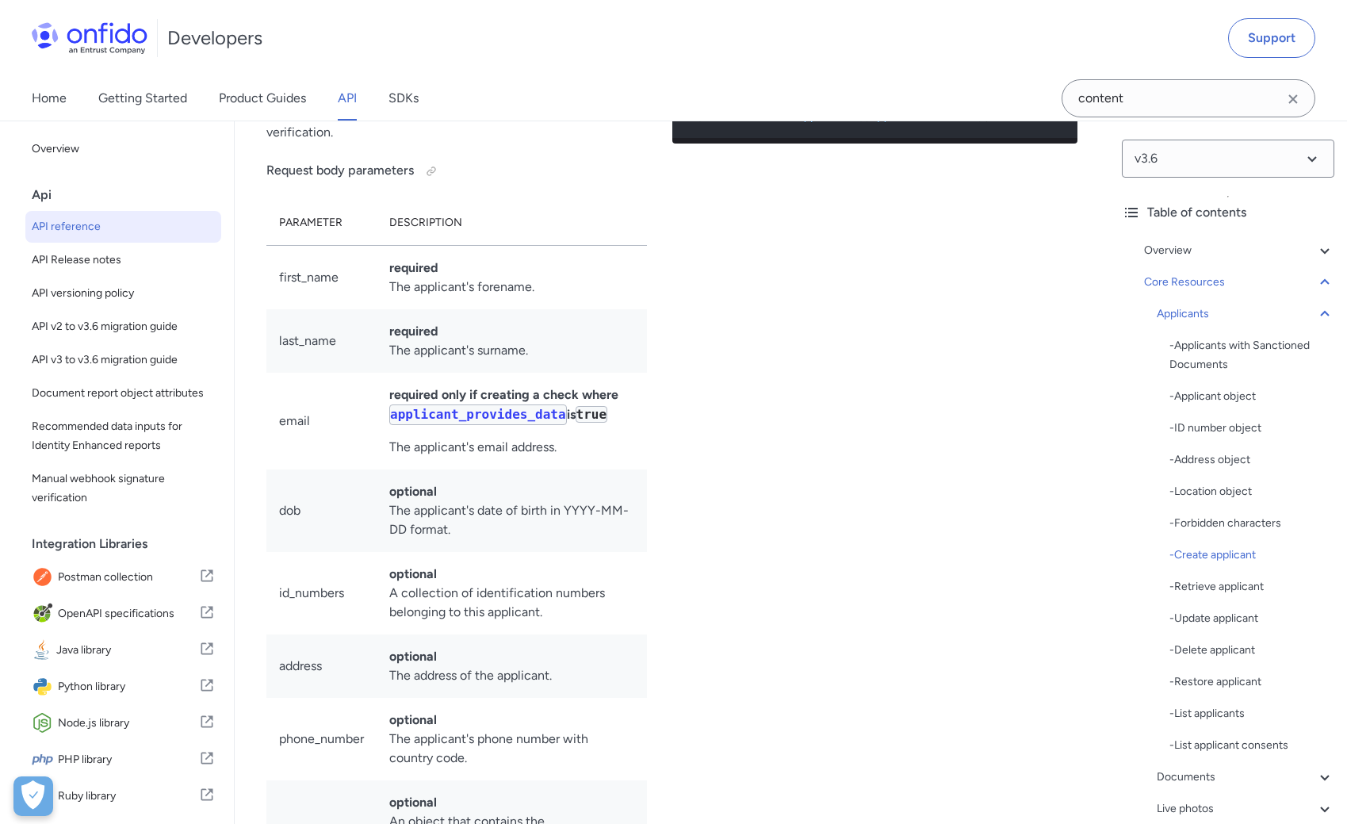
scroll to position [0, 28]
drag, startPoint x: 698, startPoint y: 174, endPoint x: 1063, endPoint y: 176, distance: 365.5
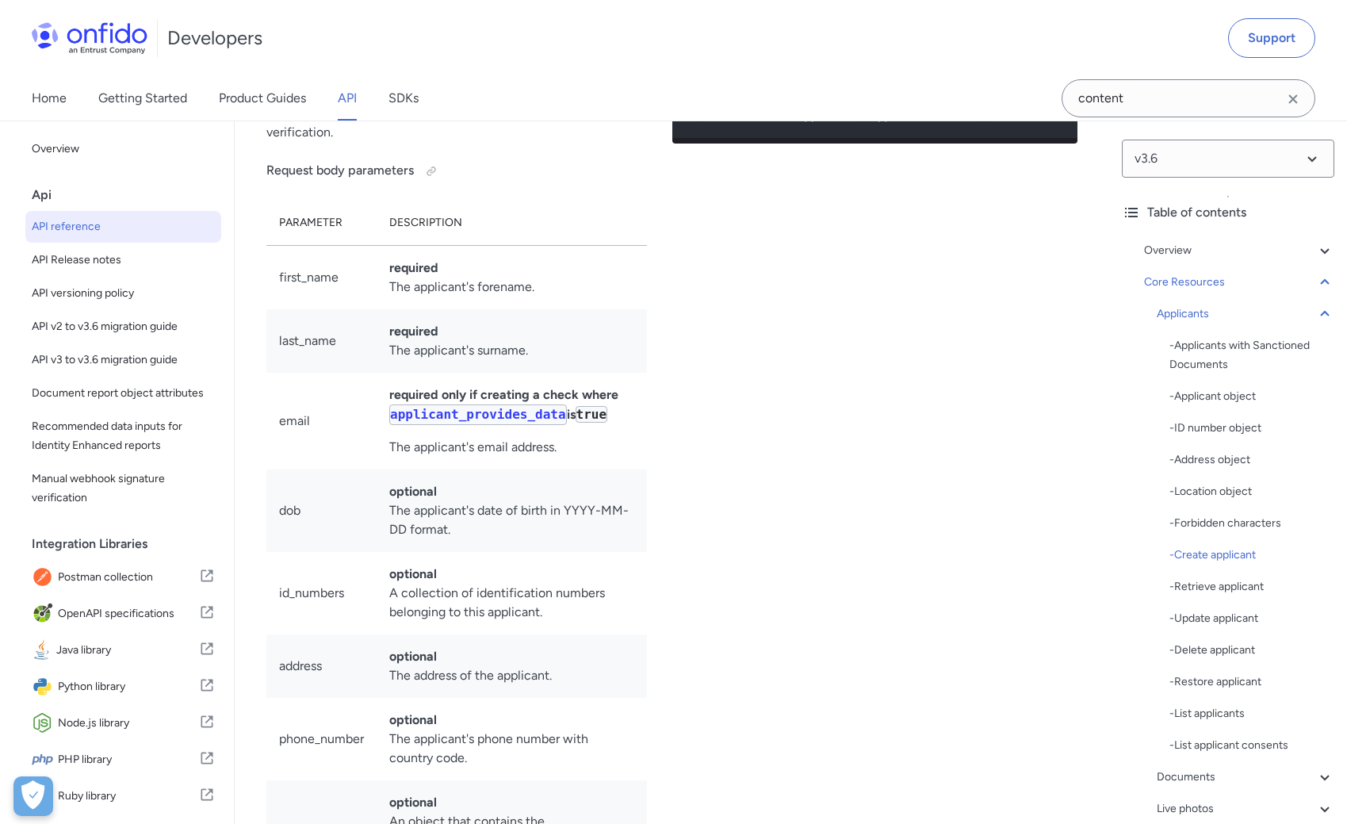
copy div "$applicantBuilder = new Onfido \ Model \ ApplicantBuilder ("
click at [1115, 94] on input "content" at bounding box center [1188, 98] width 254 height 38
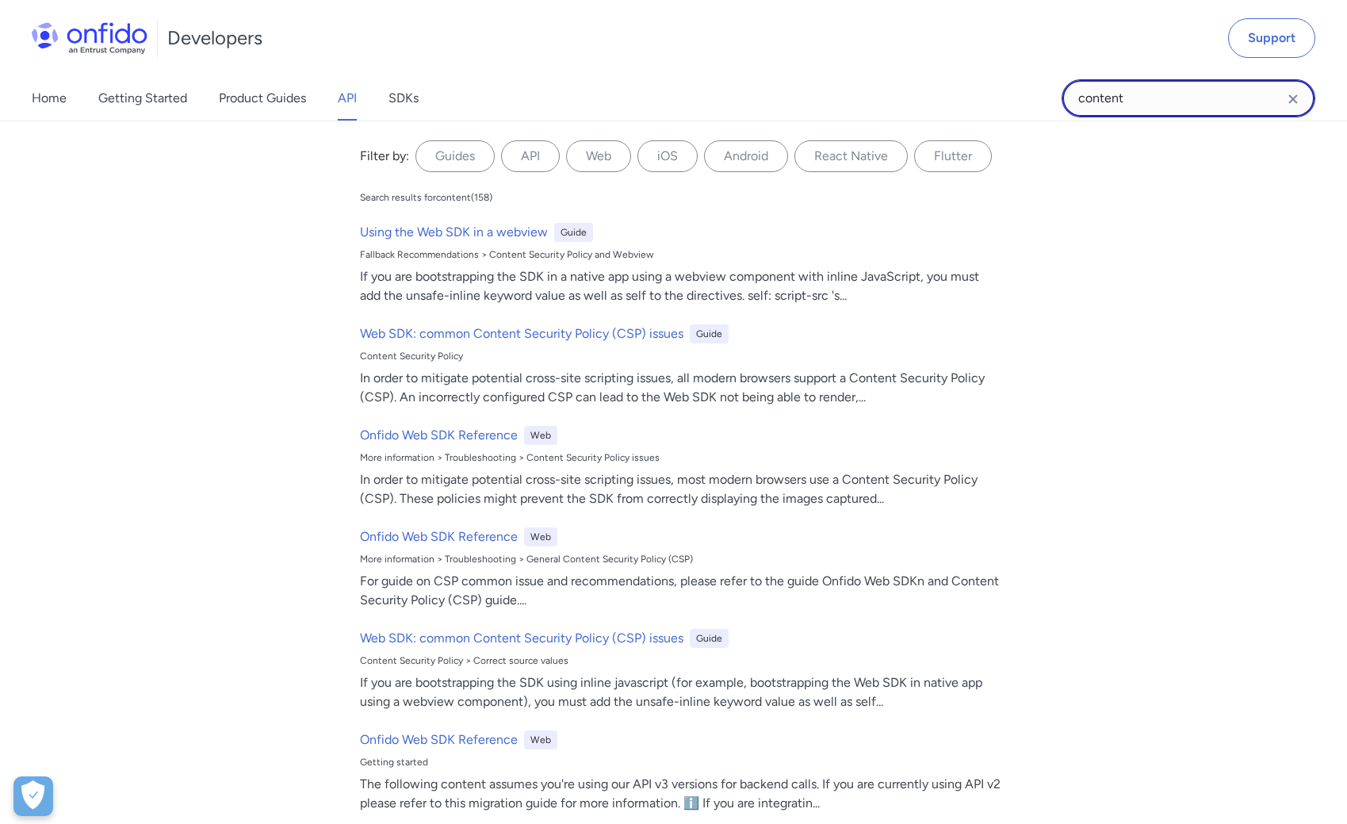
click at [1115, 94] on input "content" at bounding box center [1188, 98] width 254 height 38
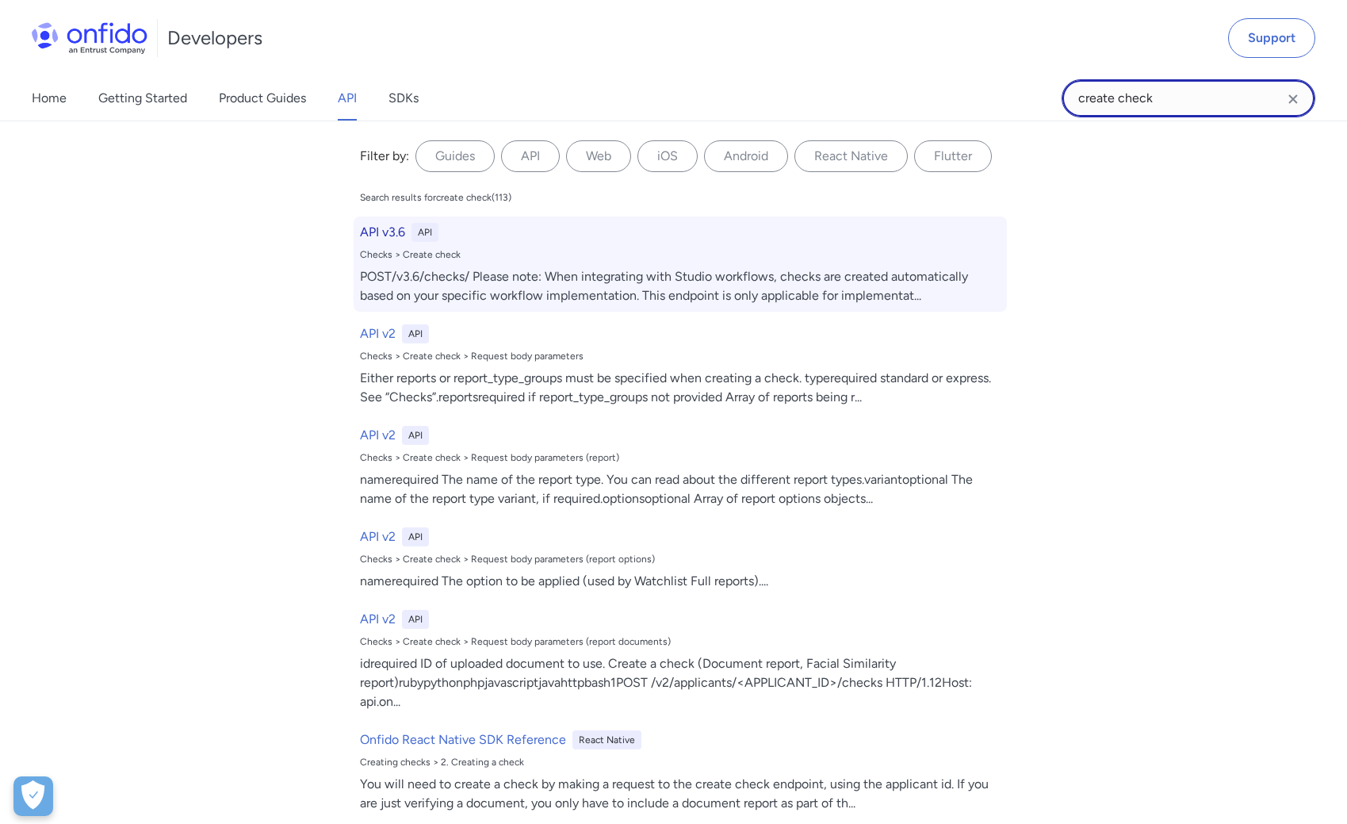
type input "create check"
click at [413, 253] on div "Checks > Create check" at bounding box center [680, 254] width 641 height 13
click at [434, 277] on div "POST/v3.6/checks/ Please note: When integrating with Studio workflows, checks a…" at bounding box center [680, 286] width 641 height 38
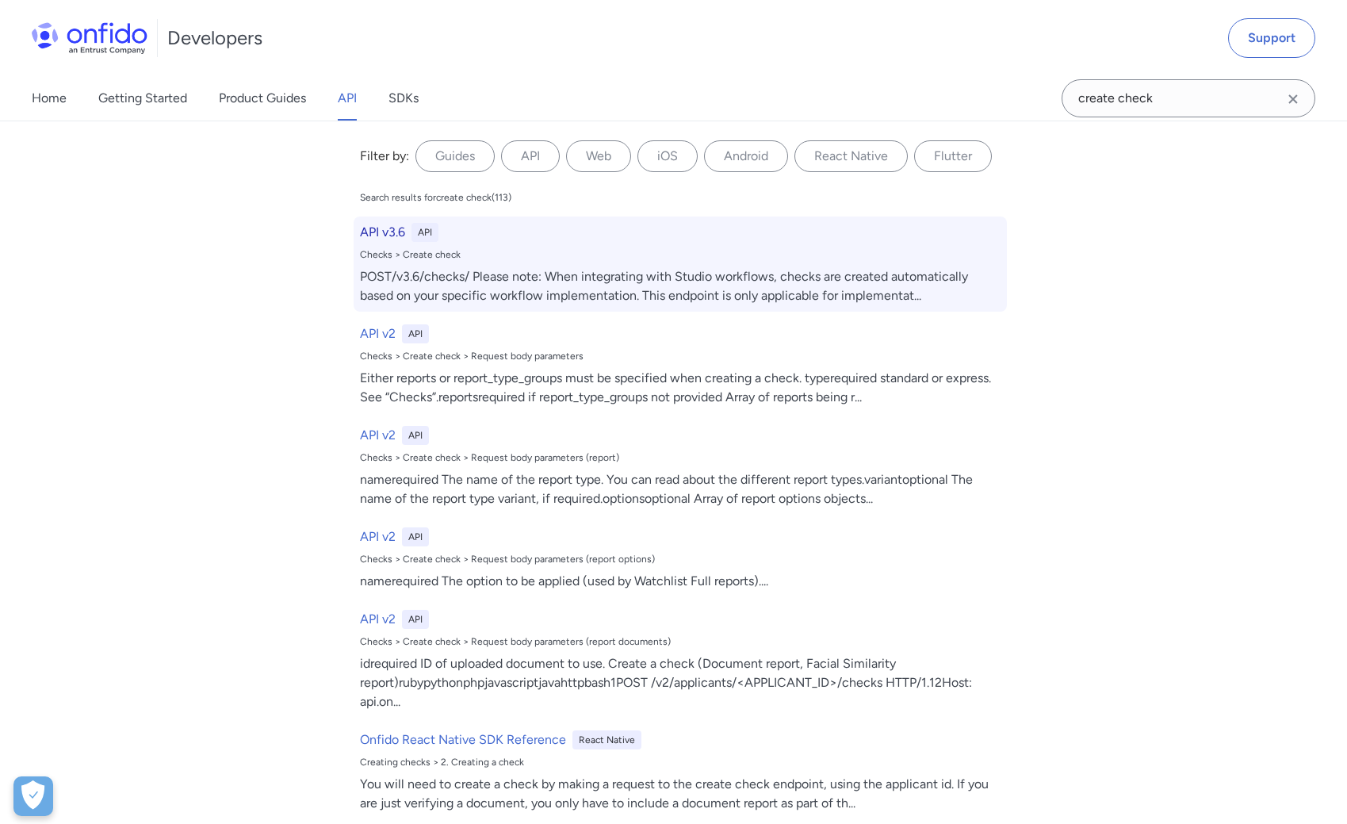
click at [388, 300] on div "POST/v3.6/checks/ Please note: When integrating with Studio workflows, checks a…" at bounding box center [680, 286] width 641 height 38
click at [388, 234] on h6 "API v3.6" at bounding box center [382, 232] width 45 height 19
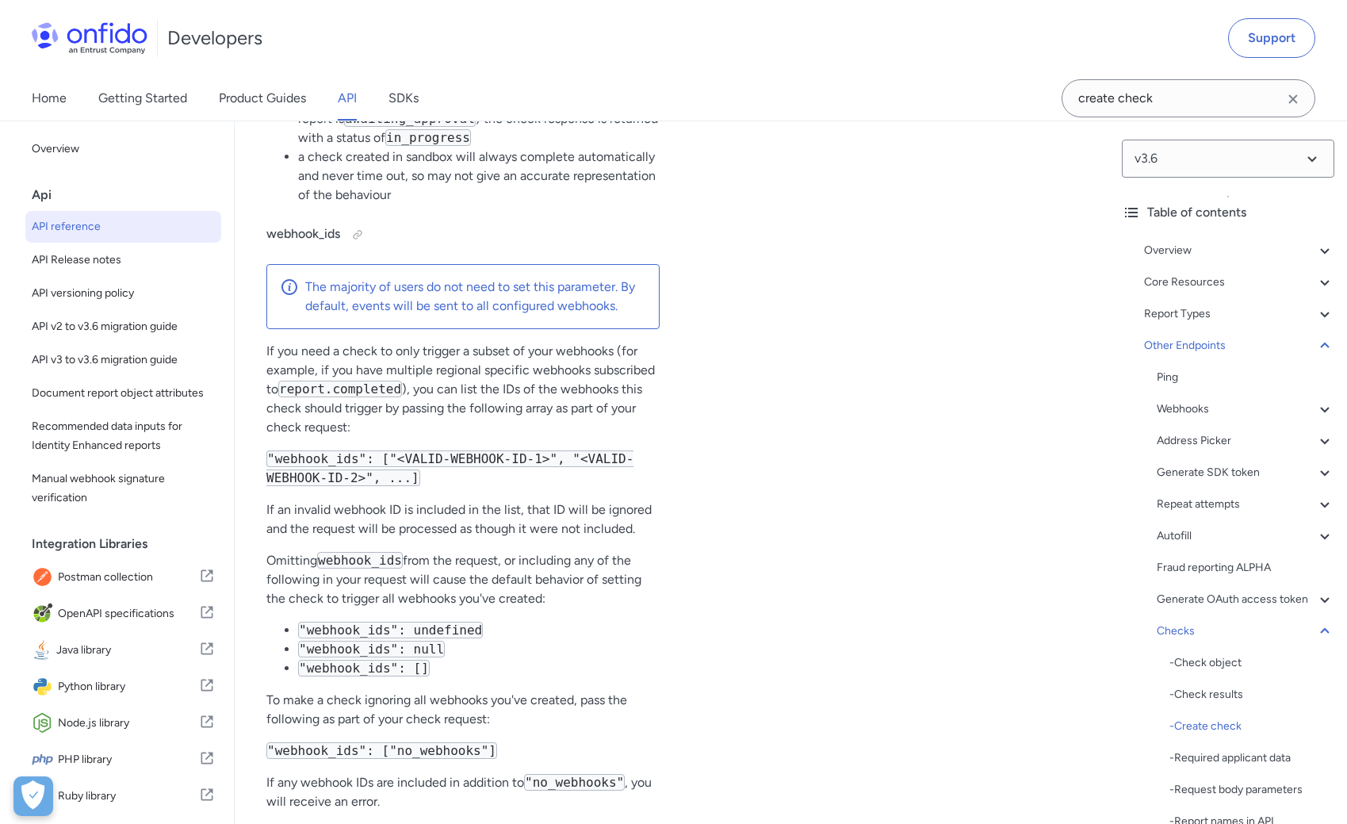
select select "php"
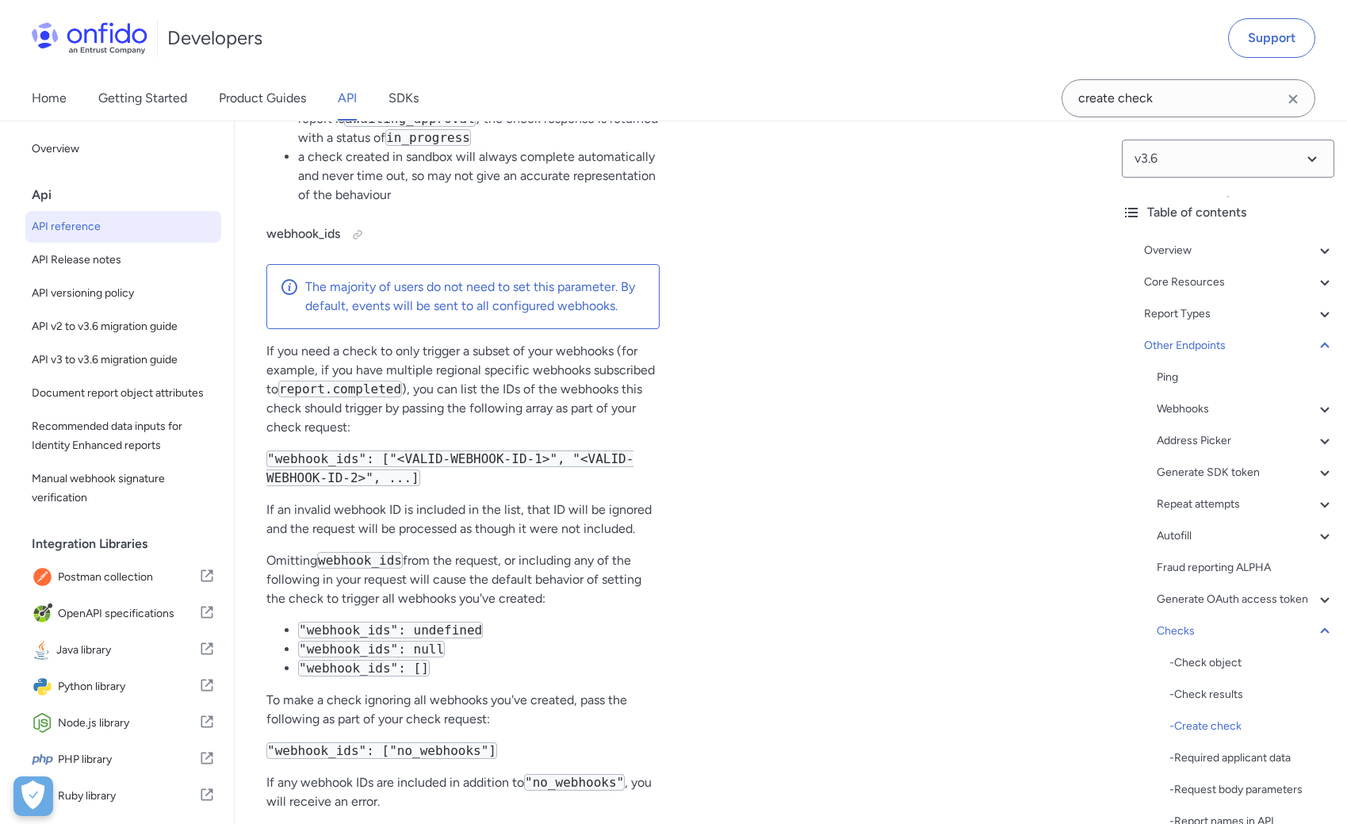
select select "php"
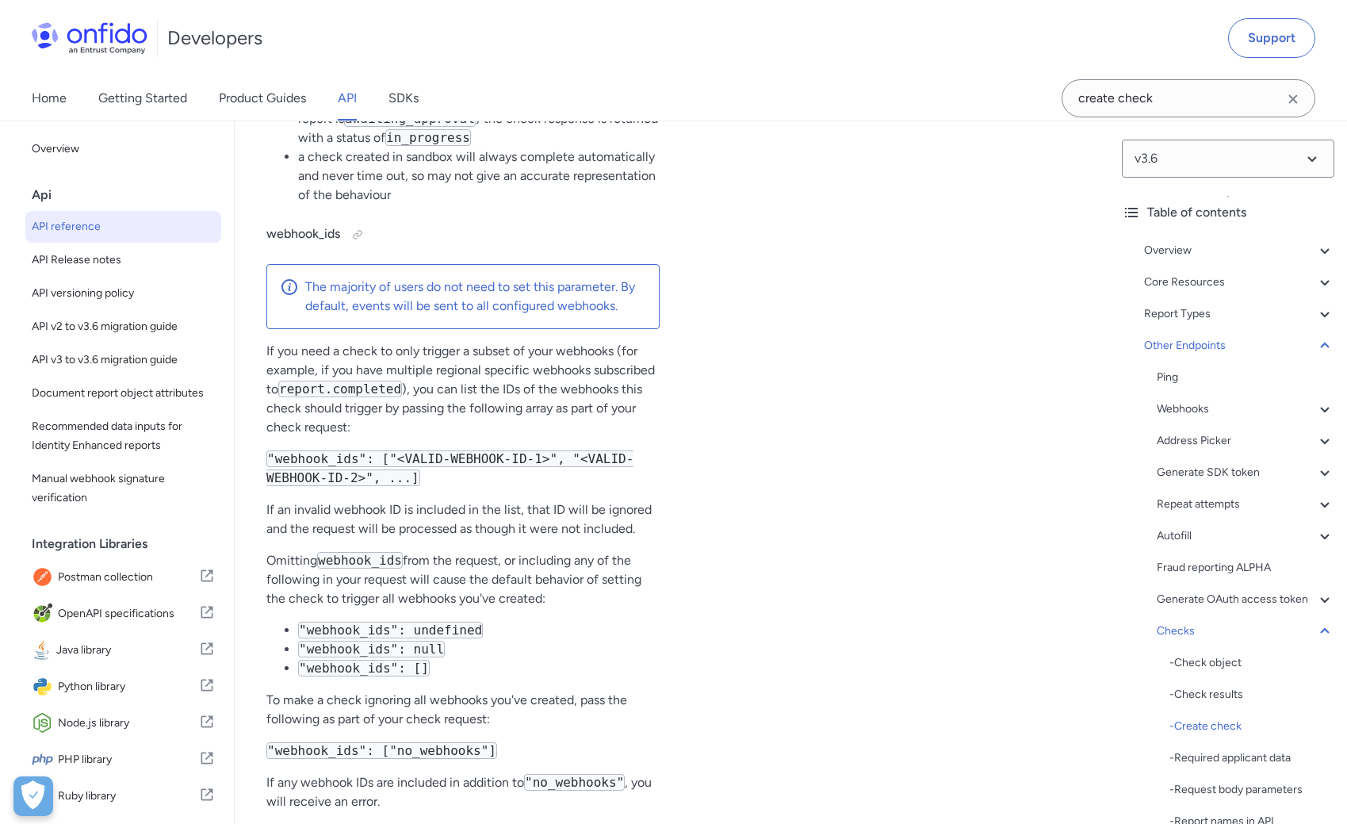
select select "php"
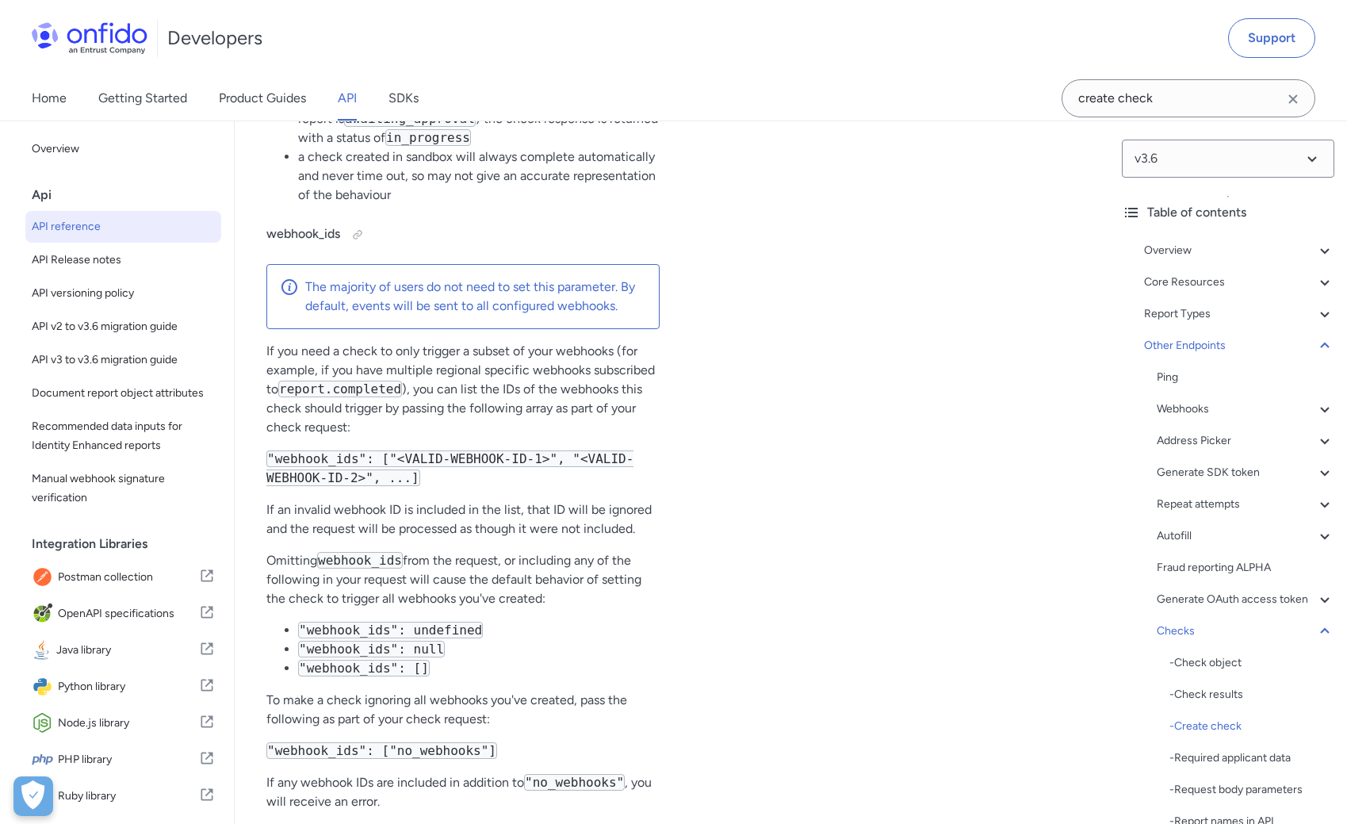
select select "php"
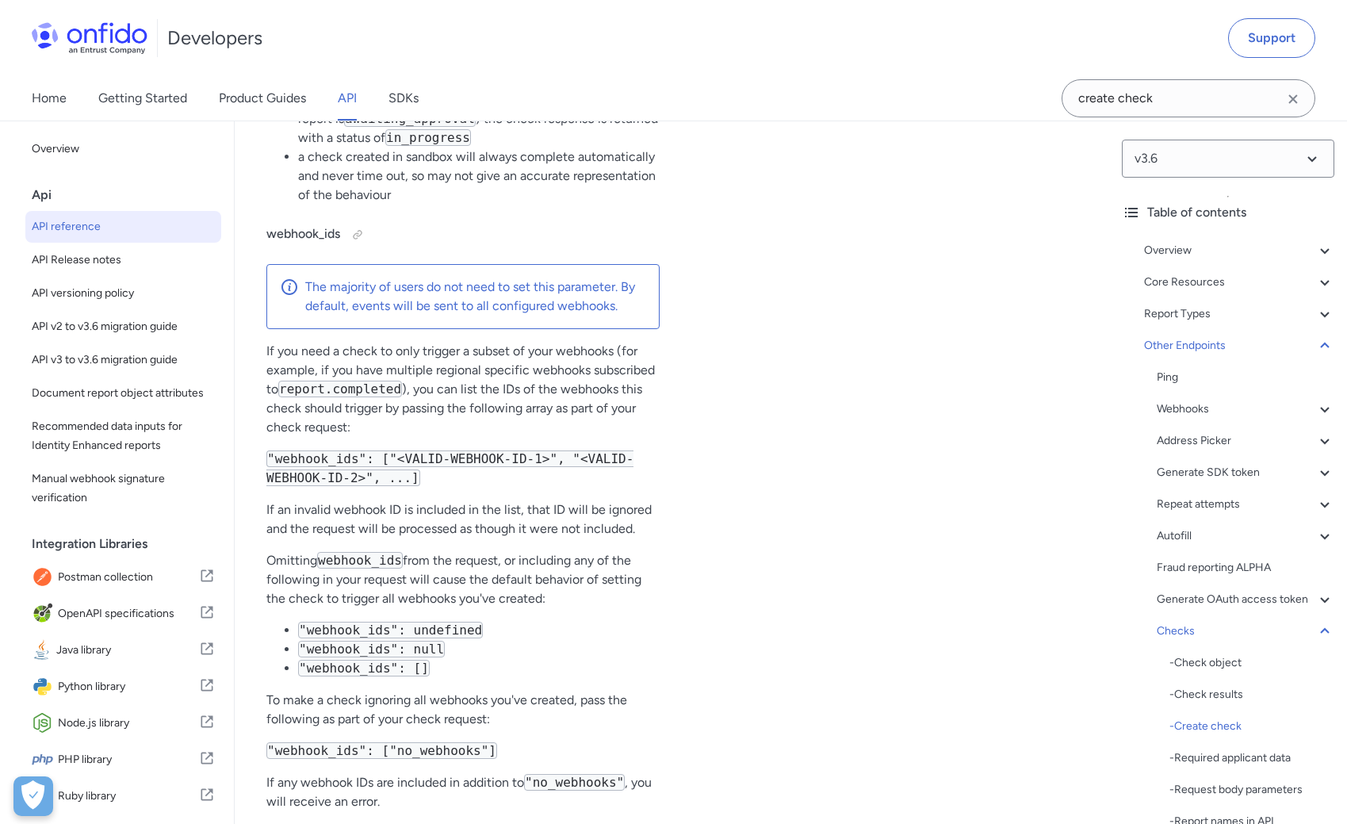
select select "php"
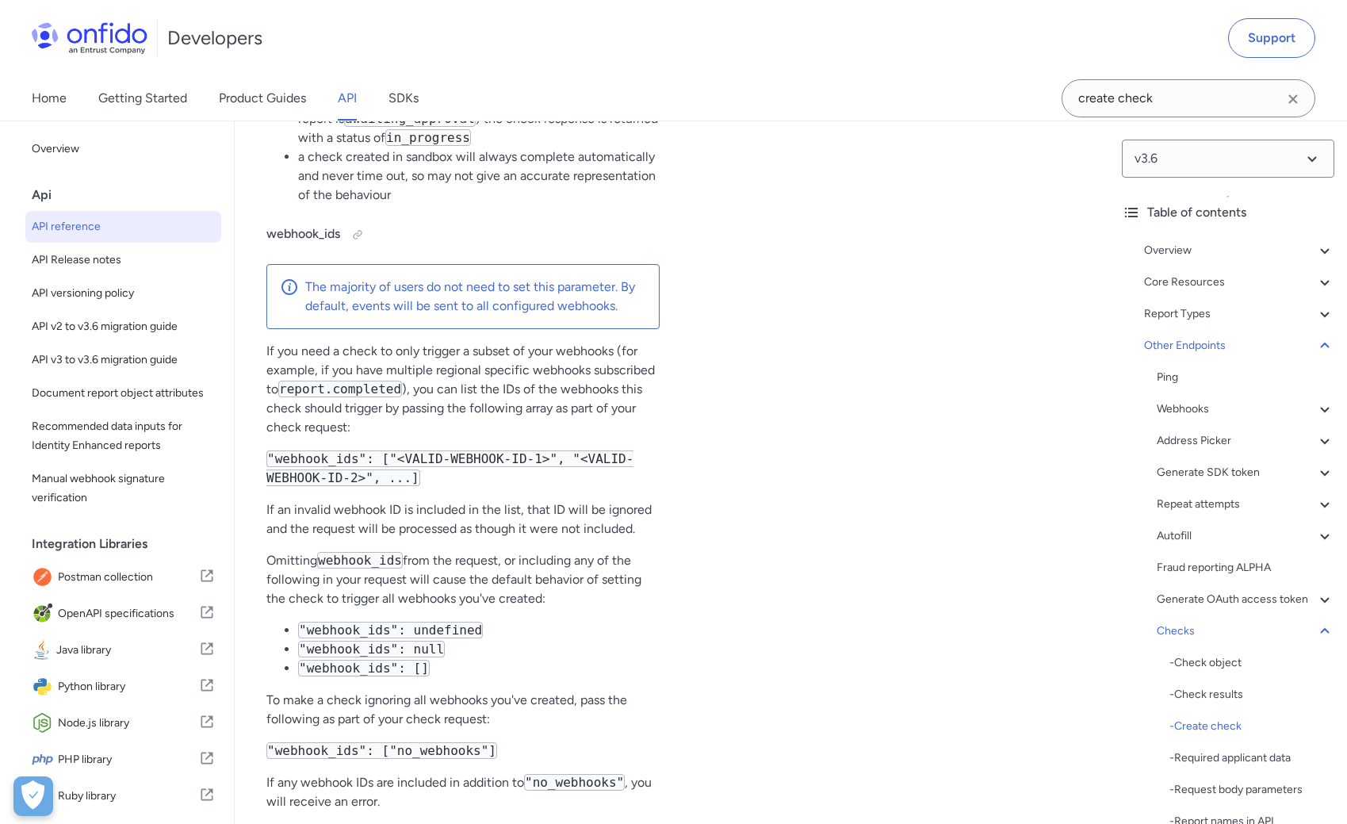
select select "php"
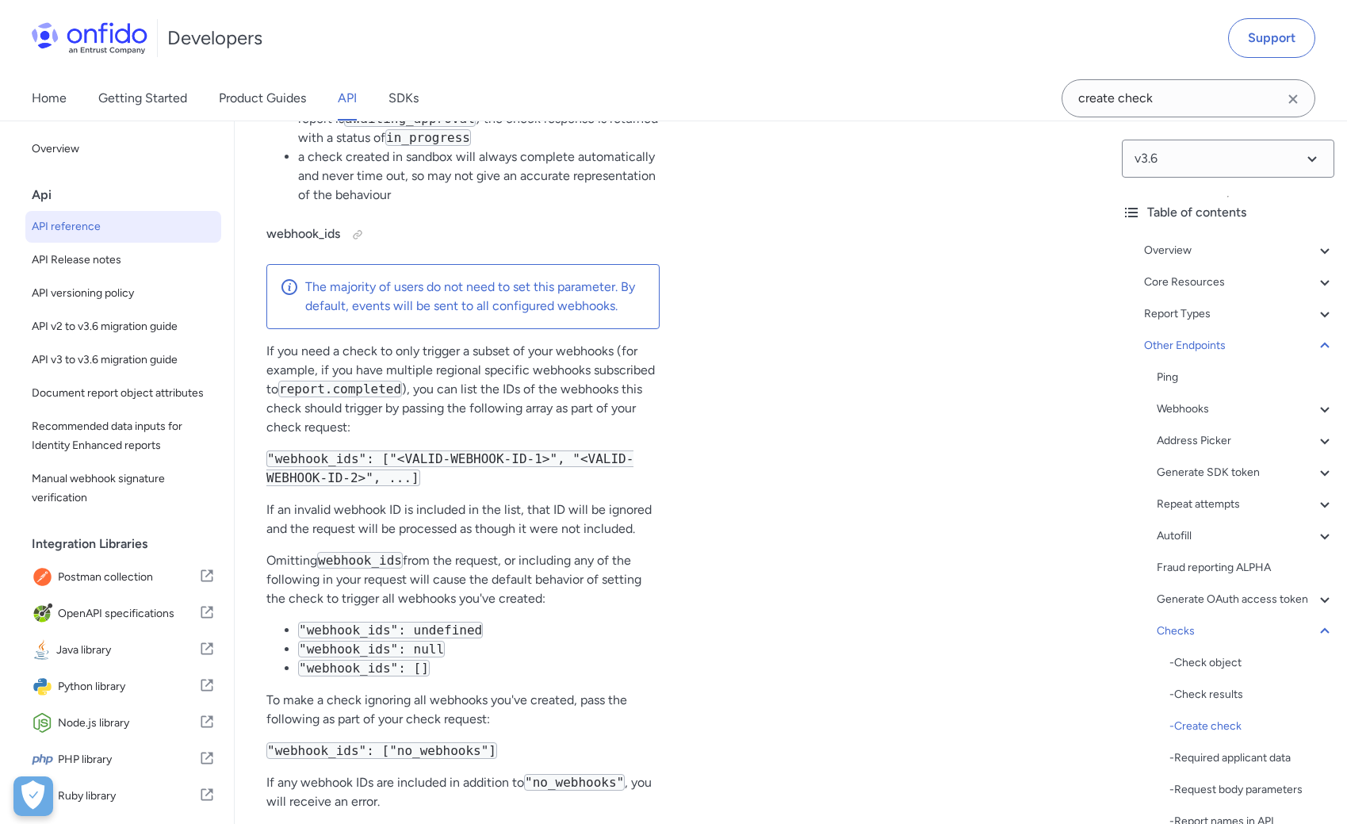
select select "php"
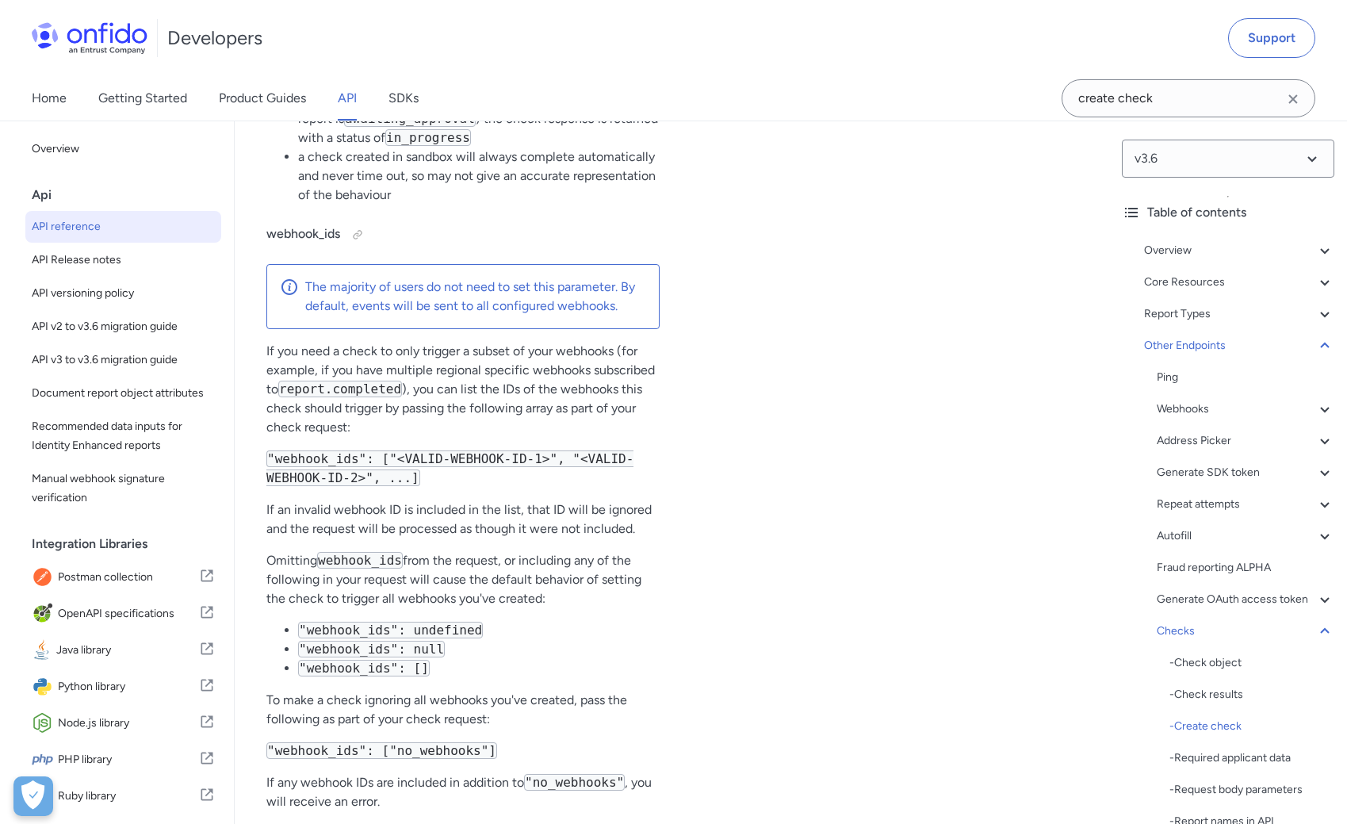
select select "php"
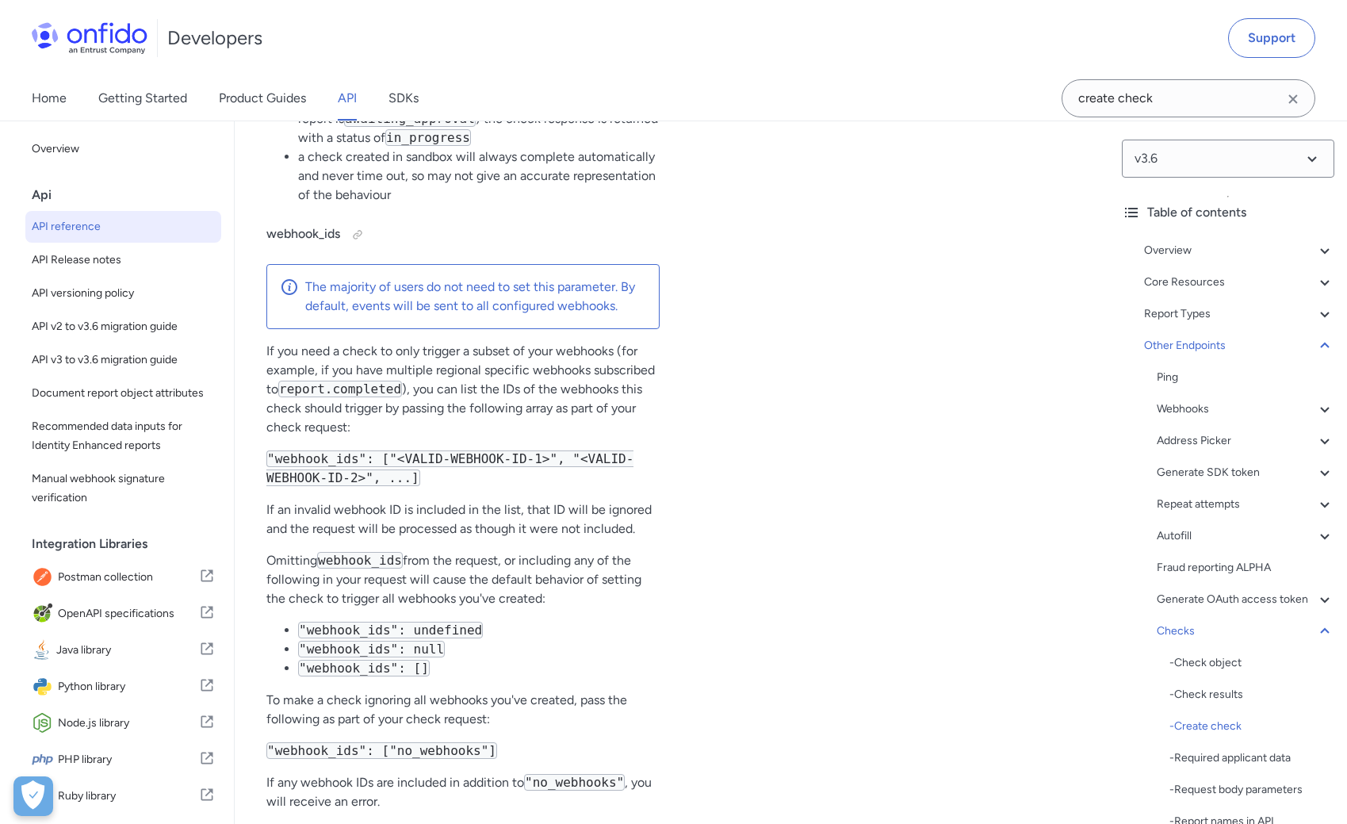
select select "php"
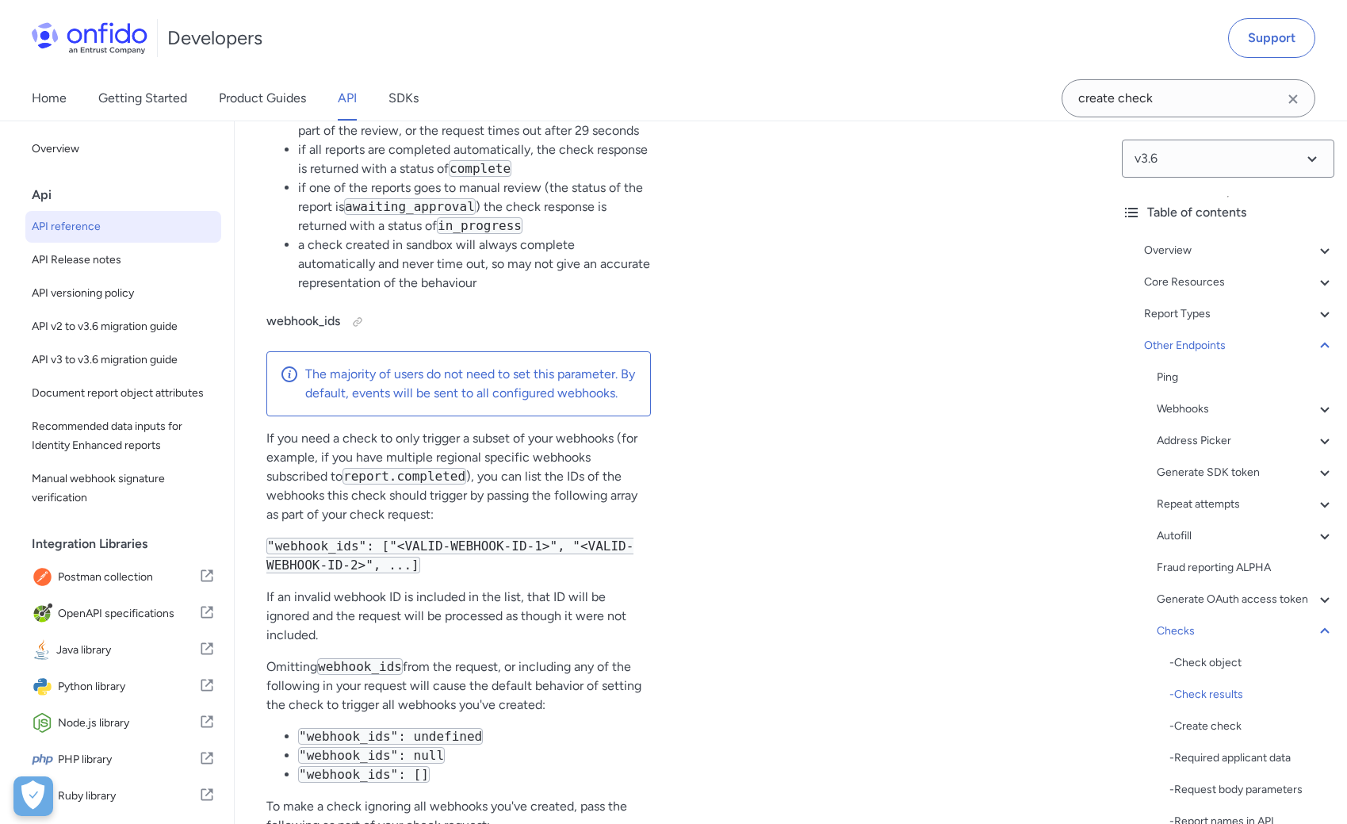
scroll to position [0, 94]
select select "ruby"
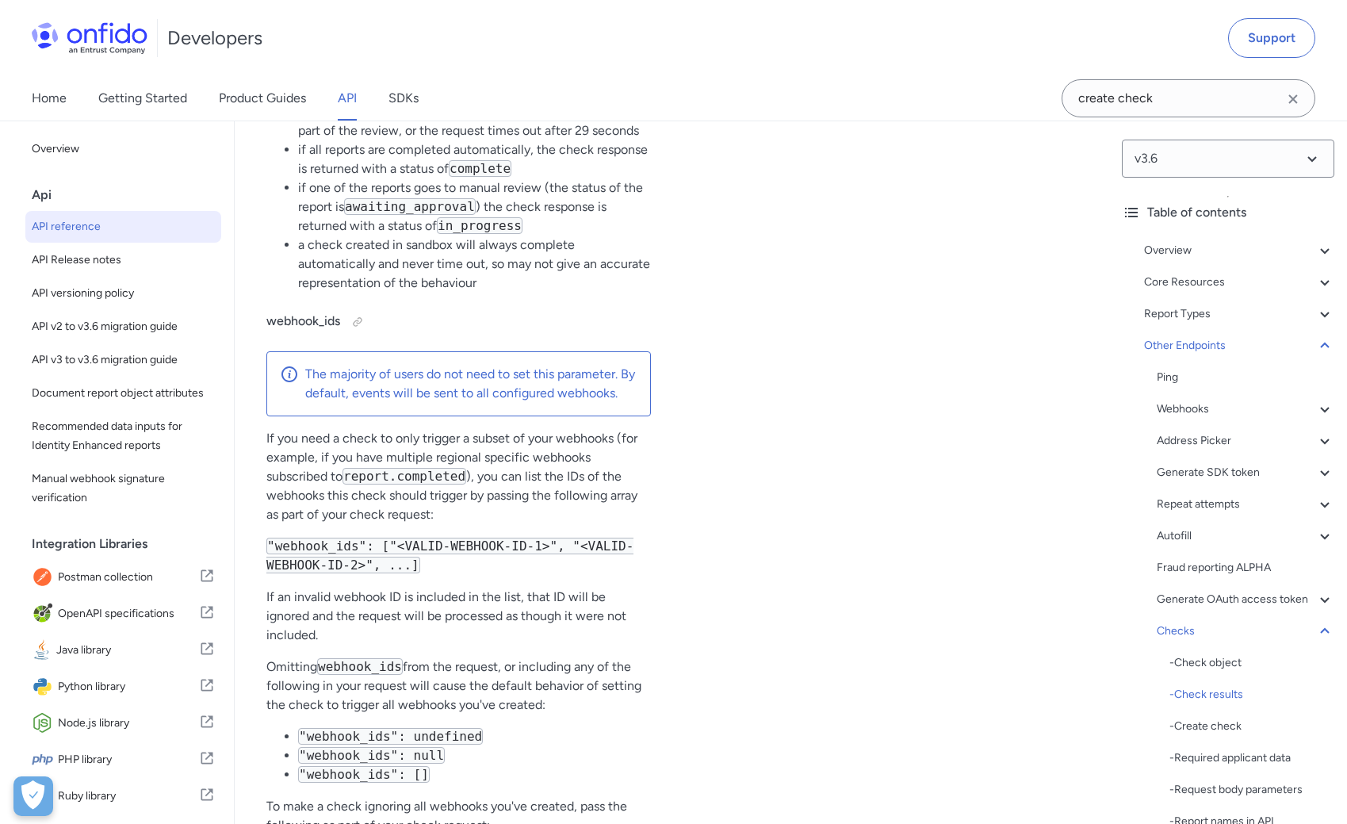
select select "ruby"
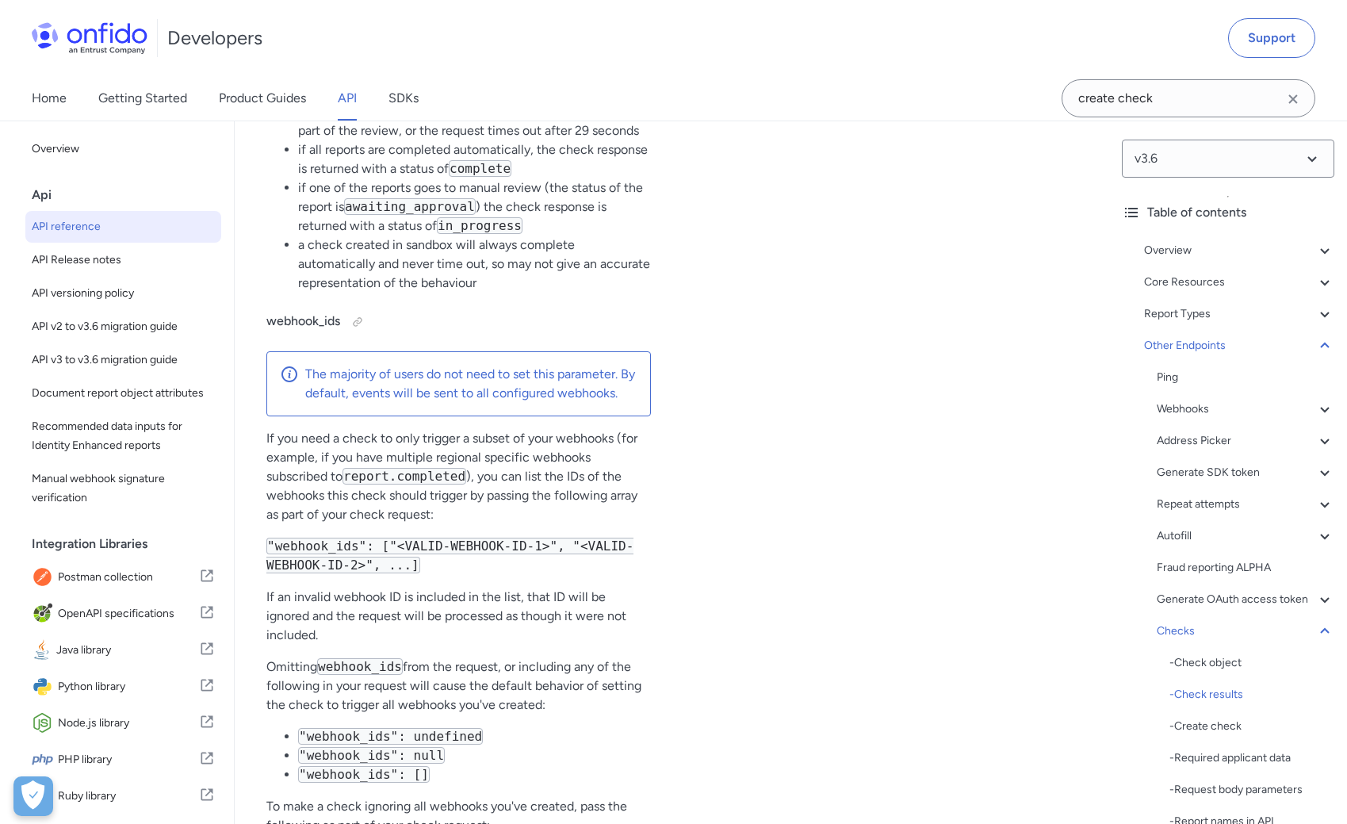
select select "ruby"
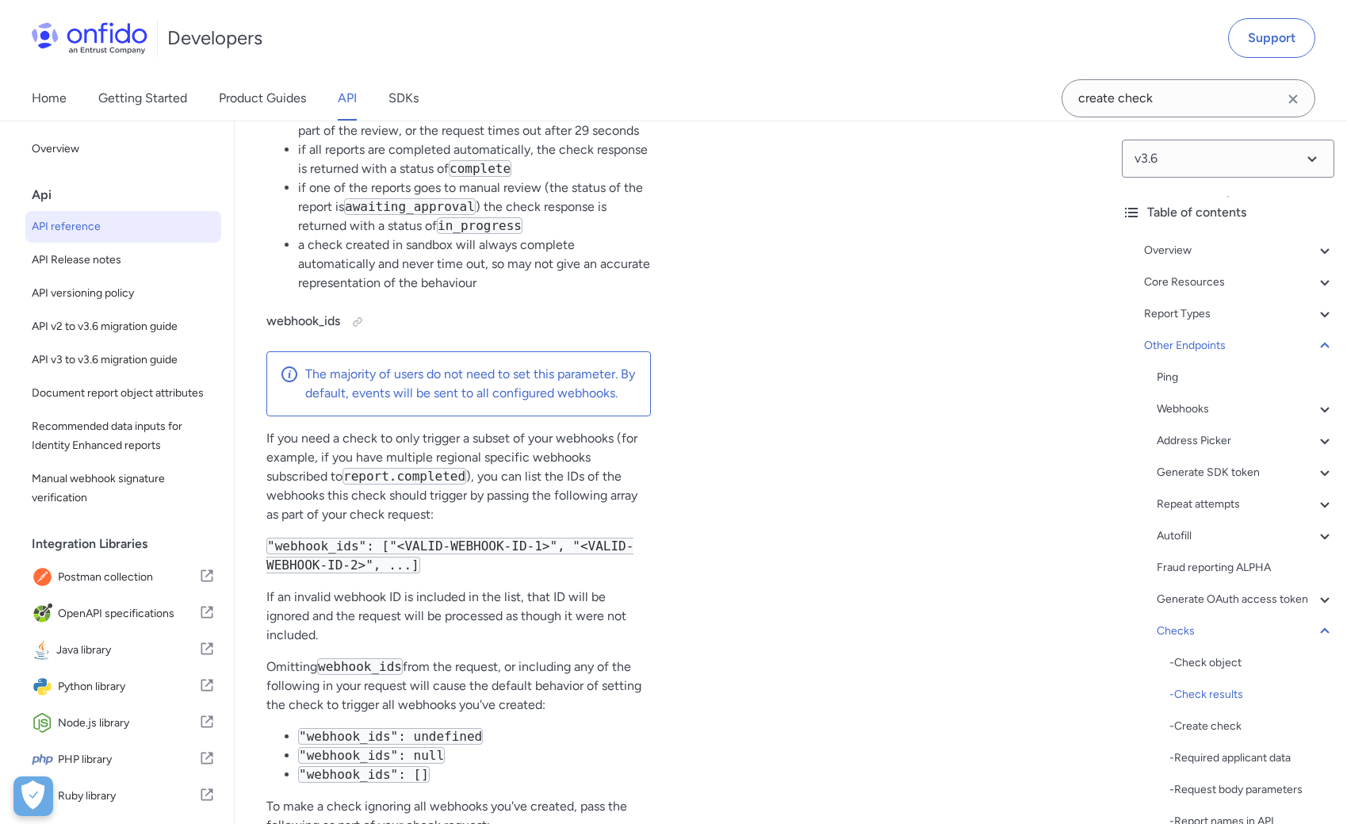
select select "ruby"
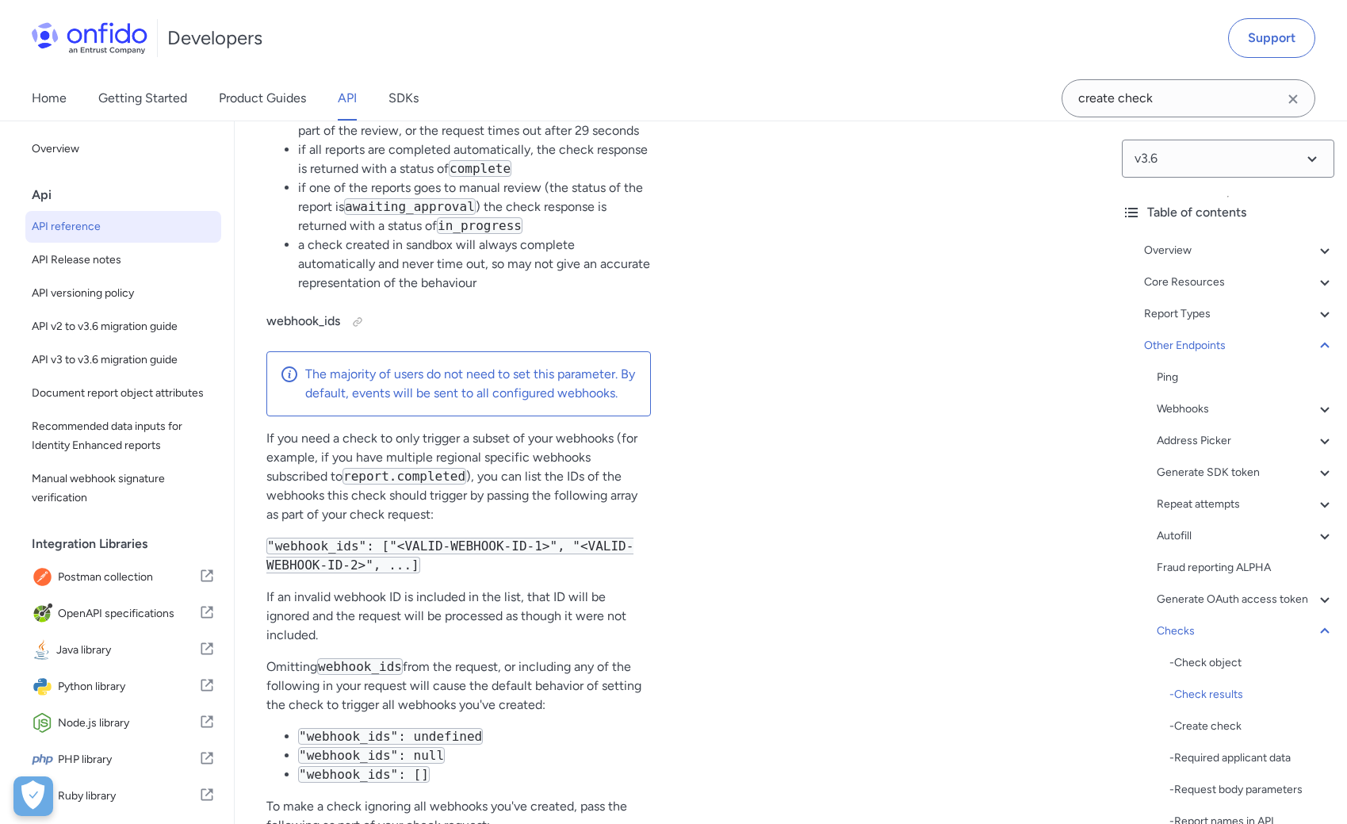
select select "ruby"
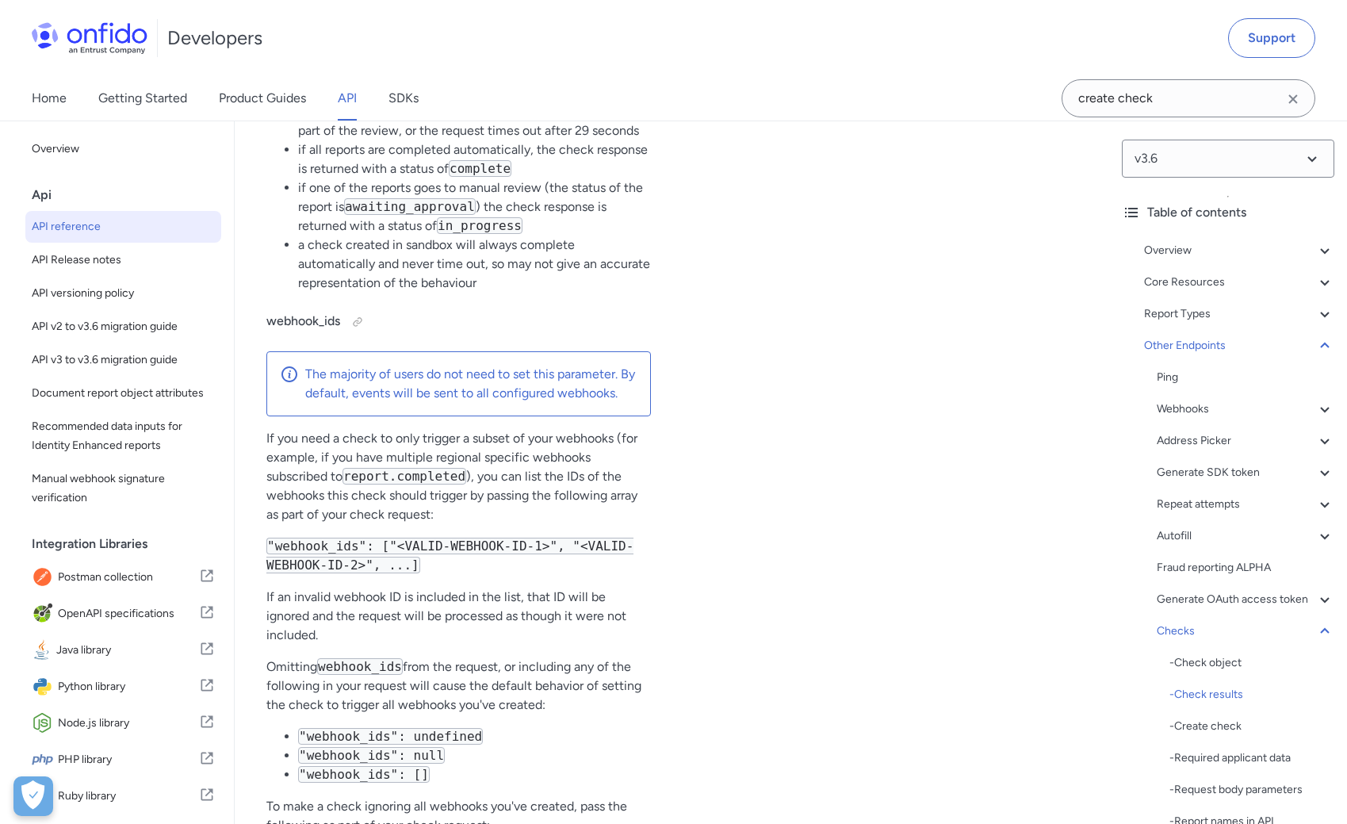
select select "ruby"
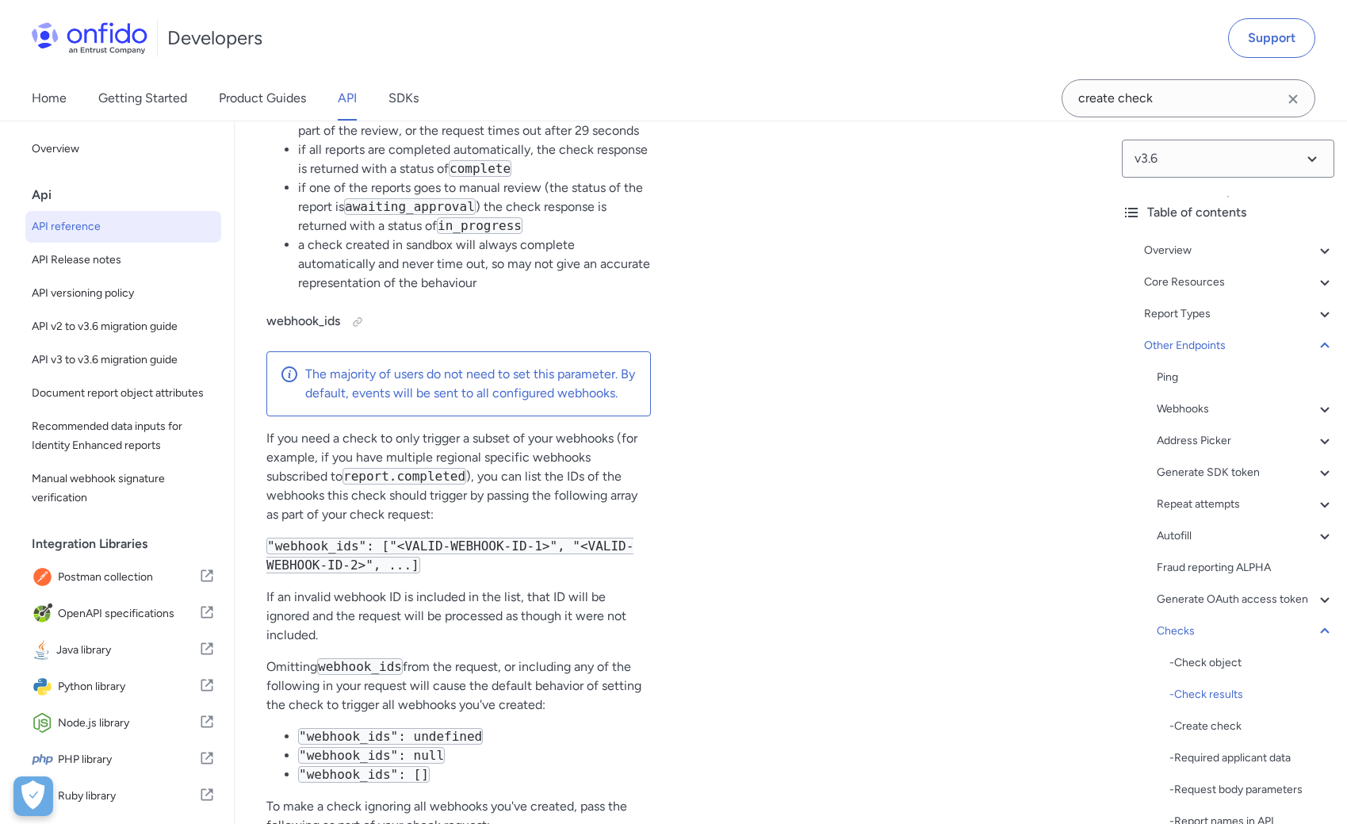
select select "ruby"
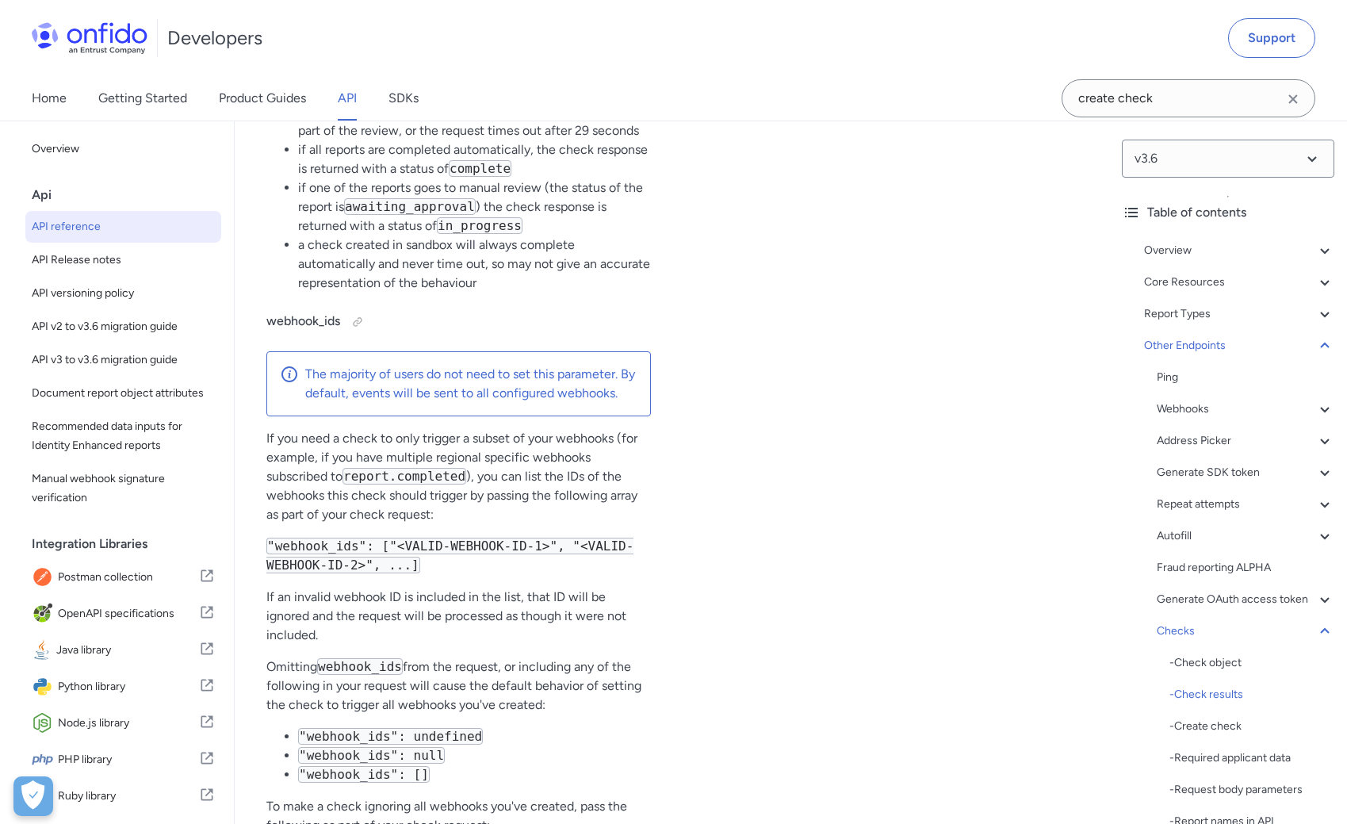
select select "ruby"
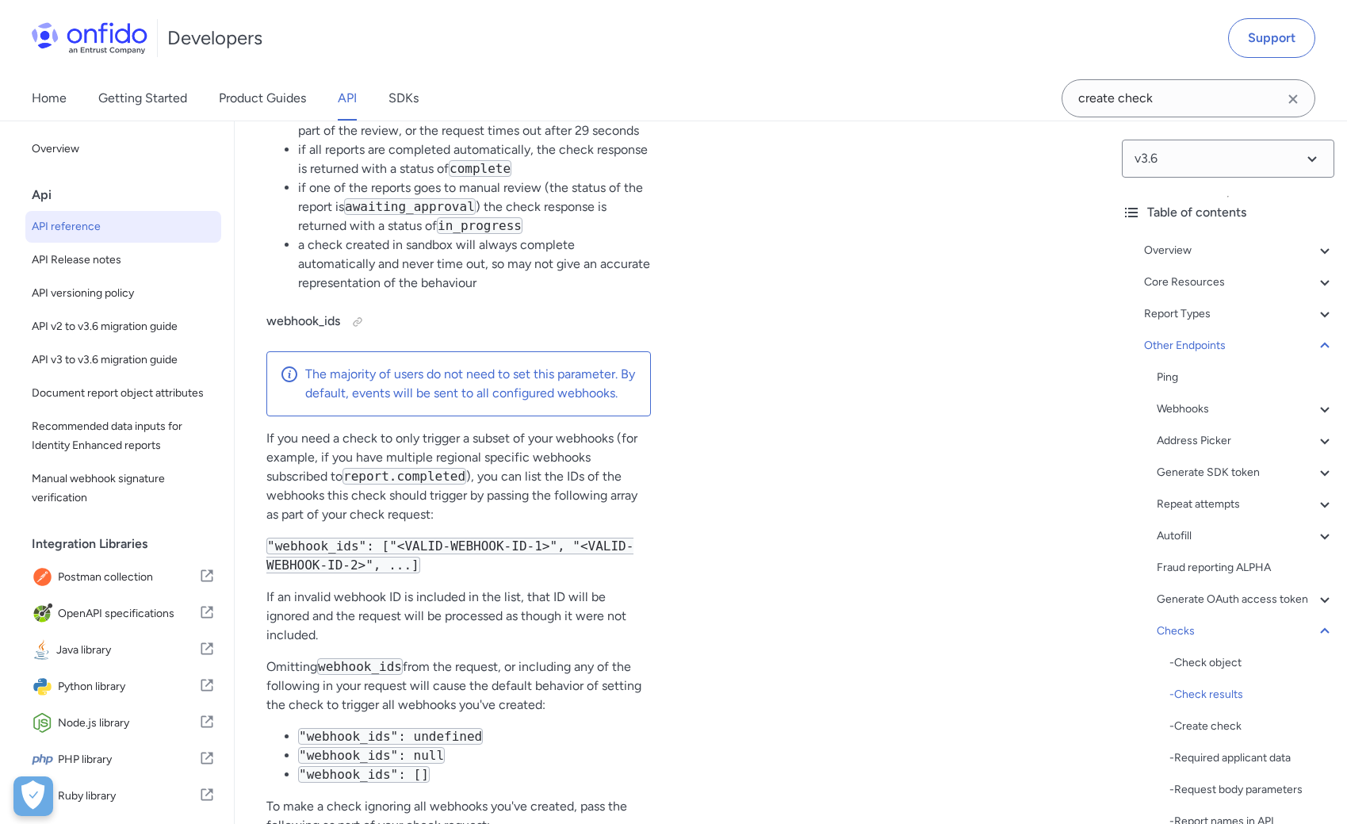
select select "ruby"
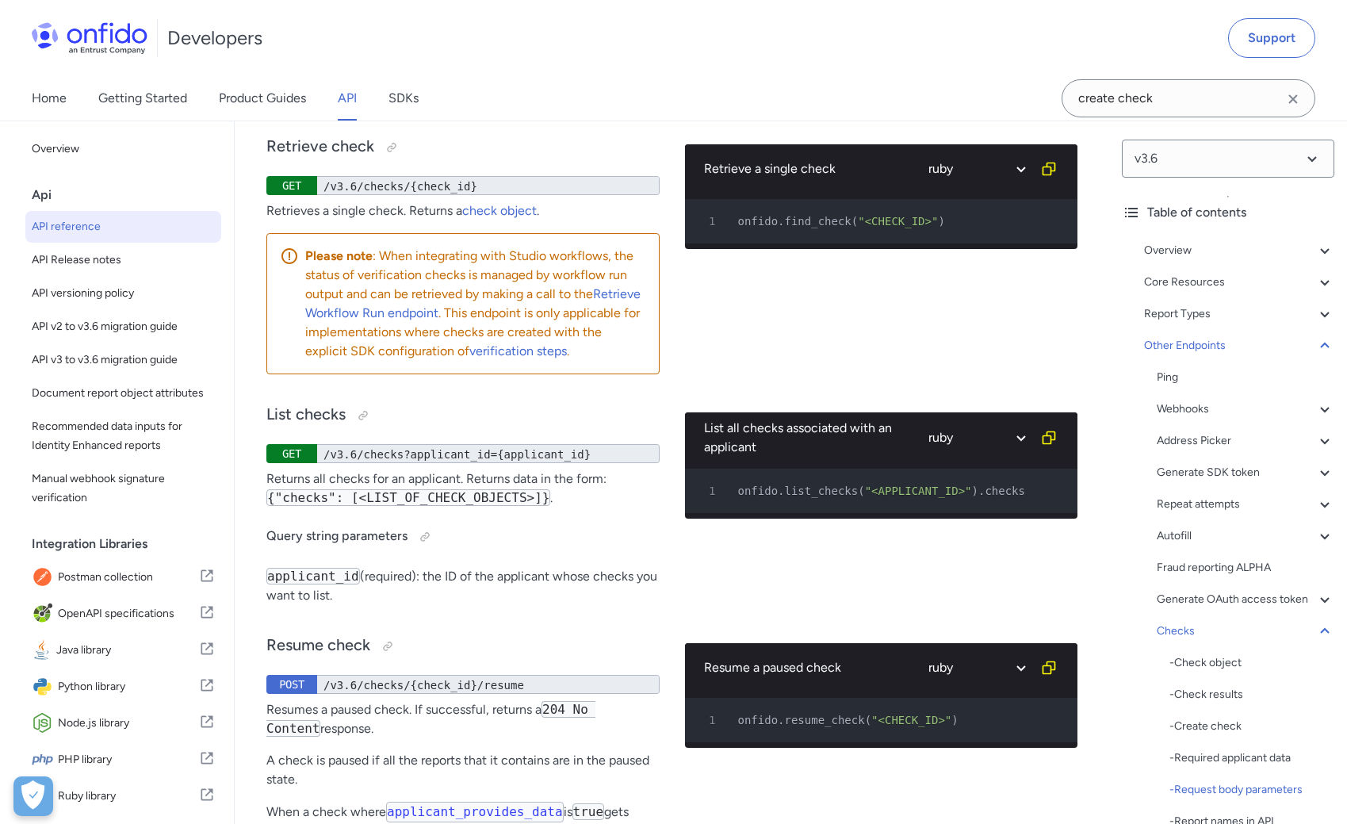
scroll to position [159173, 0]
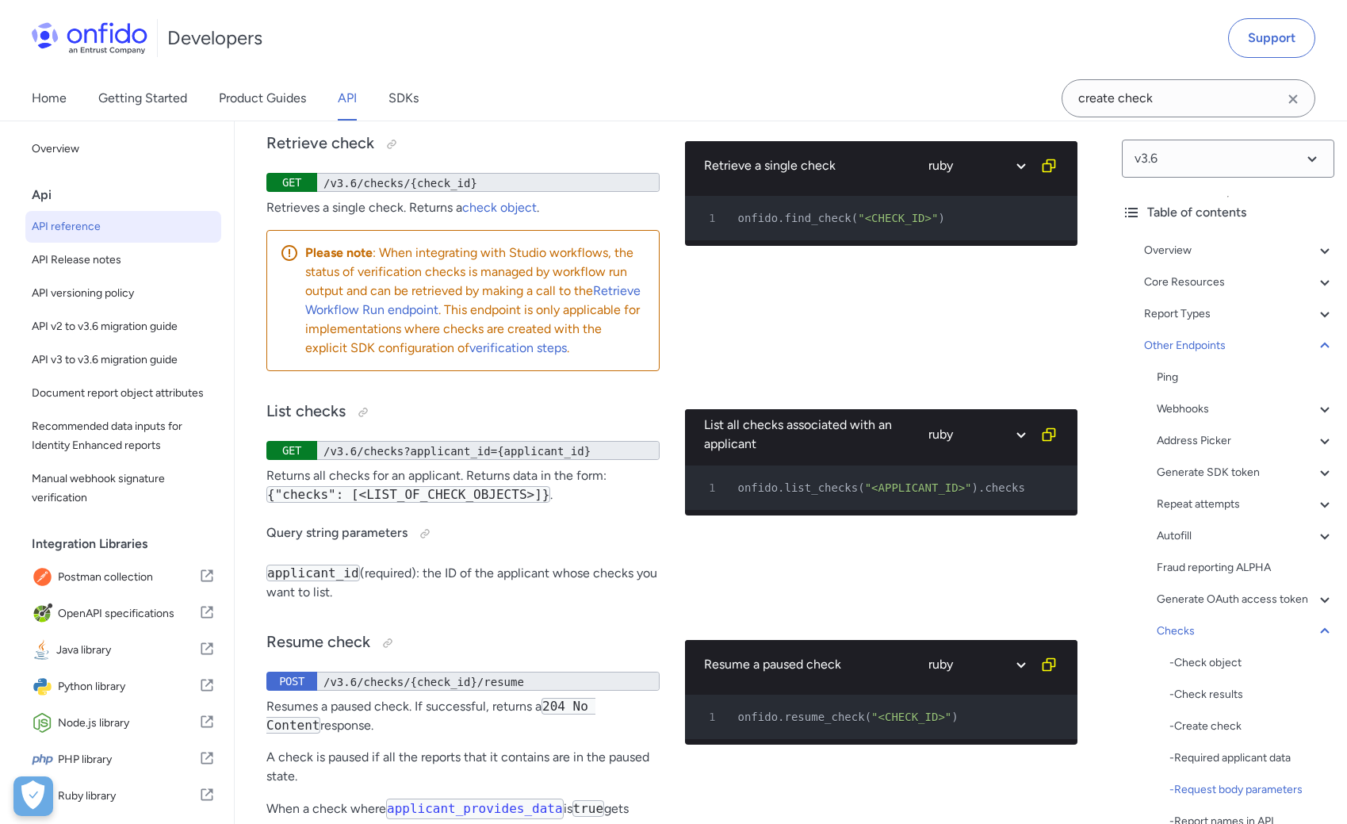
drag, startPoint x: 425, startPoint y: 453, endPoint x: 279, endPoint y: 457, distance: 145.9
copy link "applicant_provides_data"
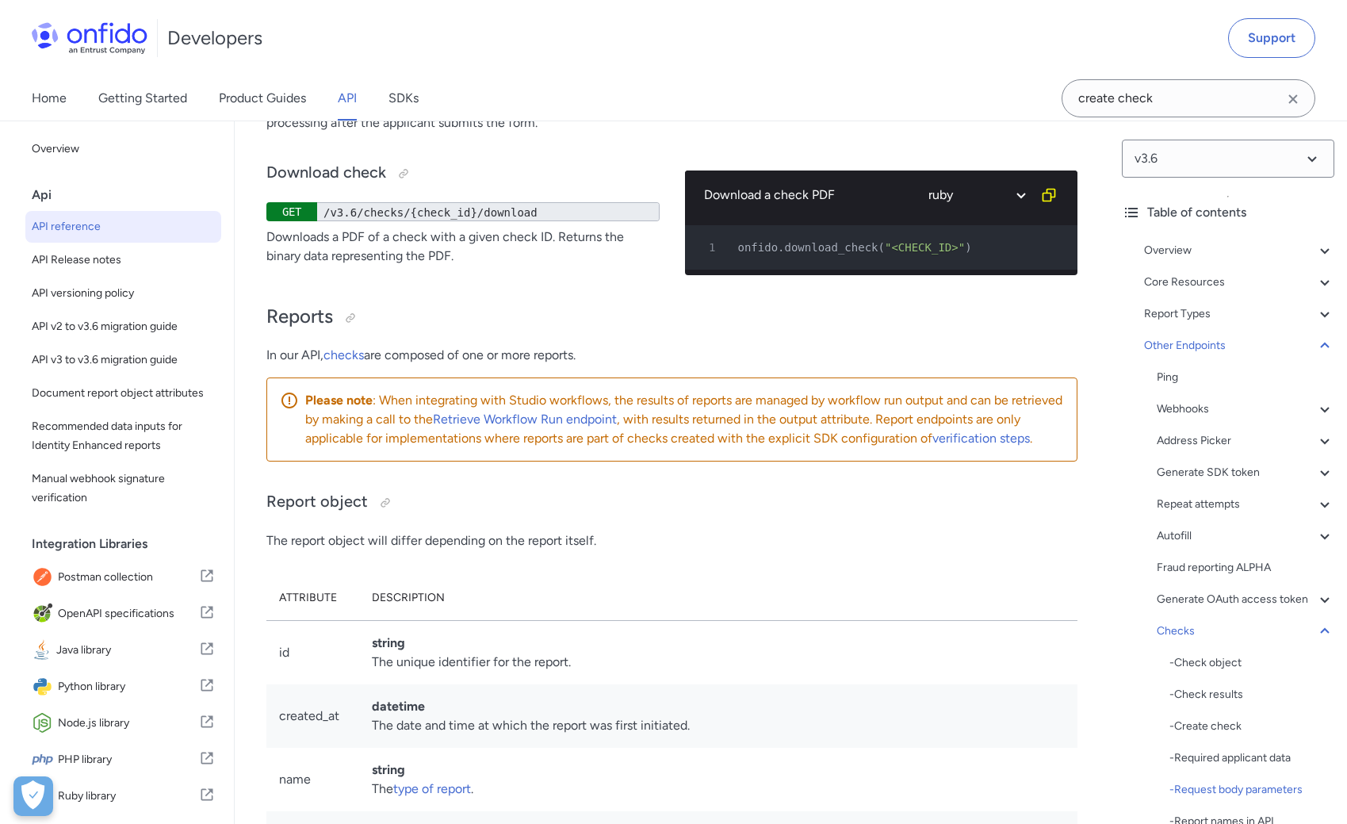
scroll to position [159958, 0]
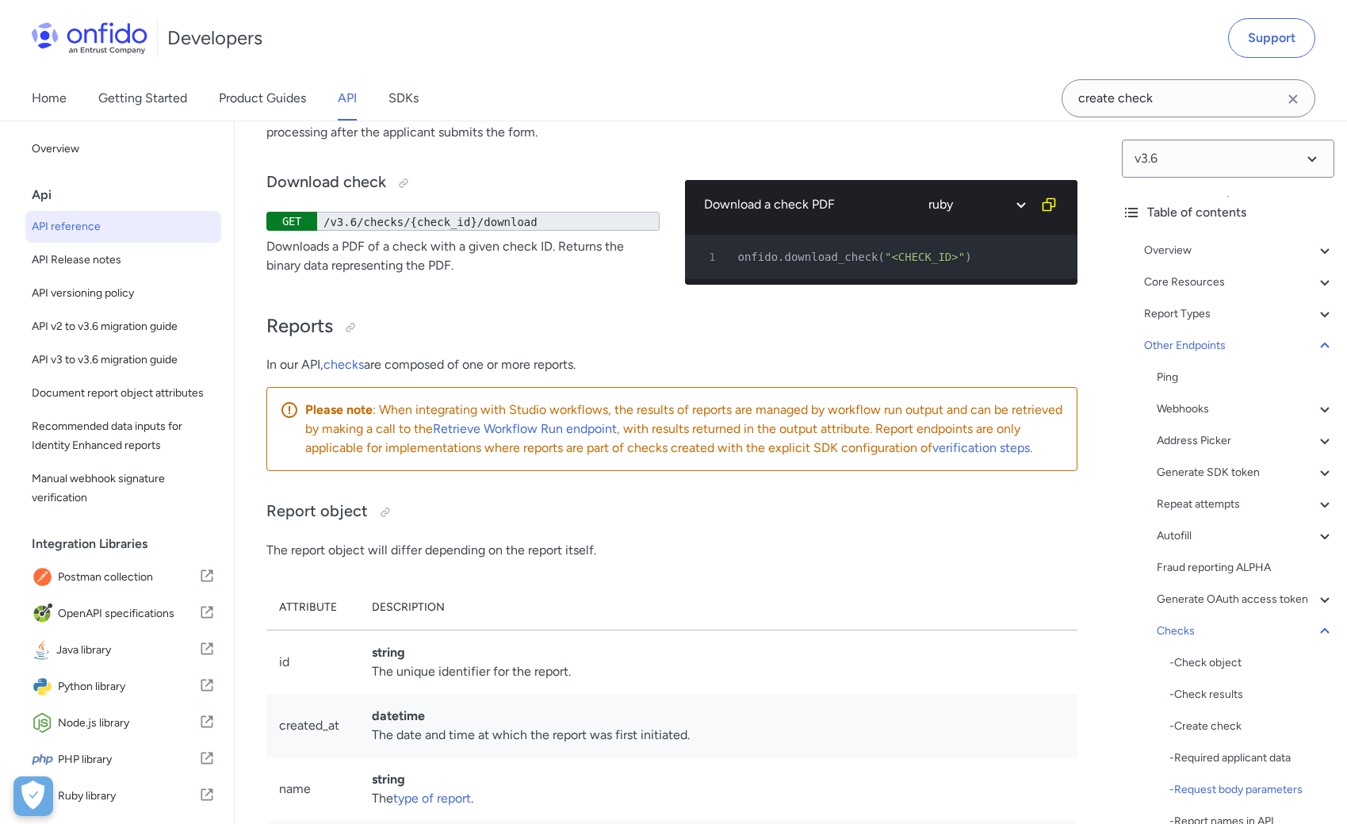
drag, startPoint x: 347, startPoint y: 322, endPoint x: 278, endPoint y: 325, distance: 69.0
copy td "redirect_uri"
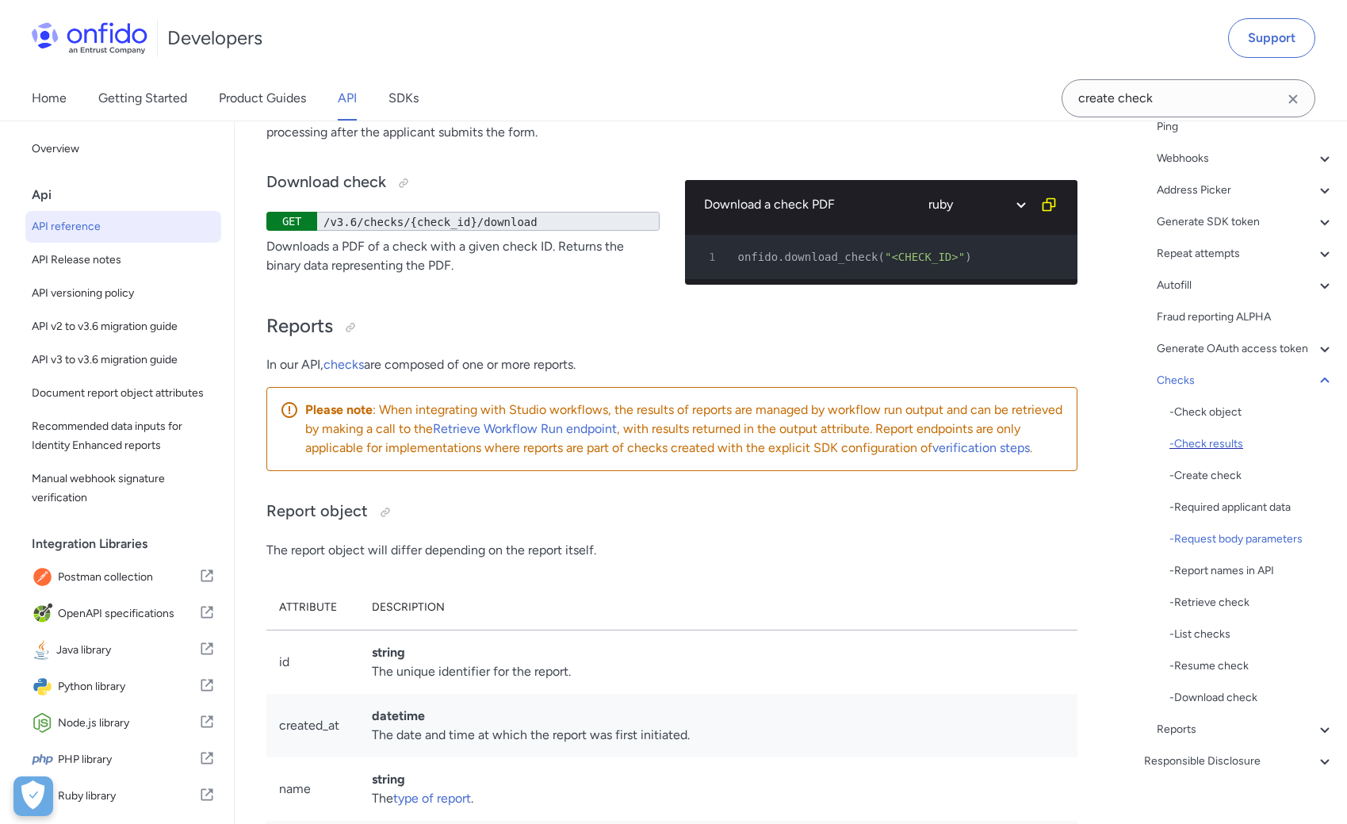
scroll to position [256, 0]
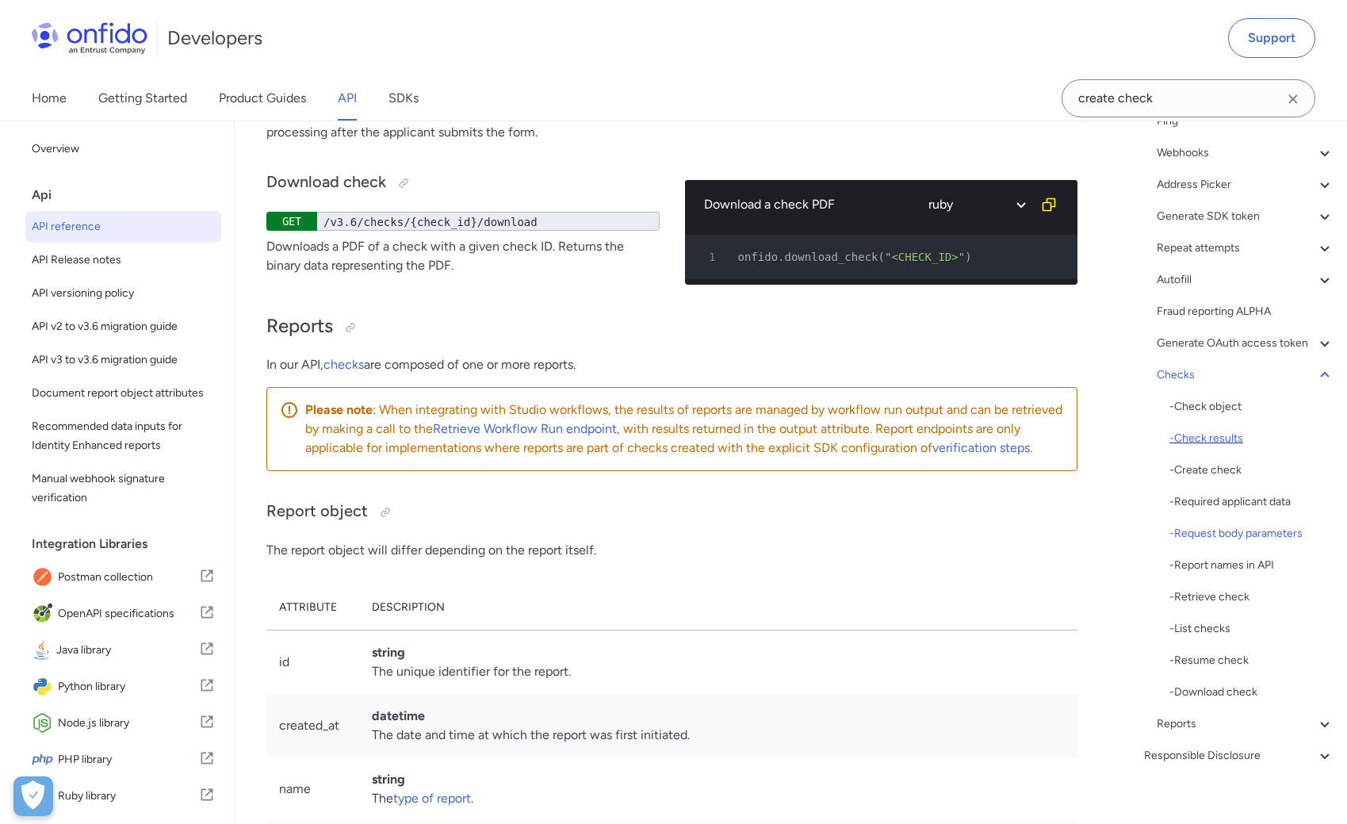
click at [1208, 440] on div "- Check results" at bounding box center [1251, 438] width 165 height 19
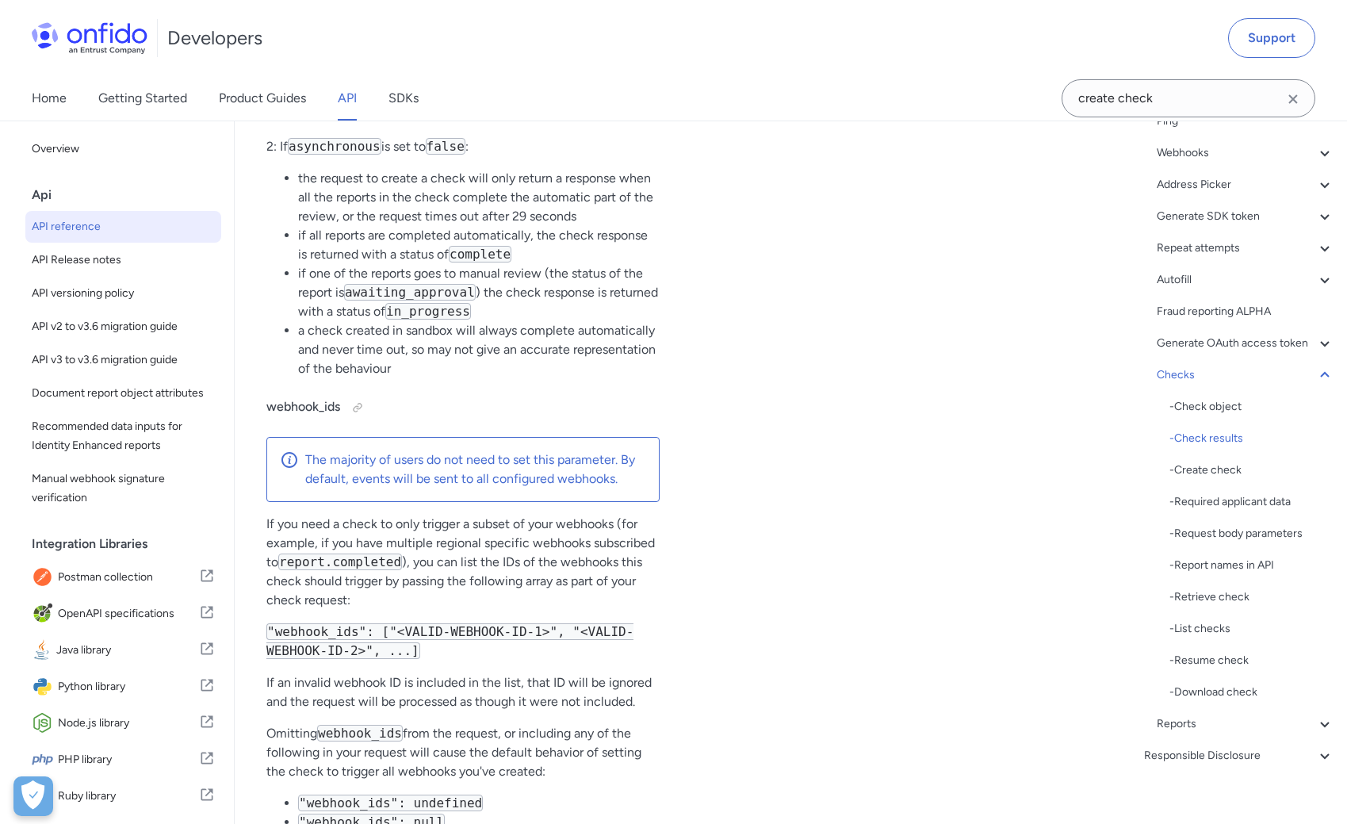
select select "php"
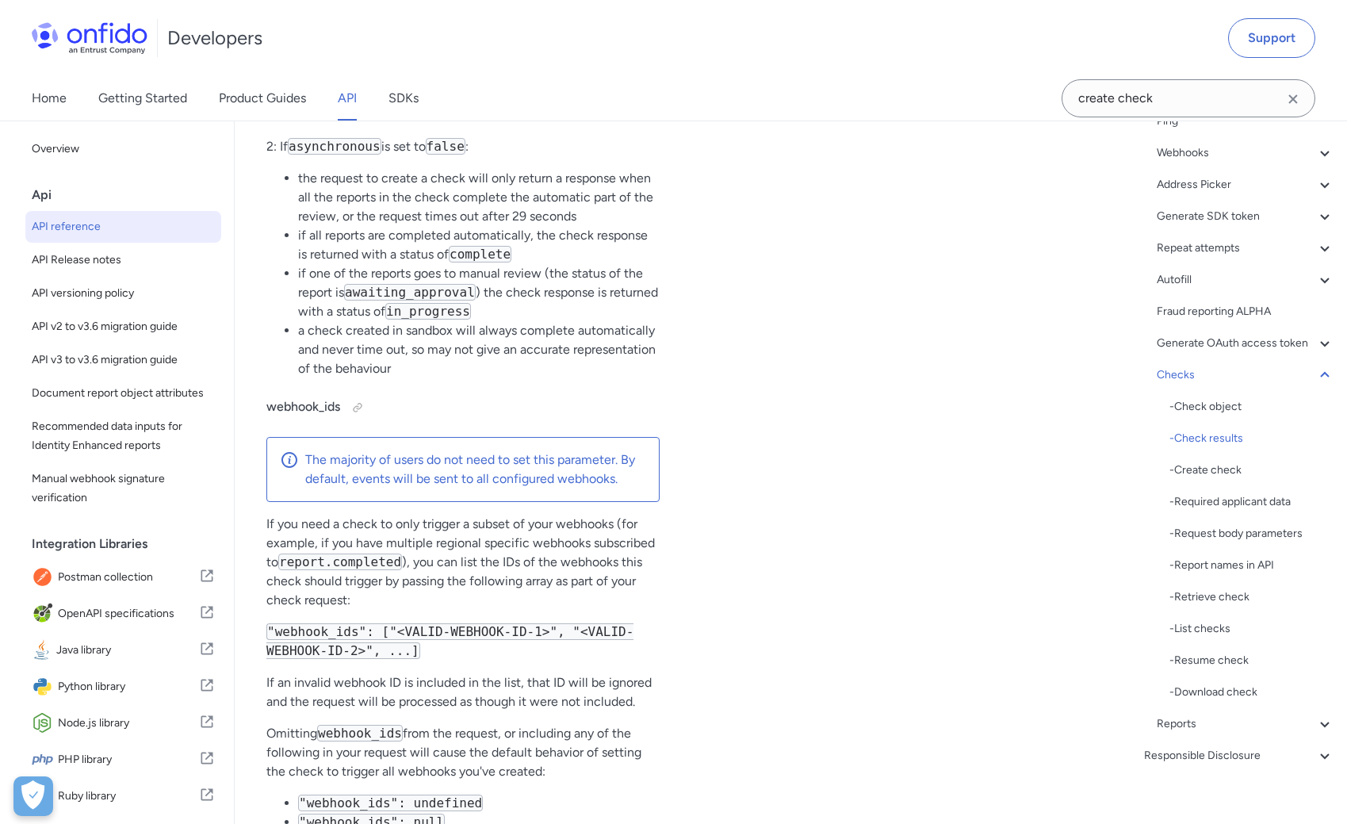
select select "php"
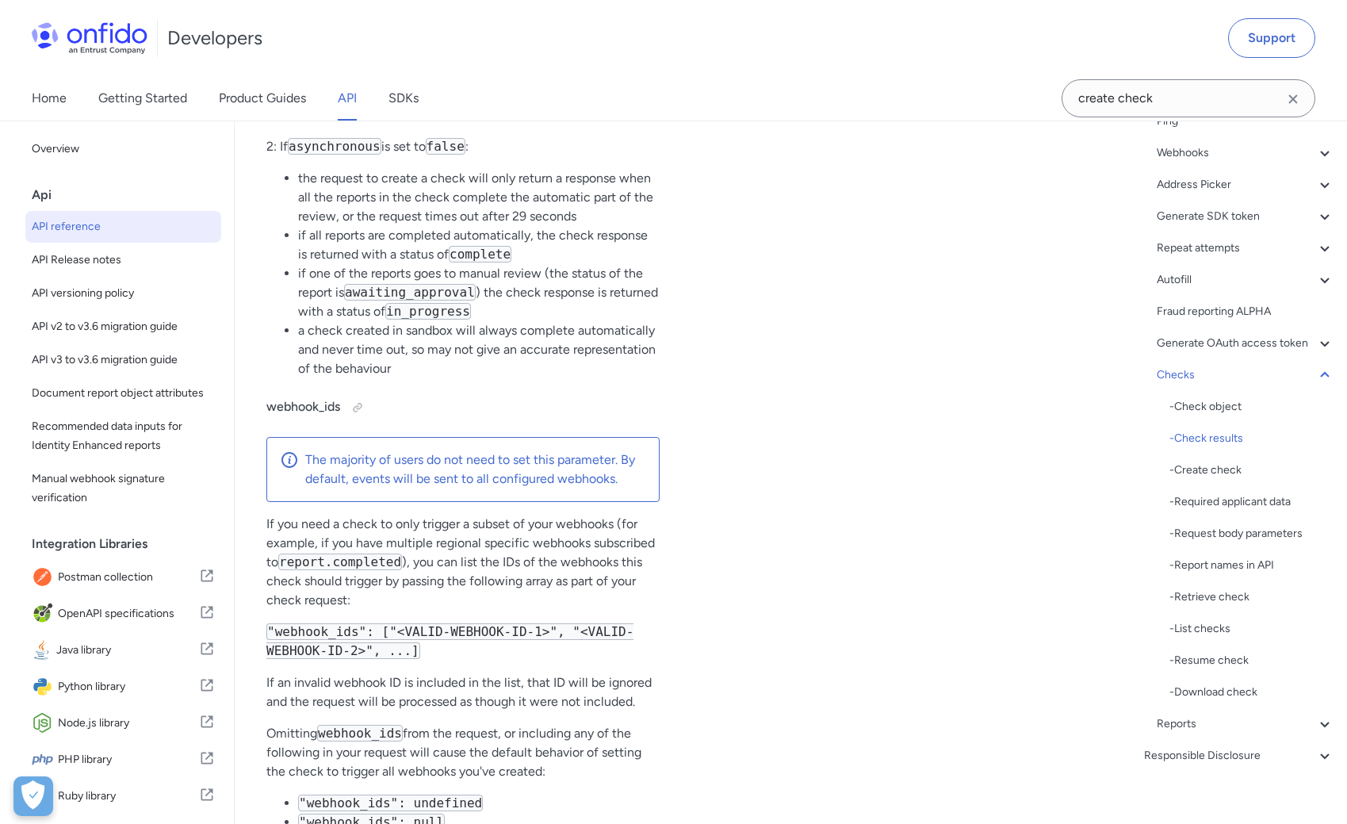
select select "php"
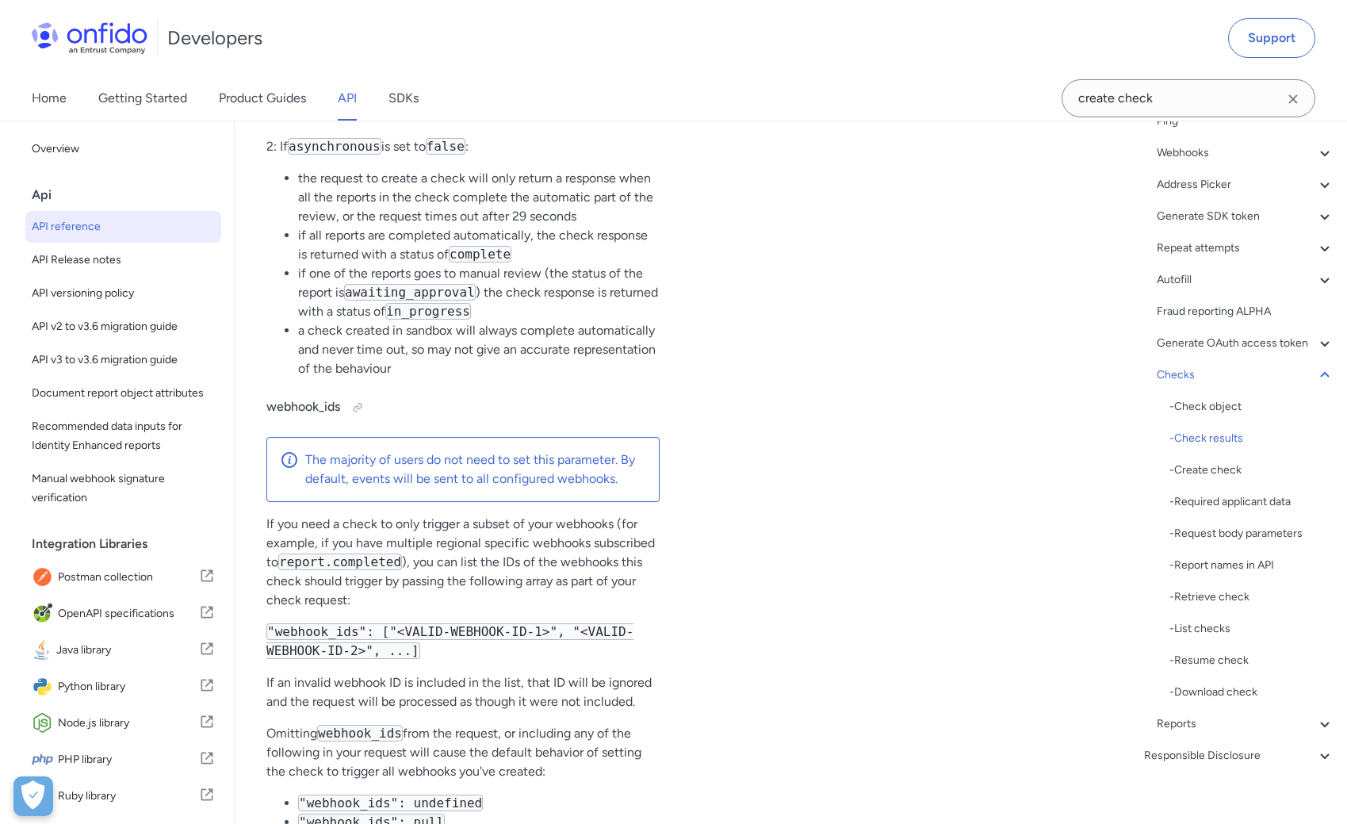
select select "php"
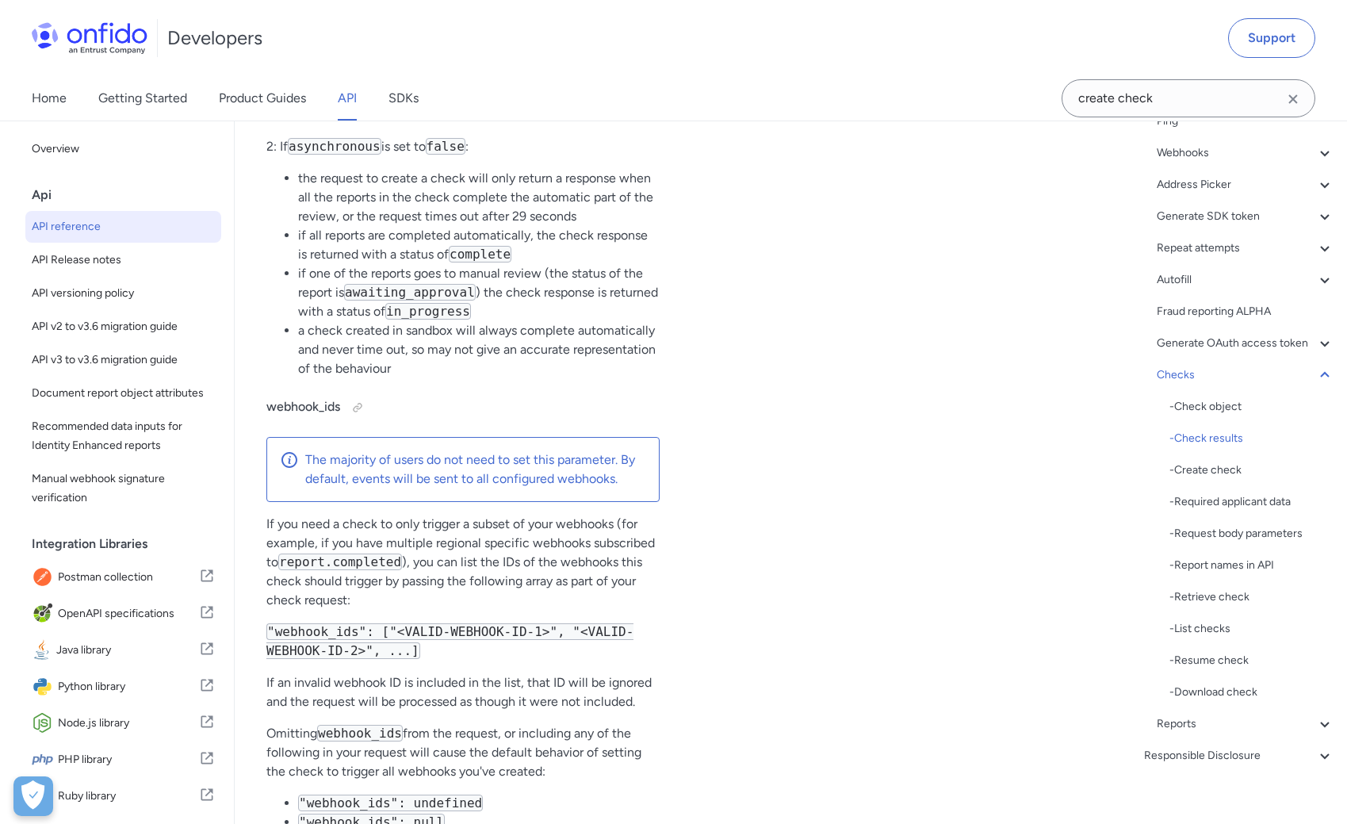
select select "php"
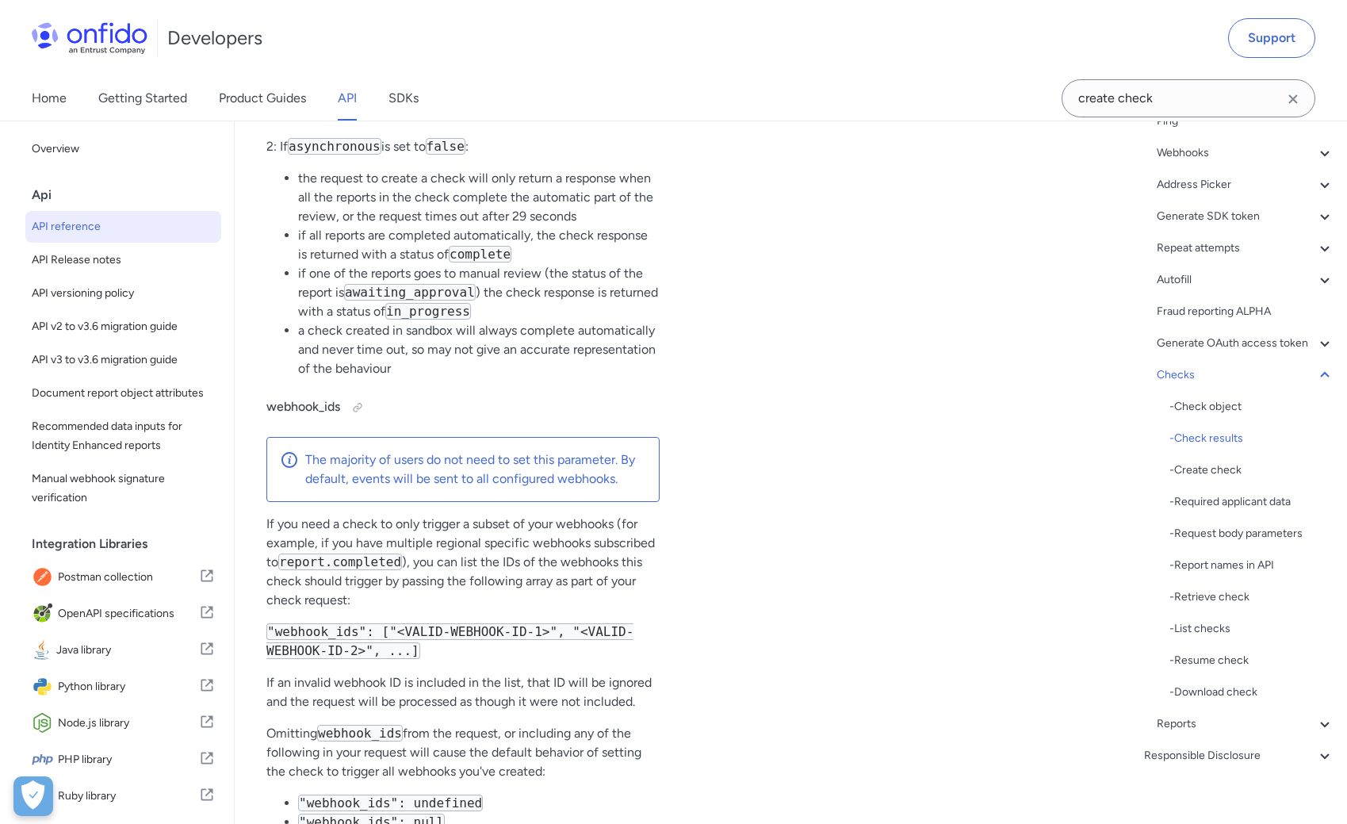
select select "php"
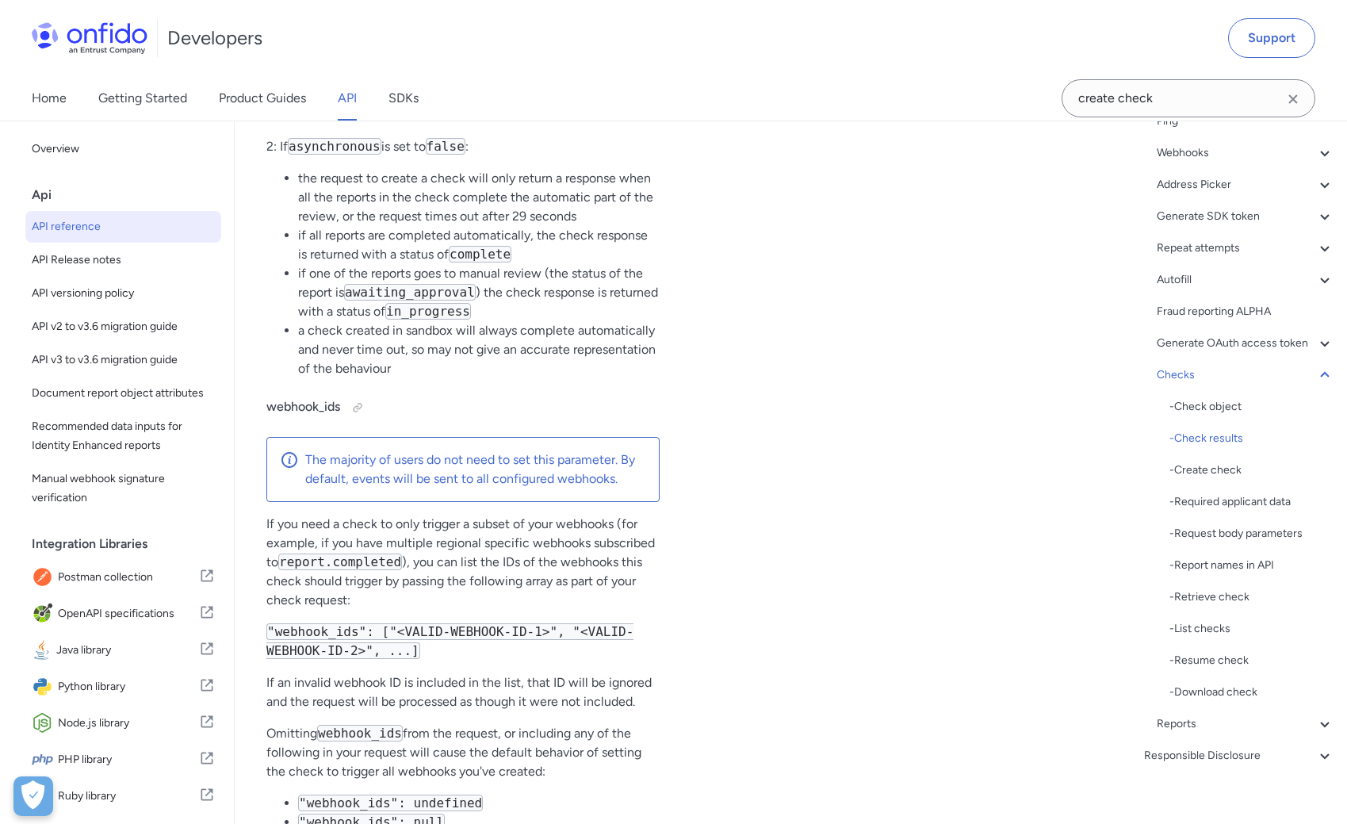
select select "php"
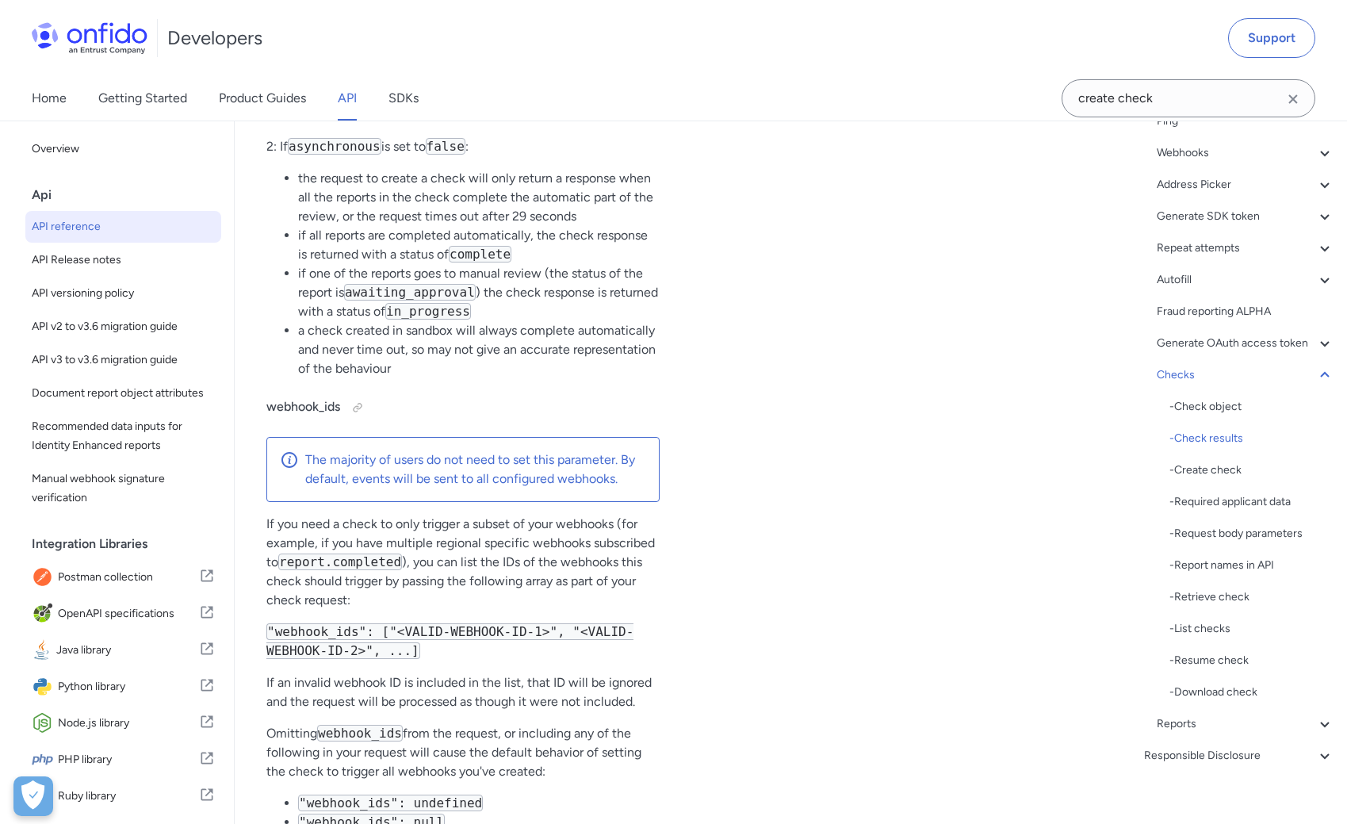
select select "php"
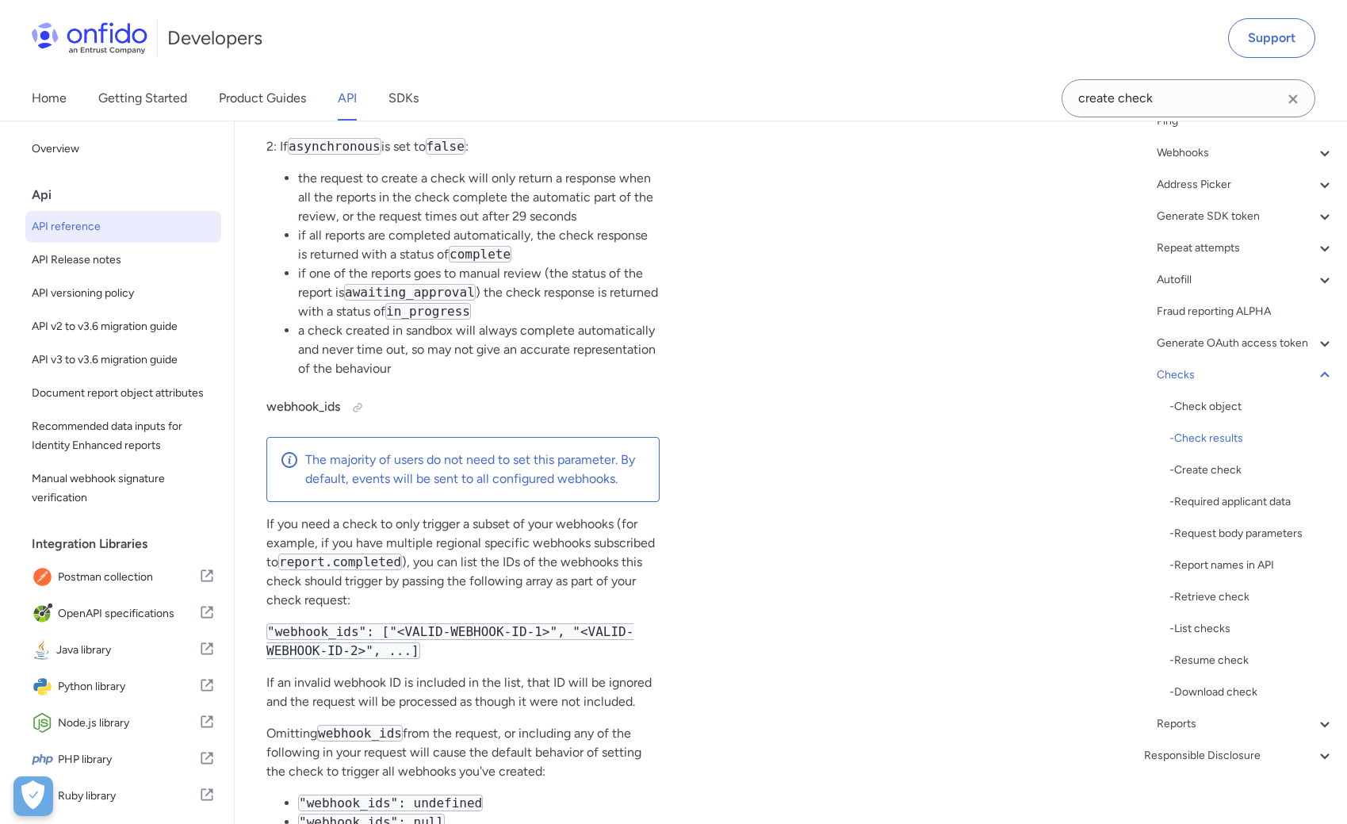
select select "php"
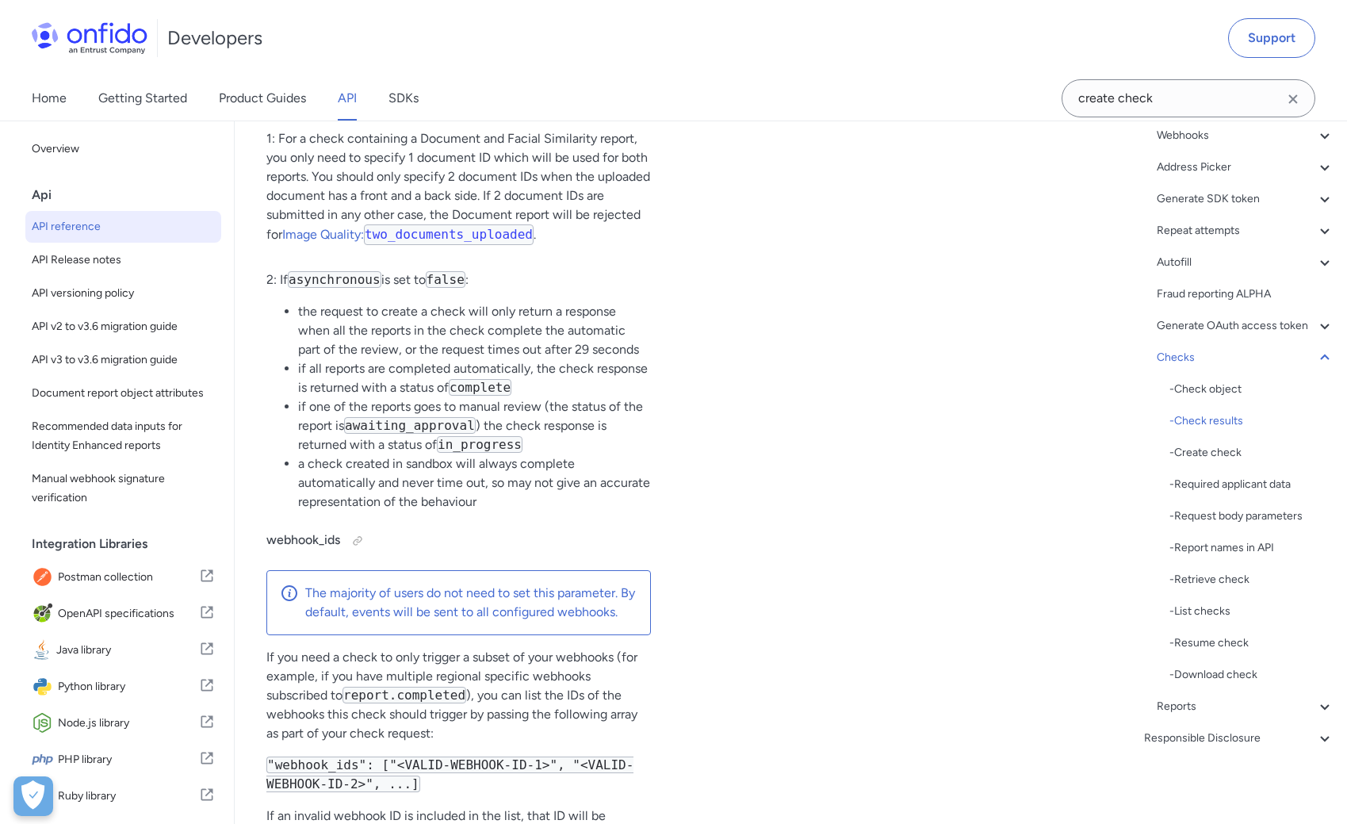
scroll to position [273, 0]
click at [1245, 677] on div "- Download check" at bounding box center [1251, 674] width 165 height 19
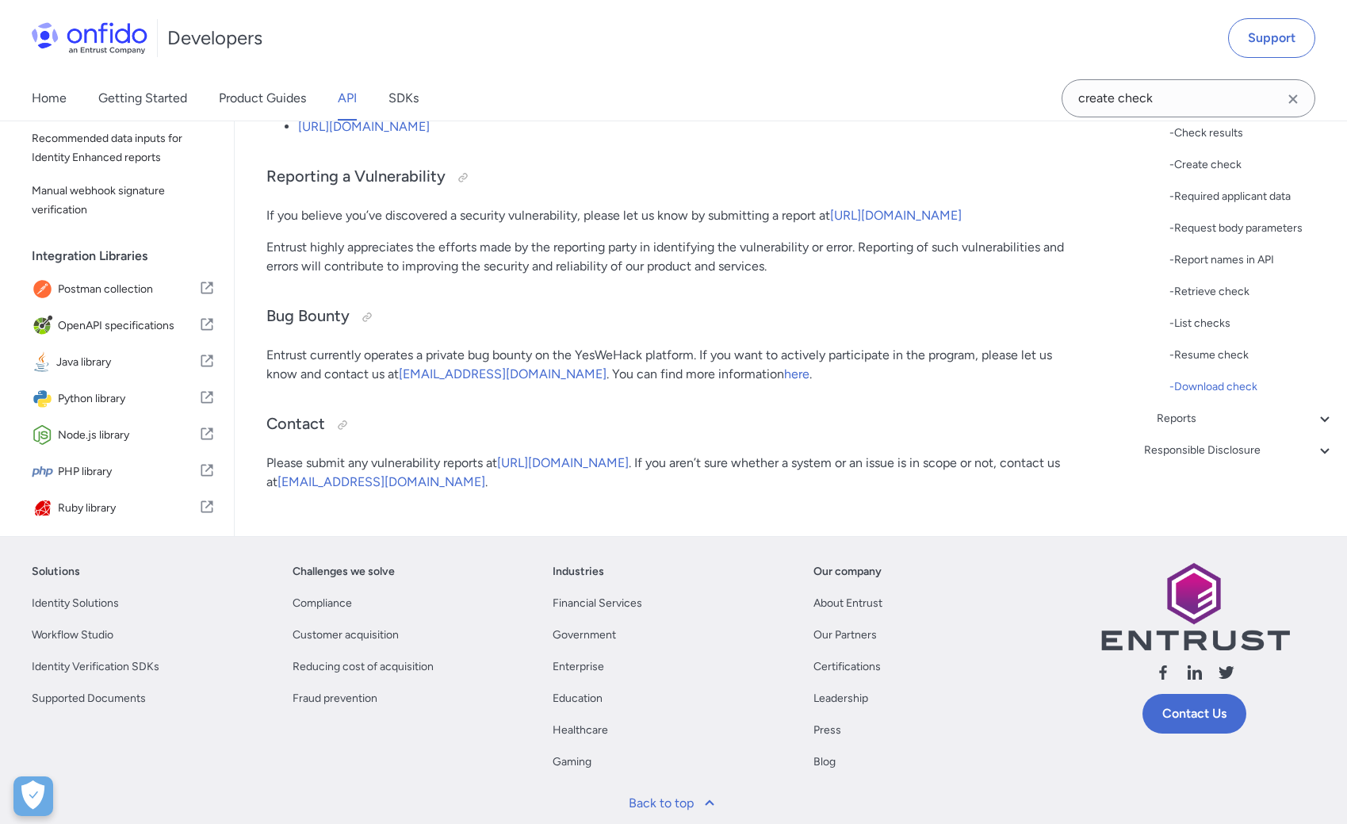
copy span "downloadCheck"
click at [141, 483] on span "PHP library" at bounding box center [128, 472] width 141 height 22
